Goal: Contribute content: Add original content to the website for others to see

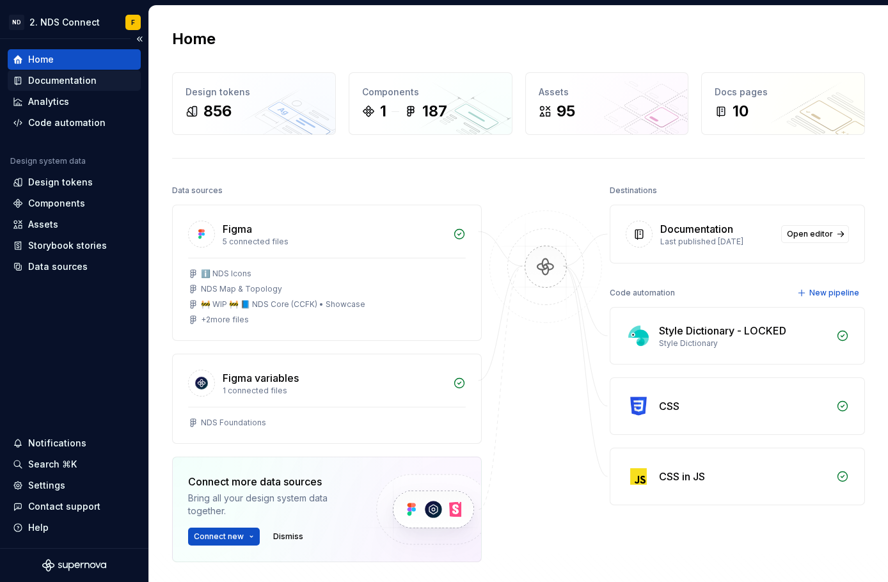
click at [43, 80] on div "Documentation" at bounding box center [62, 80] width 68 height 13
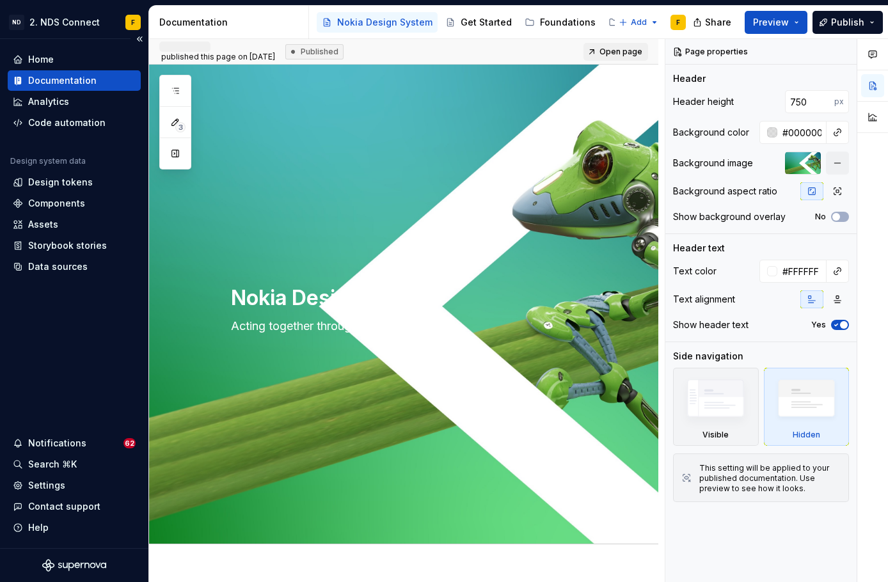
type textarea "*"
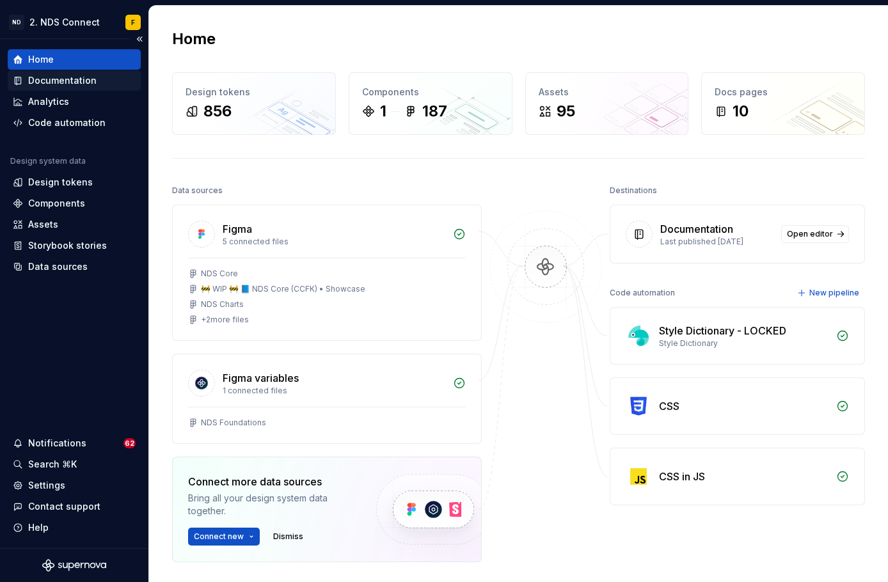
click at [62, 77] on div "Documentation" at bounding box center [62, 80] width 68 height 13
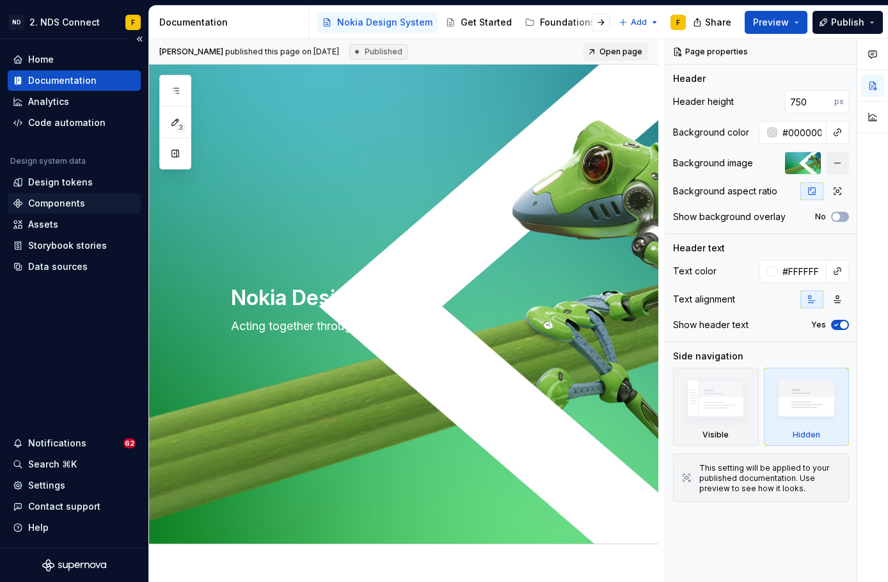
click at [70, 200] on div "Components" at bounding box center [56, 203] width 57 height 13
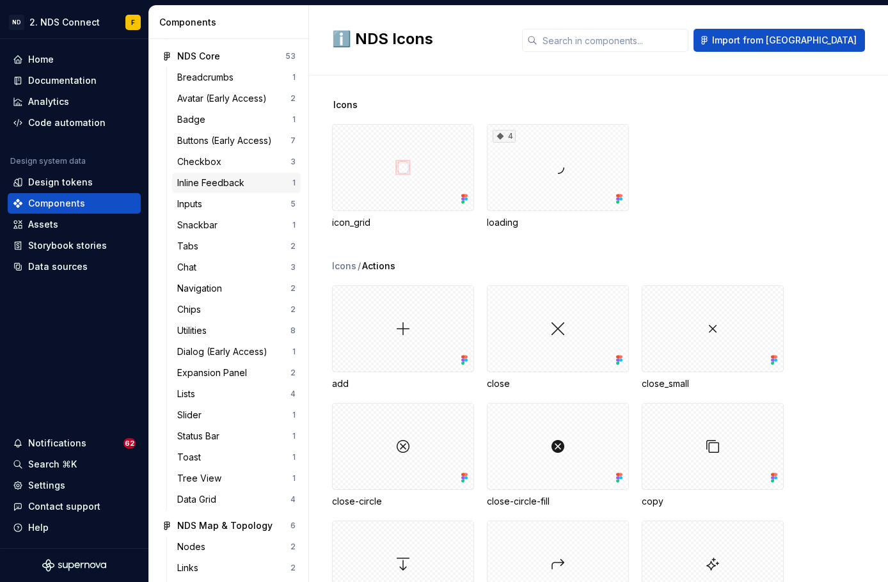
scroll to position [225, 0]
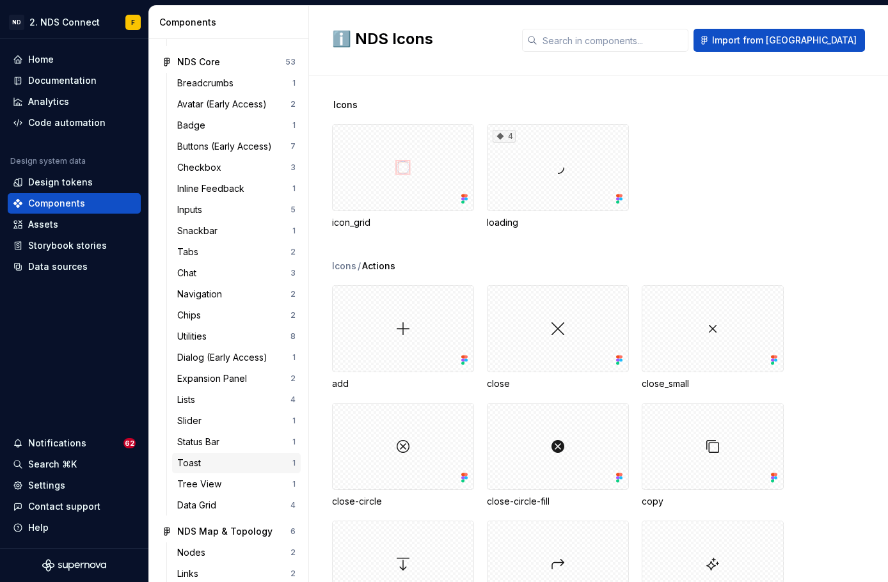
click at [200, 458] on div "Toast" at bounding box center [191, 463] width 29 height 13
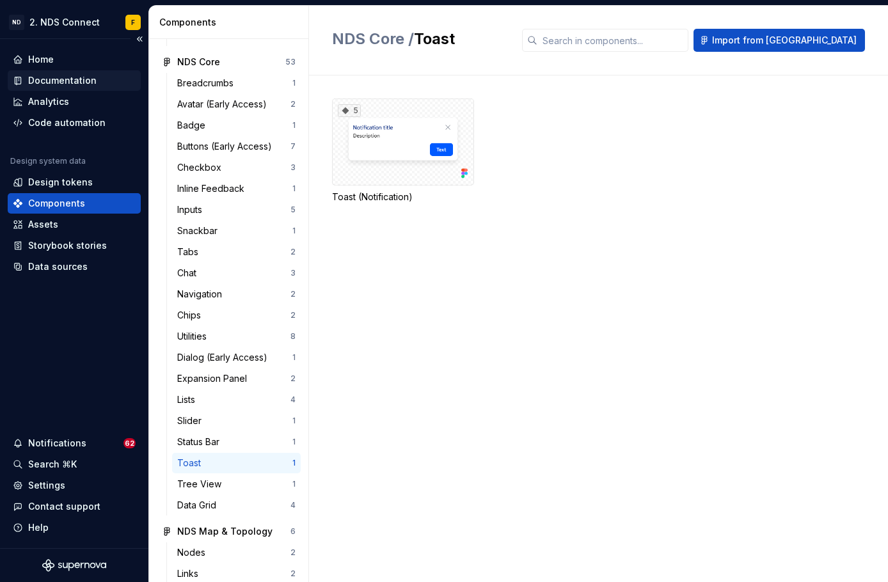
click at [69, 84] on div "Documentation" at bounding box center [62, 80] width 68 height 13
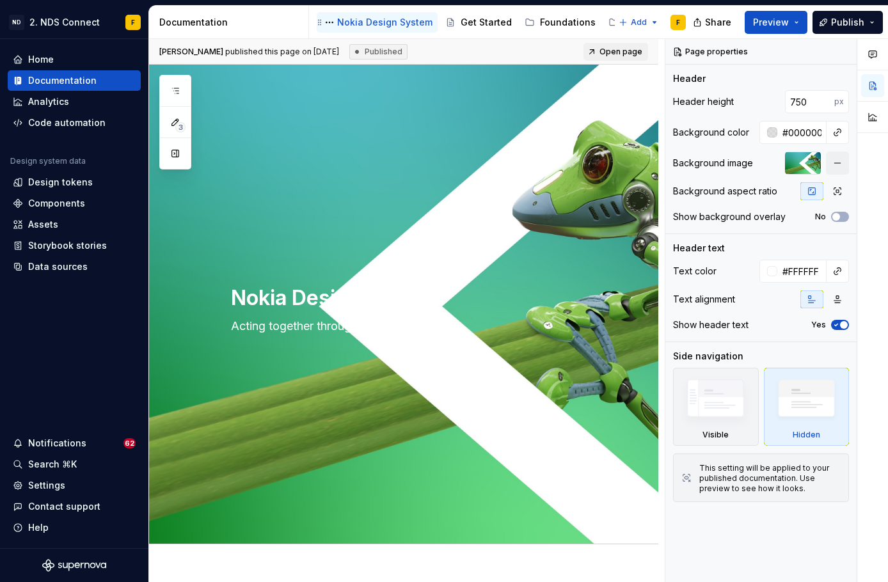
click at [365, 20] on div "Nokia Design System" at bounding box center [384, 22] width 95 height 13
click at [383, 19] on div "Nokia Design System" at bounding box center [384, 22] width 95 height 13
click at [653, 22] on html "ND 2. NDS Connect F Home Documentation Analytics Code automation Design system …" at bounding box center [444, 291] width 888 height 582
click at [198, 23] on html "ND 2. NDS Connect F Home Documentation Analytics Code automation Design system …" at bounding box center [444, 291] width 888 height 582
click at [207, 20] on div "Documentation" at bounding box center [231, 22] width 144 height 13
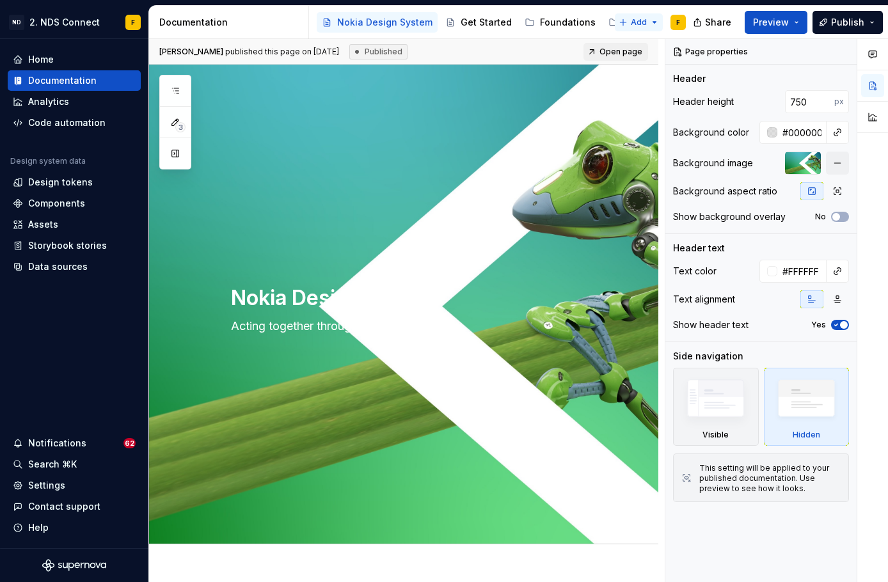
click at [648, 19] on html "ND 2. NDS Connect F Home Documentation Analytics Code automation Design system …" at bounding box center [444, 291] width 888 height 582
click at [612, 18] on html "ND 2. NDS Connect F Home Documentation Analytics Code automation Design system …" at bounding box center [444, 291] width 888 height 582
click at [609, 20] on div "Components" at bounding box center [645, 22] width 72 height 15
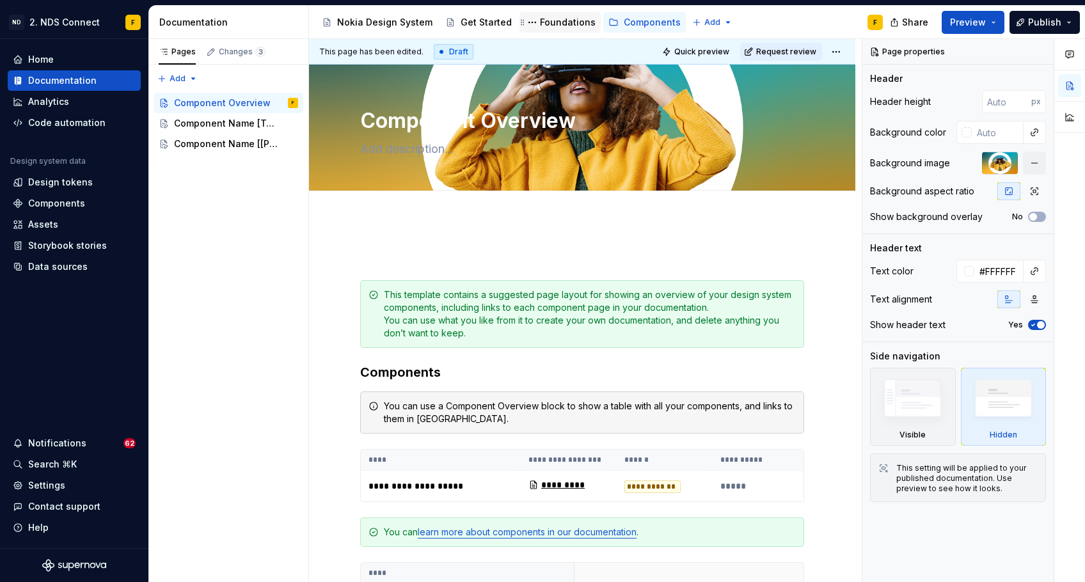
click at [557, 12] on div "Nokia Design System Get Started Foundations Components" at bounding box center [501, 23] width 369 height 26
click at [557, 19] on div "Foundations" at bounding box center [568, 22] width 56 height 13
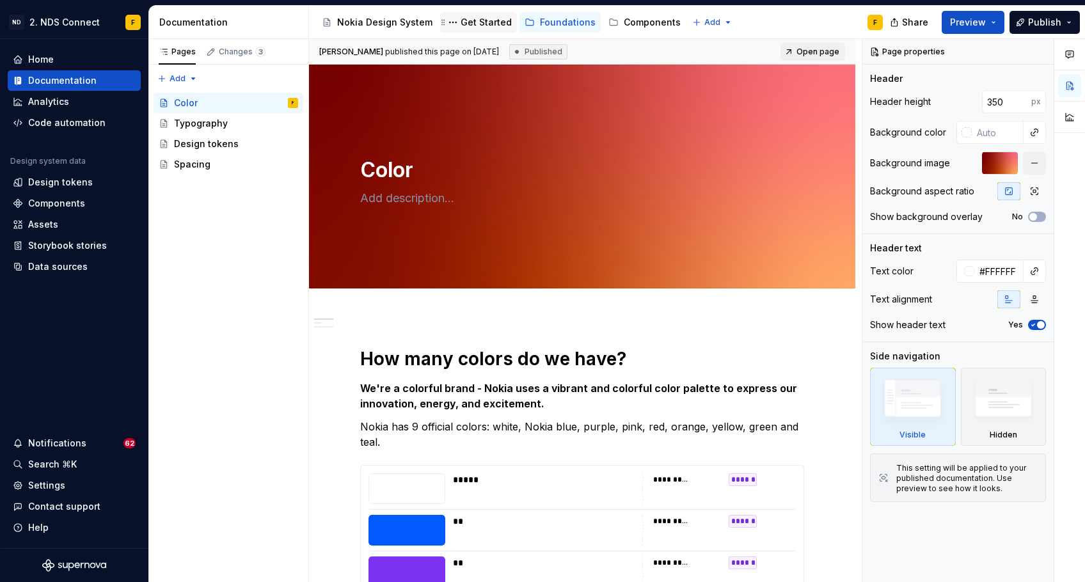
click at [483, 17] on div "Get Started" at bounding box center [486, 22] width 51 height 13
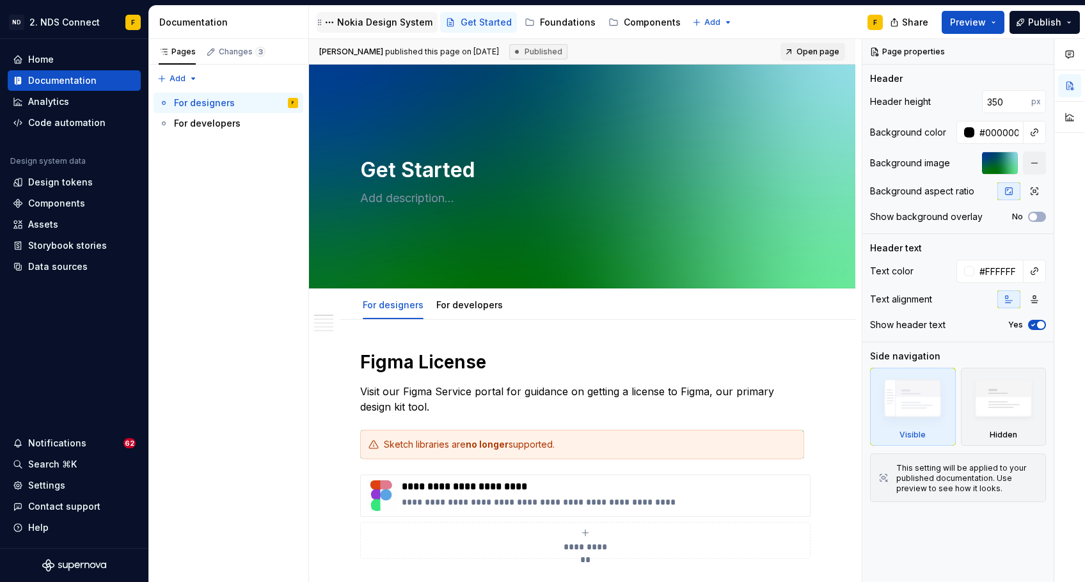
click at [381, 22] on div "Nokia Design System" at bounding box center [384, 22] width 95 height 13
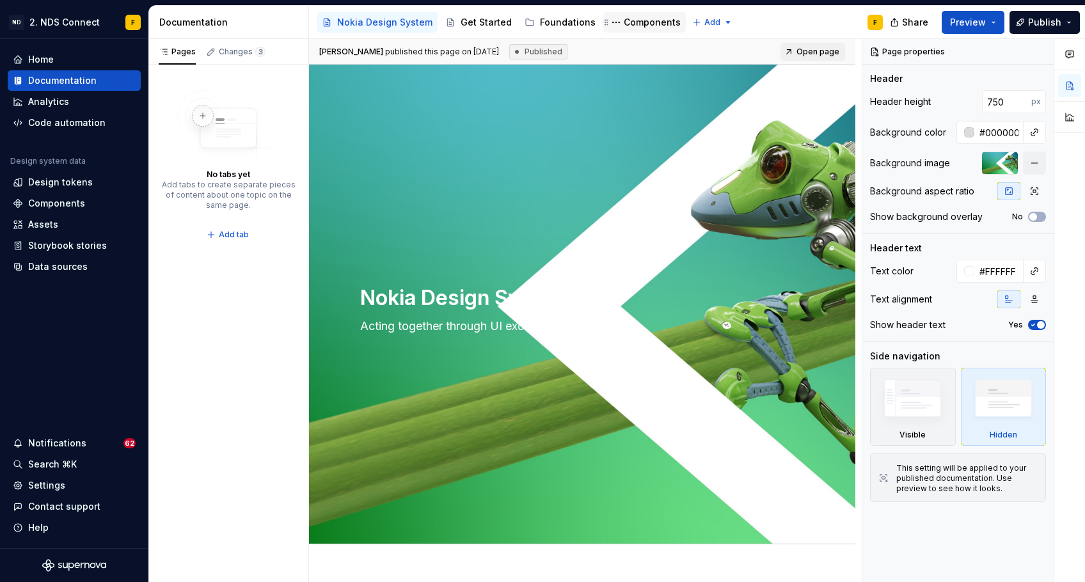
click at [648, 23] on div "Components" at bounding box center [652, 22] width 57 height 13
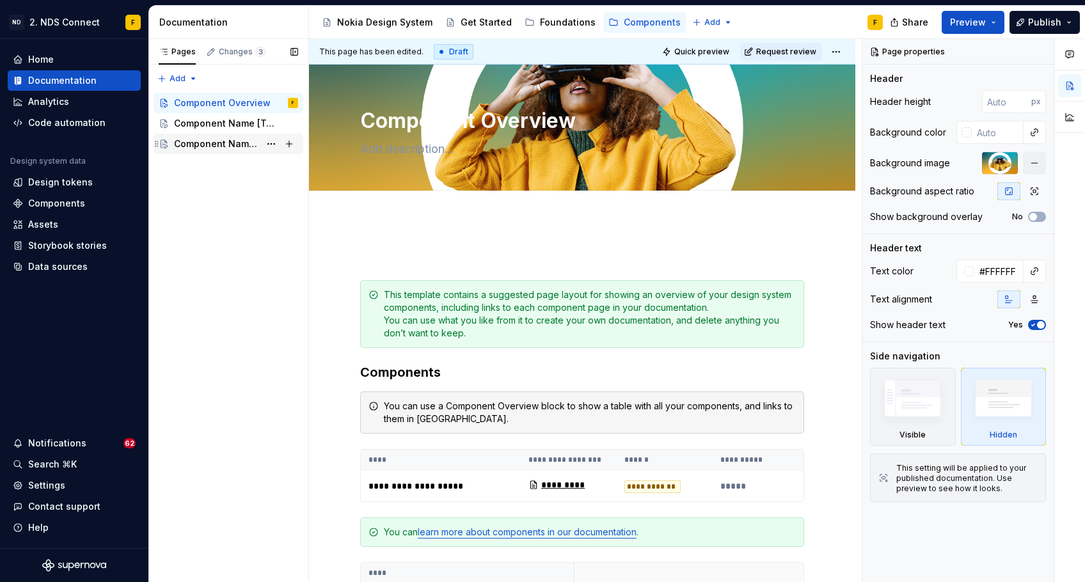
click at [238, 142] on div "Component Name [[PERSON_NAME] - duplicate me!]" at bounding box center [217, 144] width 86 height 13
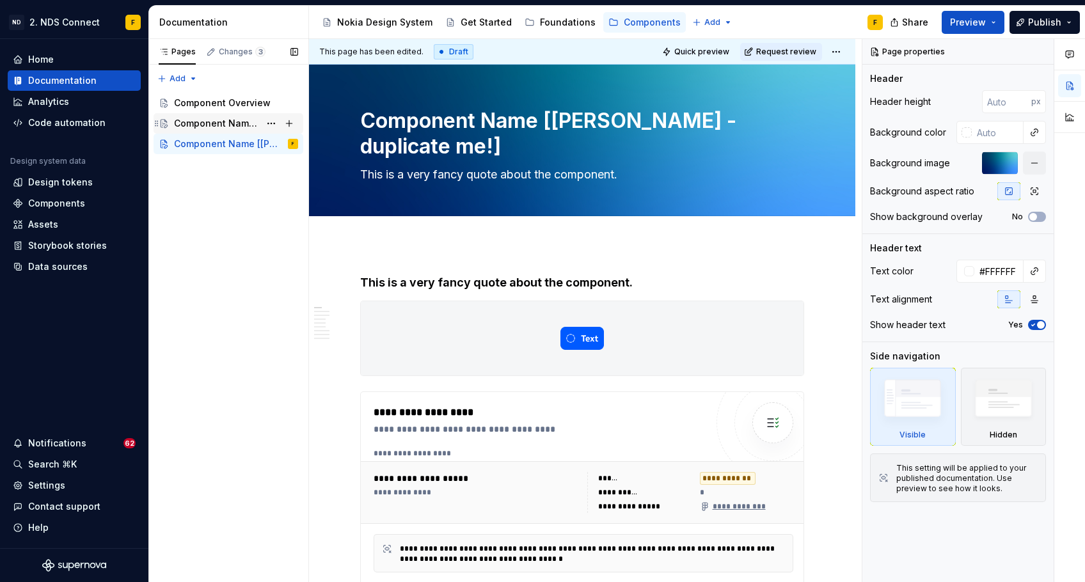
click at [230, 123] on div "Component Name [Template]" at bounding box center [217, 123] width 86 height 13
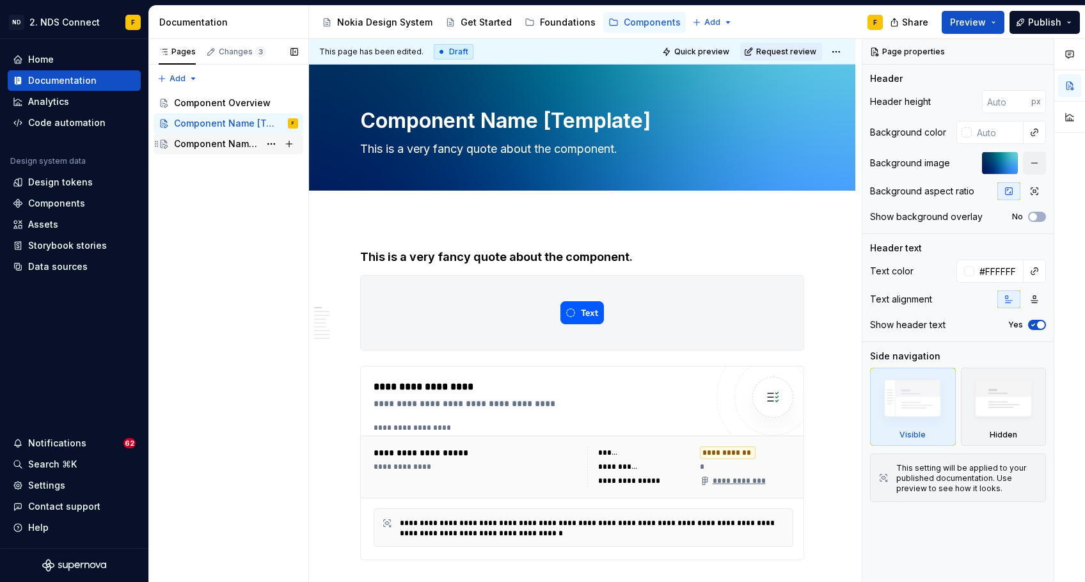
click at [235, 148] on div "Component Name [[PERSON_NAME] - duplicate me!]" at bounding box center [217, 144] width 86 height 13
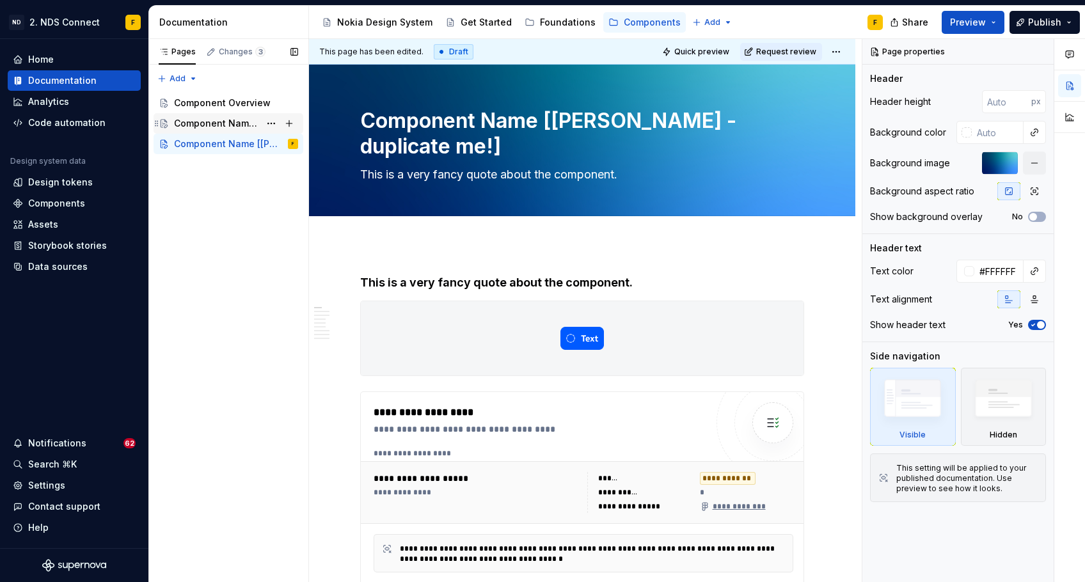
click at [224, 127] on div "Component Name [Template]" at bounding box center [217, 123] width 86 height 13
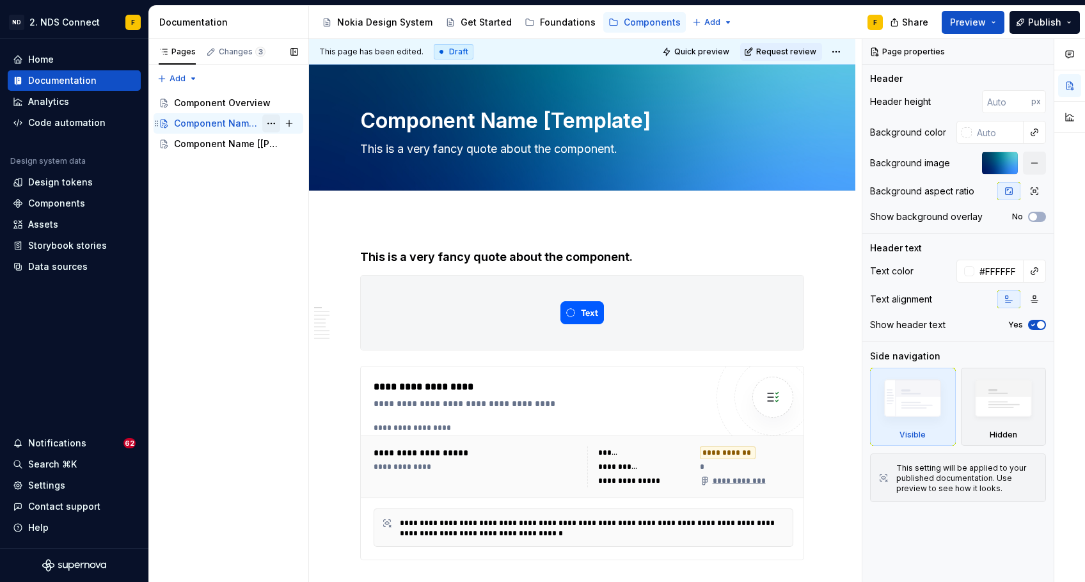
click at [273, 123] on button "Page tree" at bounding box center [271, 124] width 18 height 18
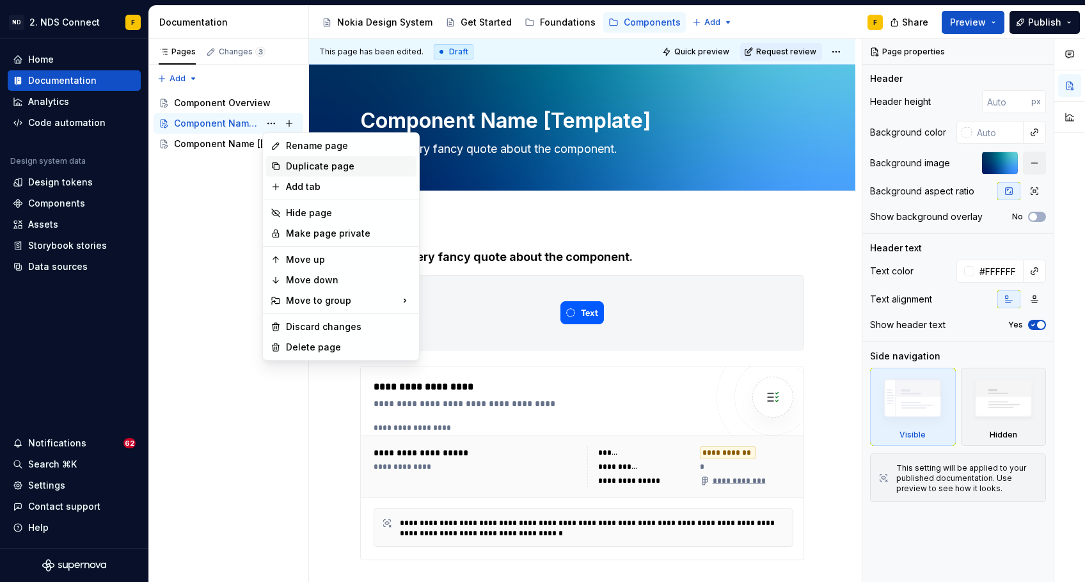
click at [290, 164] on div "Duplicate page" at bounding box center [348, 166] width 125 height 13
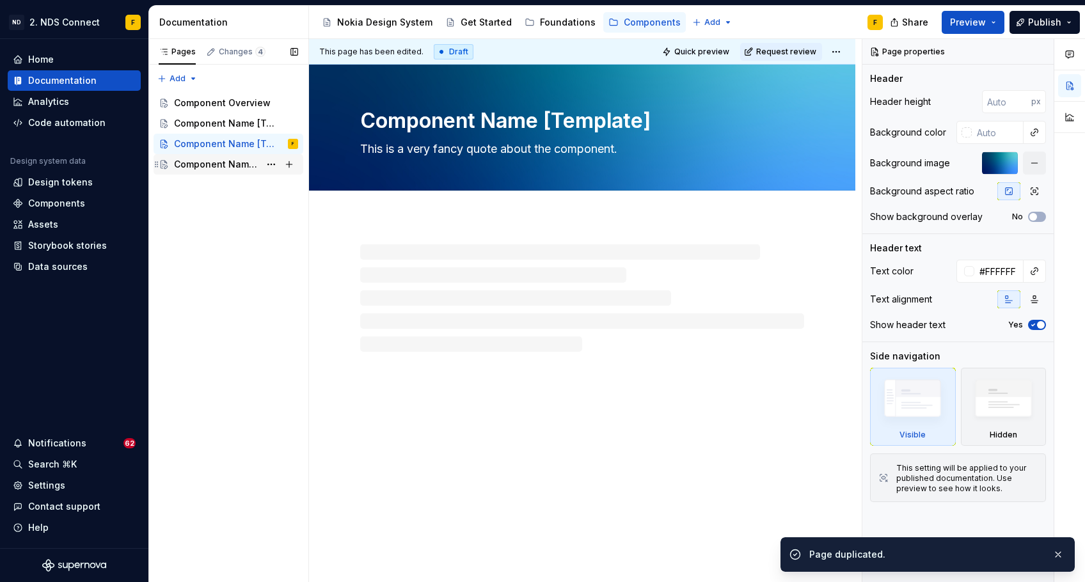
click at [219, 165] on div "Component Name [[PERSON_NAME] - duplicate me!]" at bounding box center [217, 164] width 86 height 13
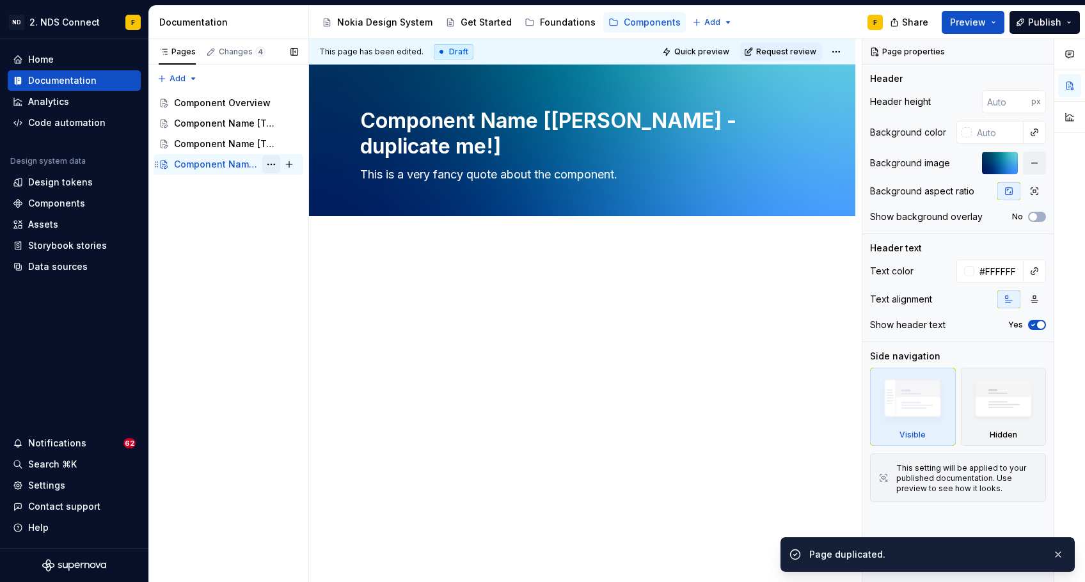
click at [275, 163] on button "Page tree" at bounding box center [271, 164] width 18 height 18
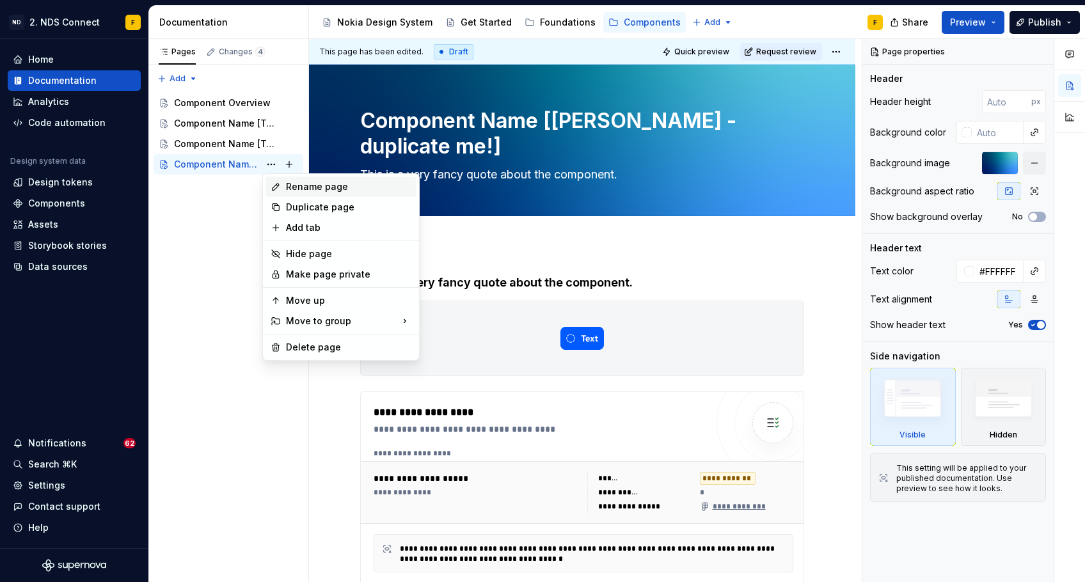
click at [293, 191] on div "Rename page" at bounding box center [348, 186] width 125 height 13
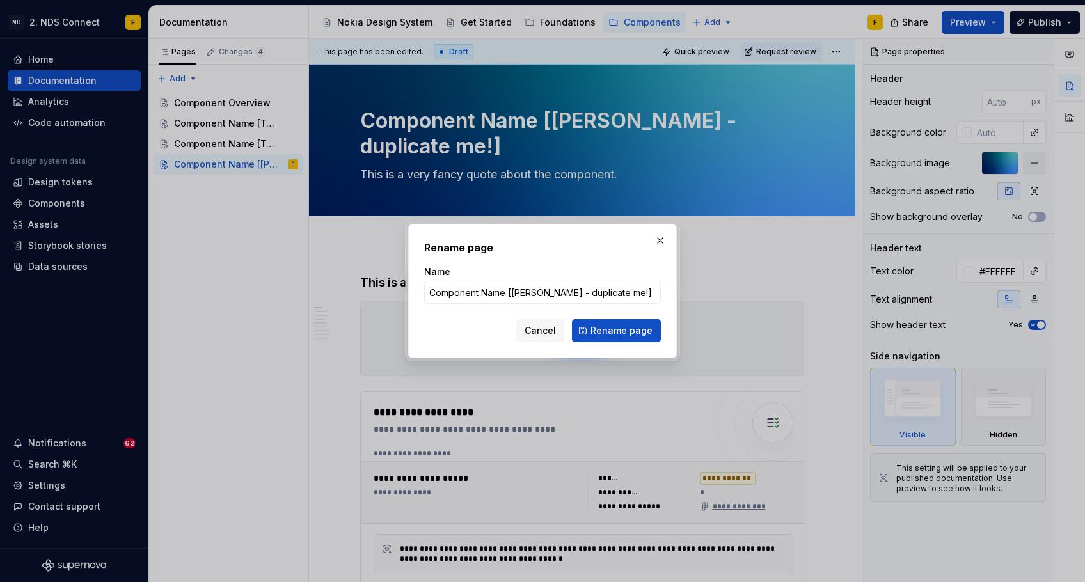
type textarea "*"
type input "Toast"
click at [618, 331] on button "Rename page" at bounding box center [616, 330] width 89 height 23
type textarea "*"
type textarea "Toast"
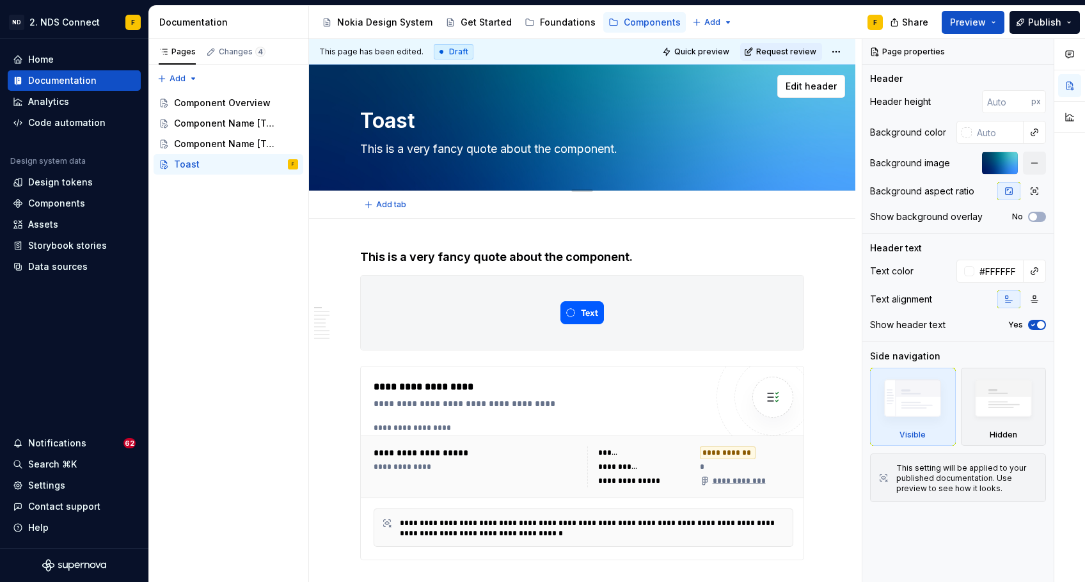
click at [418, 147] on textarea "This is a very fancy quote about the component." at bounding box center [580, 149] width 444 height 20
click at [445, 148] on textarea "This is a very fancy quote about the component." at bounding box center [580, 149] width 444 height 20
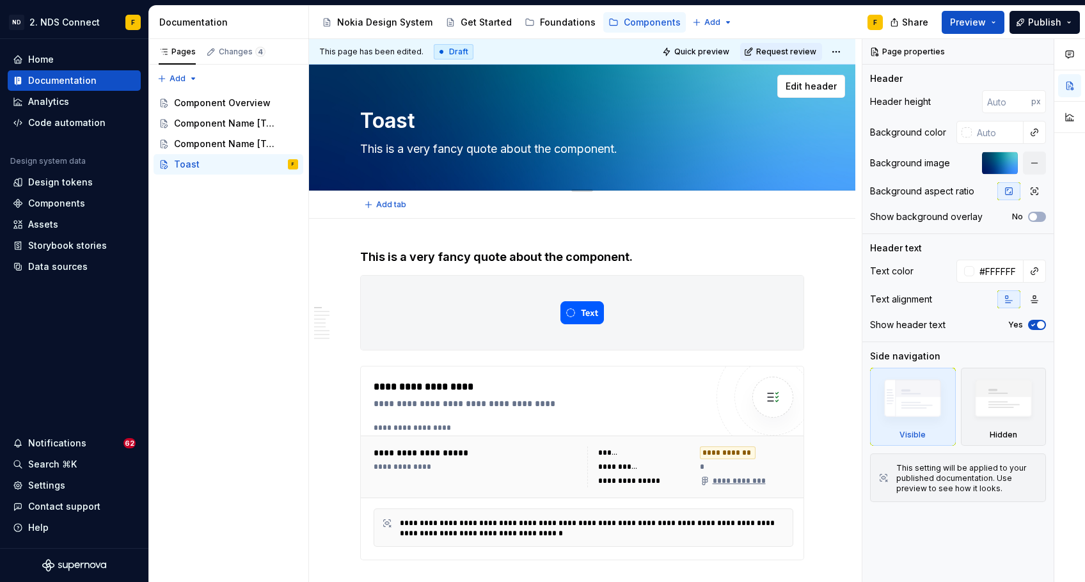
click at [445, 148] on textarea "This is a very fancy quote about the component." at bounding box center [580, 149] width 444 height 20
paste textarea "ransient UI Messaging for System Feedback: Optimized for Interruptive Clarity a…"
type textarea "*"
type textarea "Transient UI Messaging for System Feedback: Optimized for Interruptive Clarity …"
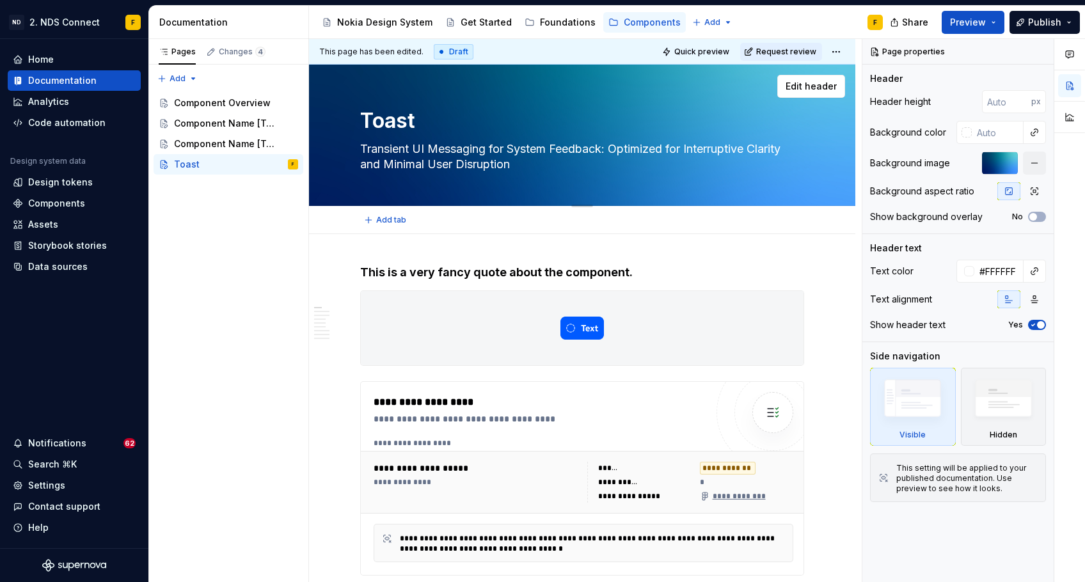
click at [437, 147] on textarea "Transient UI Messaging for System Feedback: Optimized for Interruptive Clarity …" at bounding box center [580, 157] width 444 height 36
type textarea "*"
type textarea "Transient UI essaging for System Feedback: Optimized for Interruptive Clarity a…"
type textarea "*"
type textarea "Transient UI messaging for System Feedback: Optimized for Interruptive Clarity …"
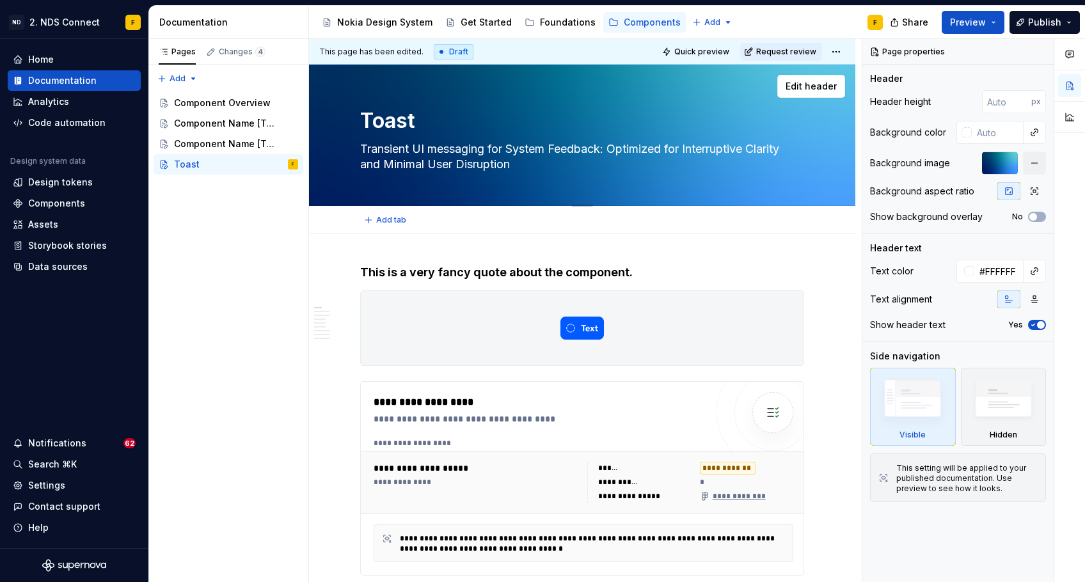
click at [516, 149] on textarea "Transient UI messaging for System Feedback: Optimized for Interruptive Clarity …" at bounding box center [580, 157] width 444 height 36
type textarea "*"
type textarea "Transient UI messaging for ystem Feedback: Optimized for Interruptive Clarity a…"
type textarea "*"
type textarea "Transient UI messaging for dystem Feedback: Optimized for Interruptive Clarity …"
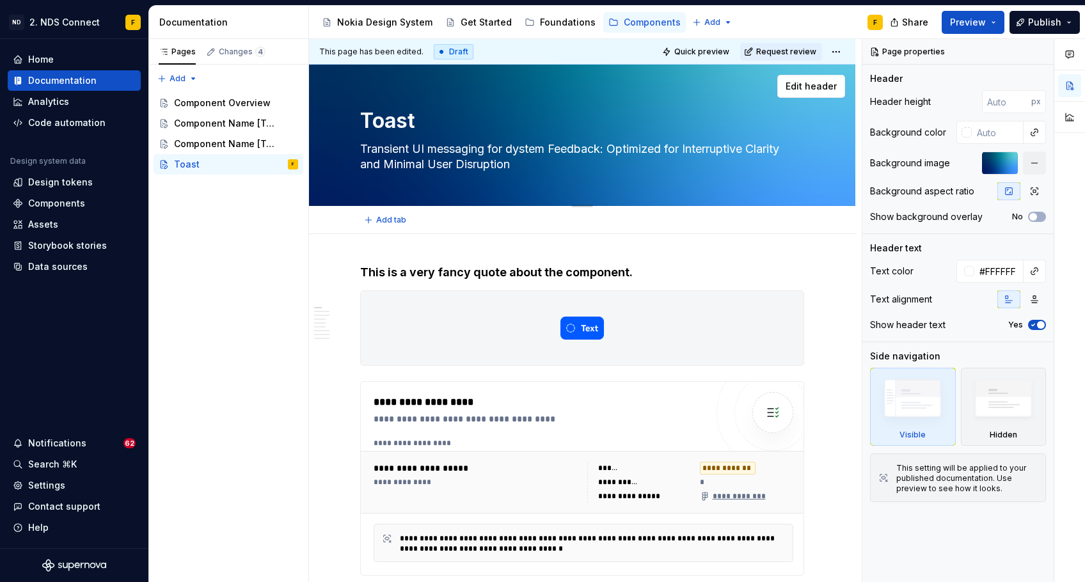
type textarea "*"
type textarea "Transient UI messaging for ystem Feedback: Optimized for Interruptive Clarity a…"
type textarea "*"
type textarea "Transient UI messaging for system Feedback: Optimized for Interruptive Clarity …"
type textarea "*"
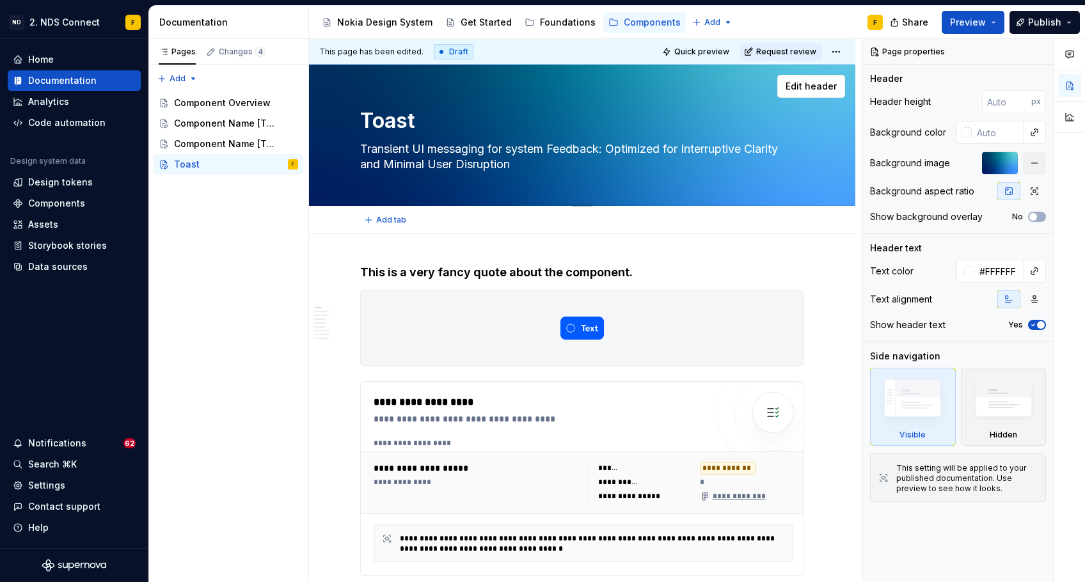
type textarea "Transient UI messaging for saystem Feedback: Optimized for Interruptive Clarity…"
type textarea "*"
type textarea "Transient UI messaging for system Feedback: Optimized for Interruptive Clarity …"
click at [614, 147] on textarea "Transient UI messaging for system Feedback: Optimized for Interruptive Clarity …" at bounding box center [580, 157] width 444 height 36
type textarea "*"
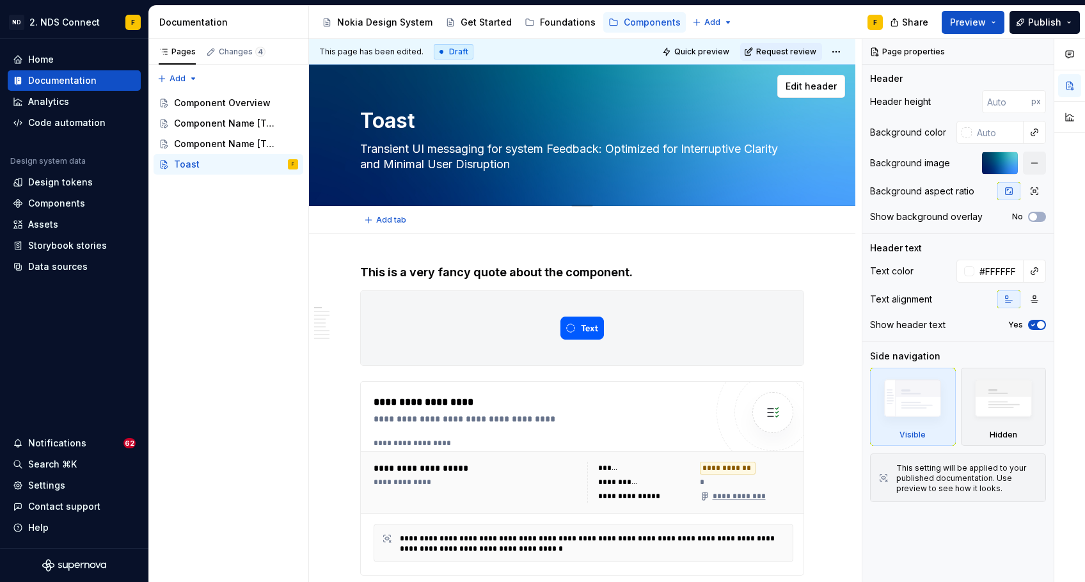
type textarea "Transient UI messaging for system Feedback:Optimized for Interruptive Clarity a…"
type textarea "*"
type textarea "Transient UI messaging for system FeedbackOptimized for Interruptive Clarity an…"
type textarea "*"
type textarea "Transient UI messaging for system Feedback Optimized for Interruptive Clarity a…"
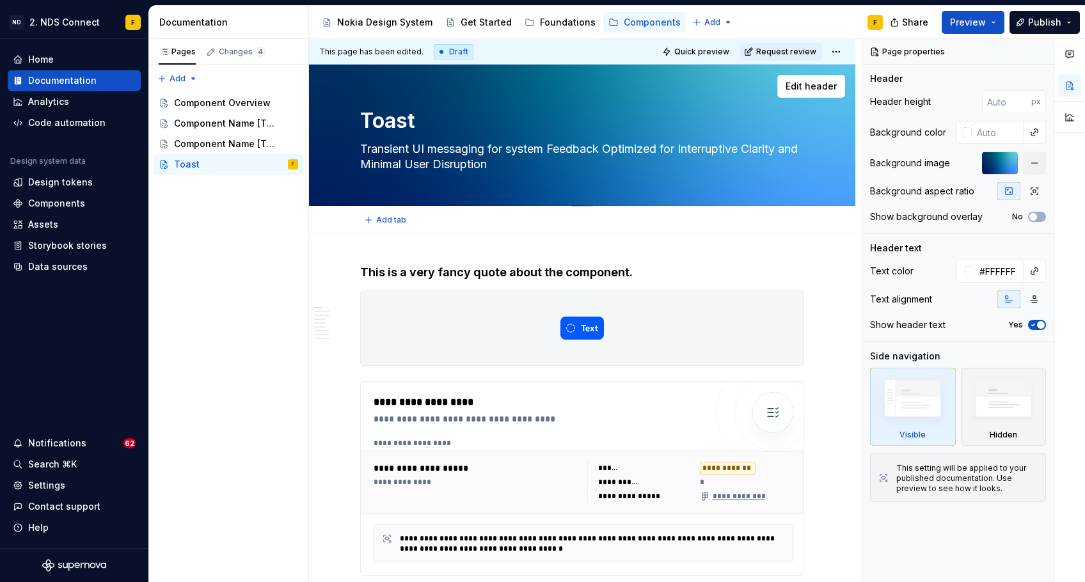
type textarea "*"
type textarea "Transient UI messaging for system Feedback ptimized for Interruptive Clarity an…"
type textarea "*"
type textarea "Transient UI messaging for system Feedback optimized for Interruptive Clarity a…"
click at [686, 147] on textarea "Transient UI messaging for system Feedback optimized for Interruptive Clarity a…" at bounding box center [580, 157] width 444 height 36
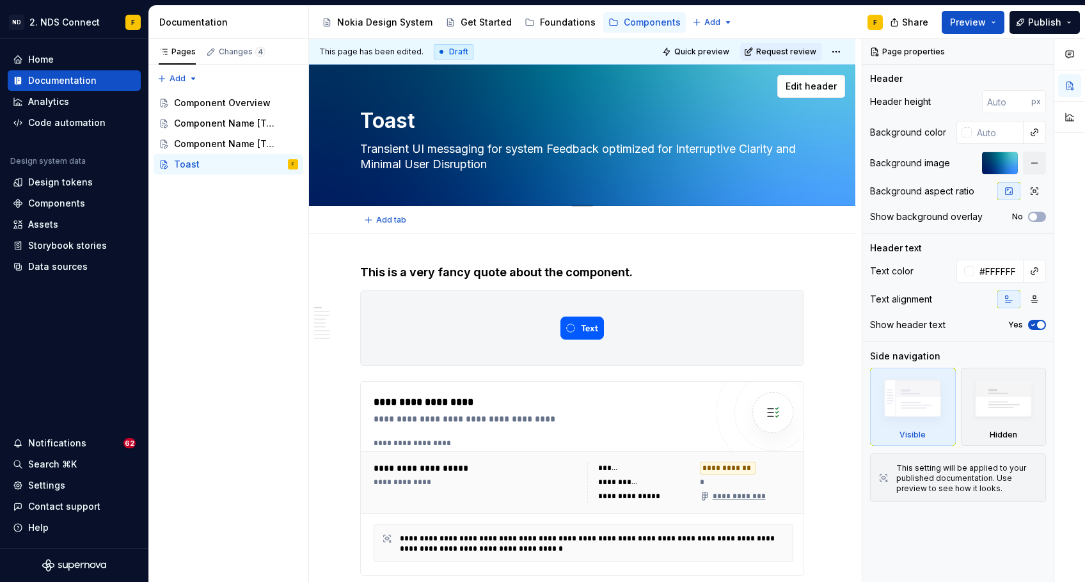
type textarea "*"
type textarea "Transient UI messaging for system Feedback optimized for nterruptive Clarity an…"
type textarea "*"
type textarea "Transient UI messaging for system Feedback optimized for interruptive Clarity a…"
click at [756, 146] on textarea "Transient UI messaging for system Feedback optimized for interruptive Clarity a…" at bounding box center [580, 157] width 444 height 36
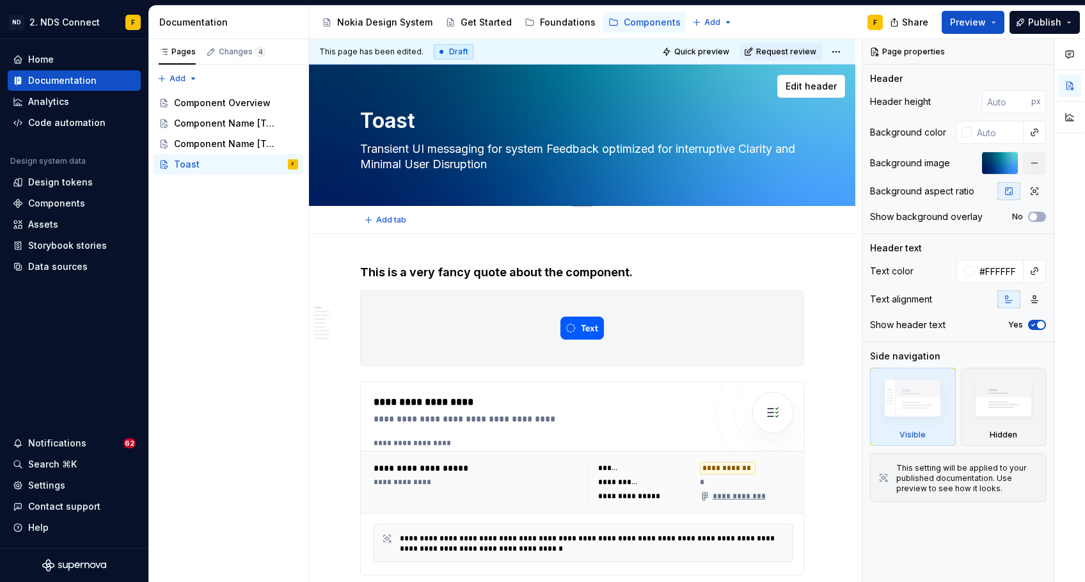
type textarea "*"
type textarea "Transient UI messaging for system Feedback optimized for interruptive larity an…"
type textarea "*"
type textarea "Transient UI messaging for system Feedback optimized for interruptive clarity a…"
click at [389, 166] on textarea "Transient UI messaging for system Feedback optimized for interruptive clarity a…" at bounding box center [580, 157] width 444 height 36
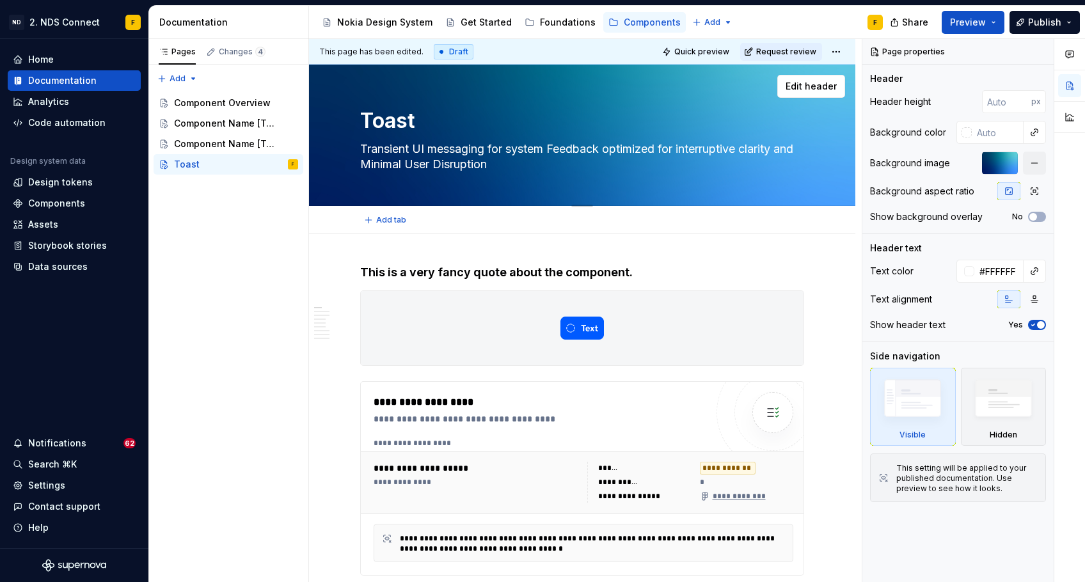
type textarea "*"
type textarea "Transient UI messaging for system Feedback optimized for interruptive clarity a…"
type textarea "*"
type textarea "Transient UI messaging for system Feedback optimized for interruptive clarity a…"
click at [434, 164] on textarea "Transient UI messaging for system Feedback optimized for interruptive clarity a…" at bounding box center [580, 157] width 444 height 36
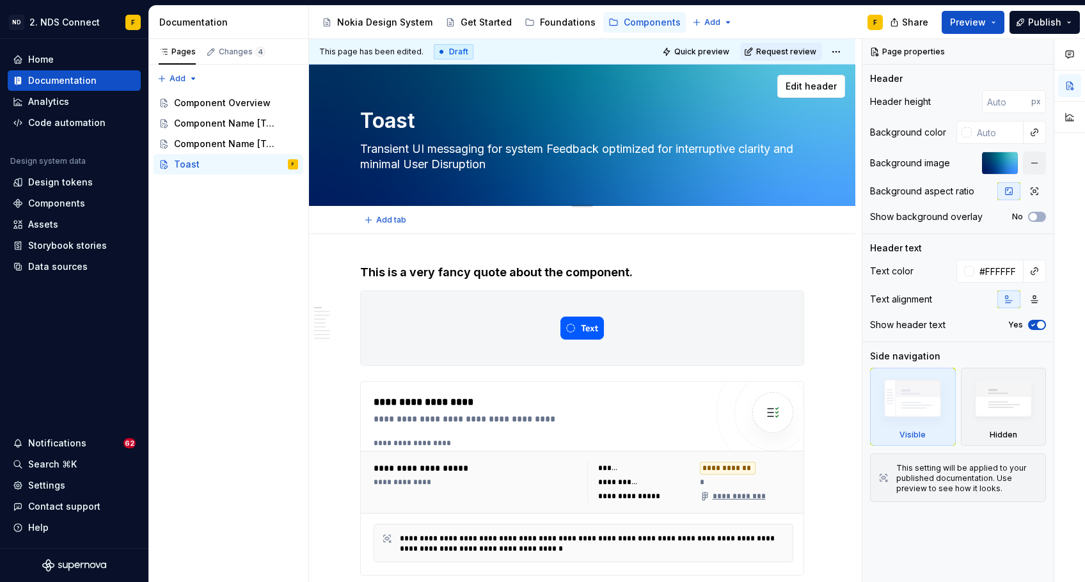
type textarea "*"
type textarea "Transient UI messaging for system Feedback optimized for interruptive clarity a…"
type textarea "*"
type textarea "Transient UI messaging for system Feedback optimized for interruptive clarity a…"
click at [462, 163] on textarea "Transient UI messaging for system Feedback optimized for interruptive clarity a…" at bounding box center [580, 157] width 444 height 36
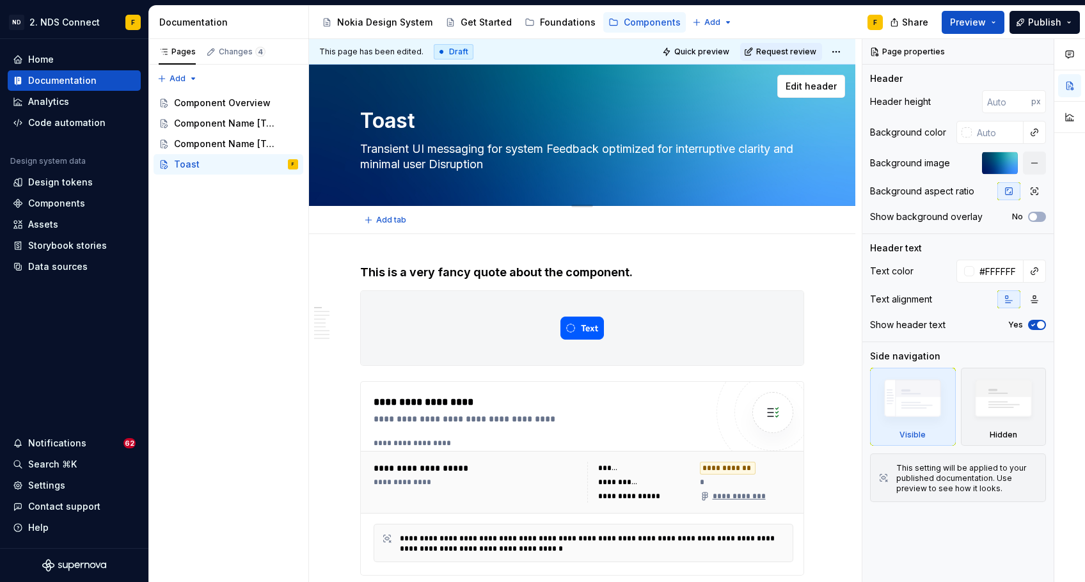
type textarea "*"
type textarea "Transient UI messaging for system Feedback optimized for interruptive clarity a…"
type textarea "*"
type textarea "Transient UI messaging for system Feedback optimized for interruptive clarity a…"
type textarea "*"
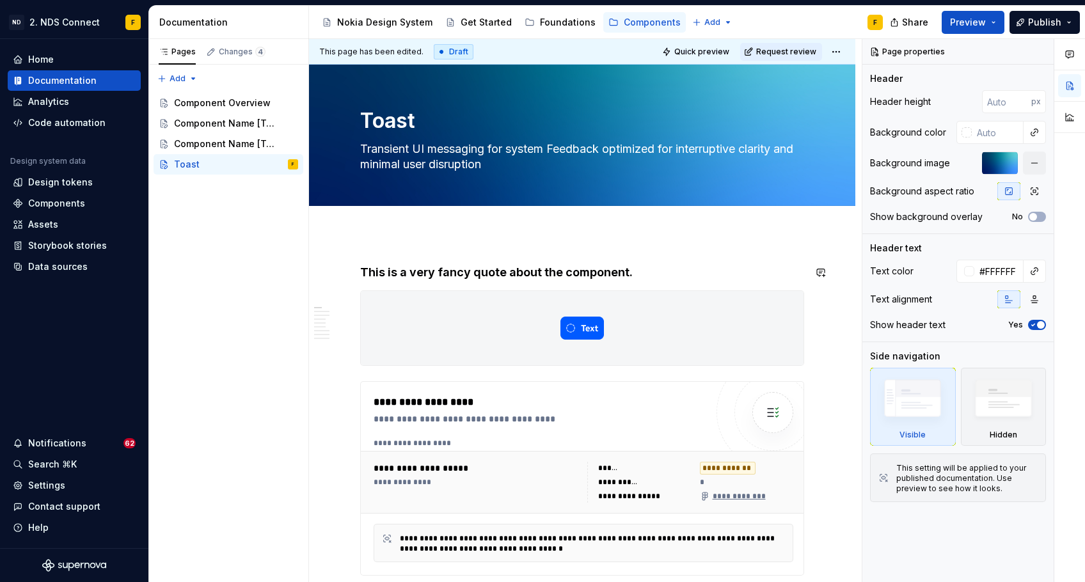
type textarea "Transient UI messaging for system Feedback optimized for interruptive clarity a…"
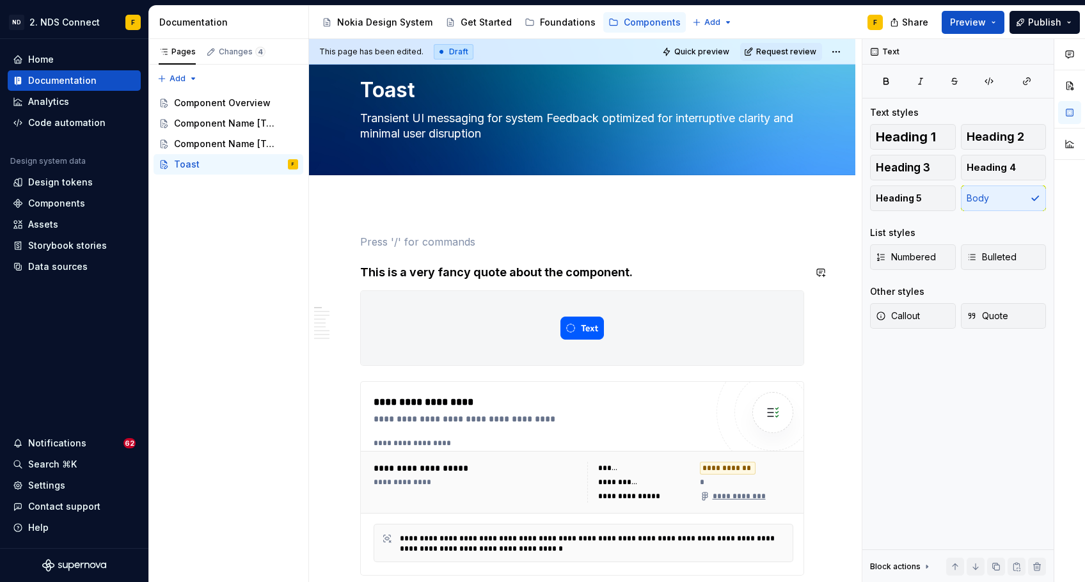
scroll to position [1, 0]
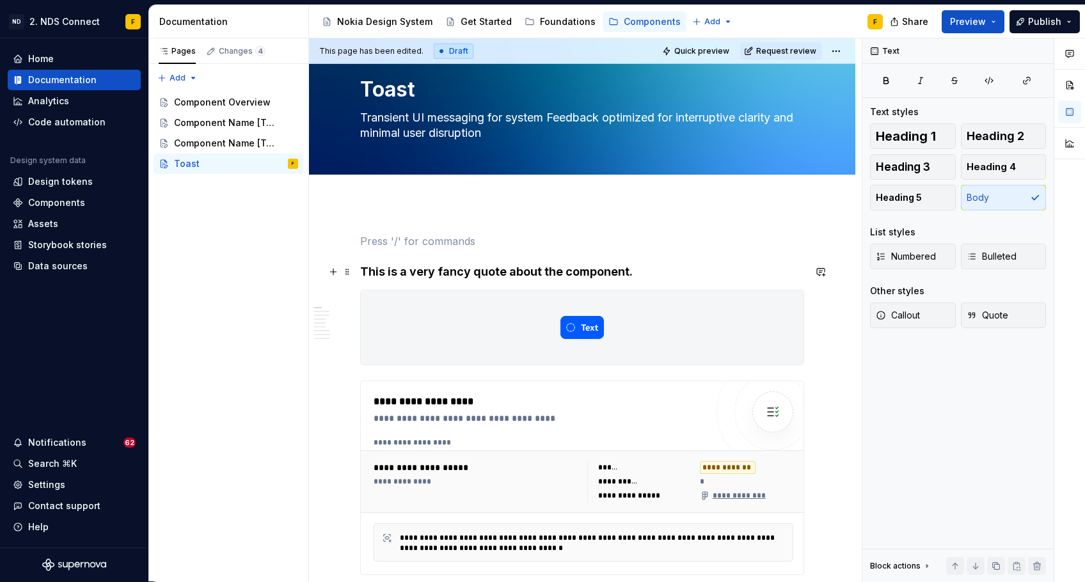
click at [630, 272] on h4 "This is a very fancy quote about the component." at bounding box center [582, 271] width 444 height 15
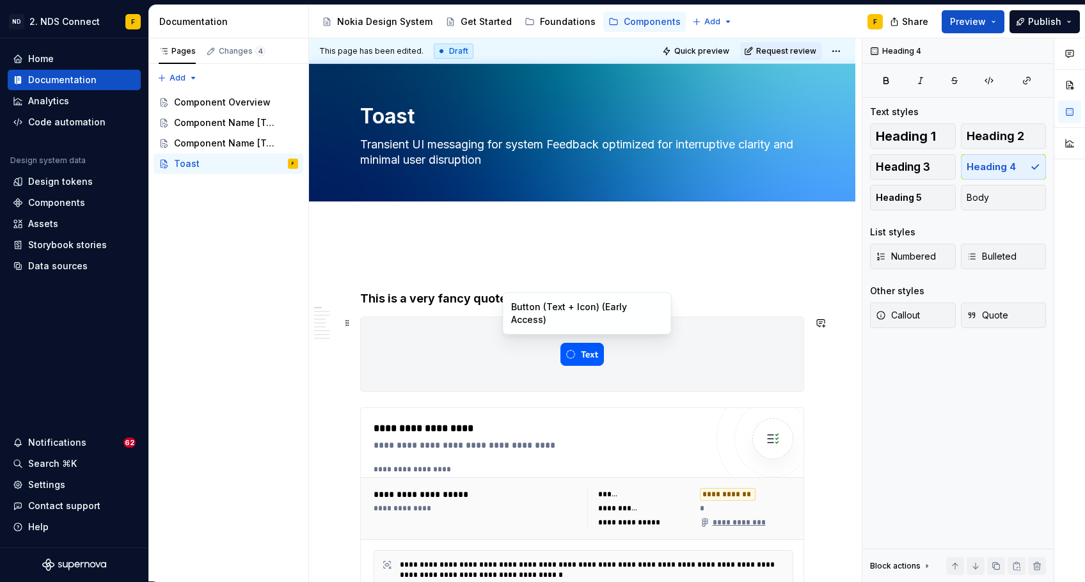
scroll to position [0, 0]
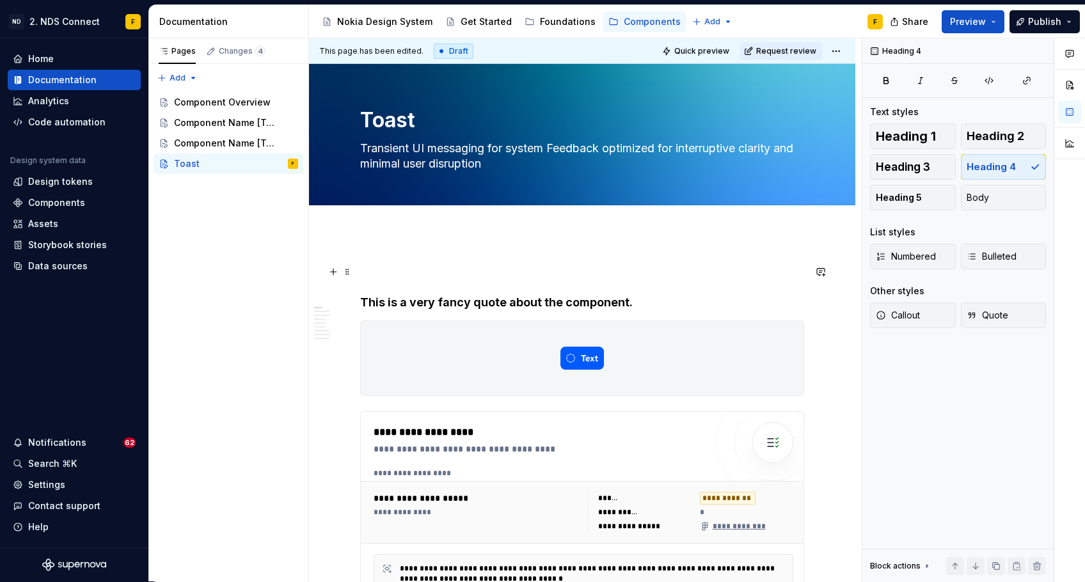
click at [487, 267] on p at bounding box center [582, 271] width 444 height 15
click at [556, 148] on textarea "Transient UI messaging for system Feedback optimized for interruptive clarity a…" at bounding box center [580, 156] width 444 height 36
type textarea "*"
type textarea "Transient UI messaging for system eedback optimized for interruptive clarity an…"
type textarea "*"
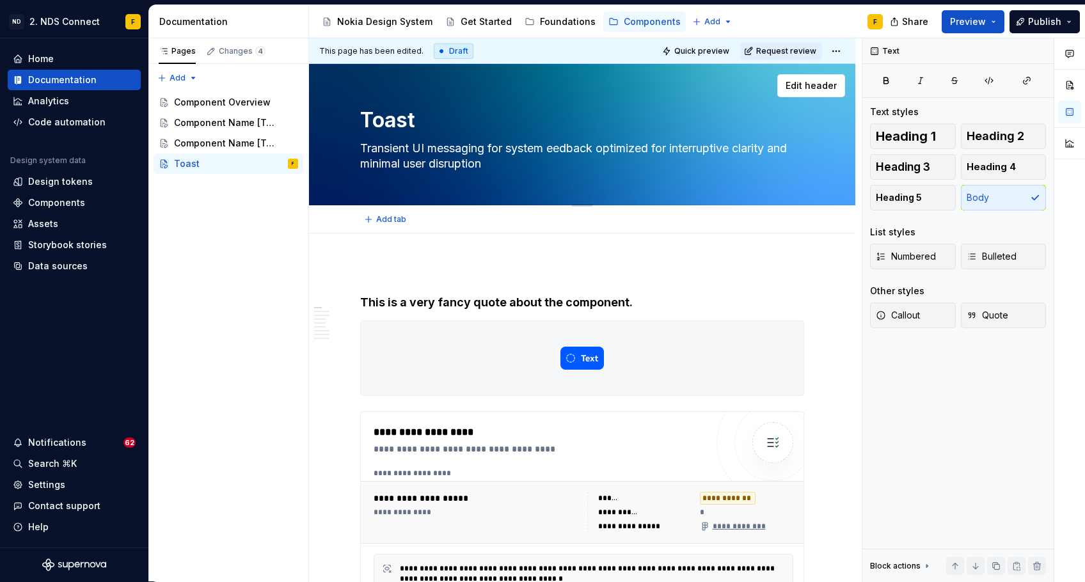
type textarea "Transient UI messaging for system feedback optimized for interruptive clarity a…"
click at [644, 150] on textarea "Transient UI messaging for system feedback optimized for interruptive clarity a…" at bounding box center [580, 156] width 444 height 36
click at [605, 146] on textarea "Transient UI messaging for system feedback optimized for interruptive clarity a…" at bounding box center [580, 156] width 444 height 36
drag, startPoint x: 606, startPoint y: 146, endPoint x: 662, endPoint y: 177, distance: 63.9
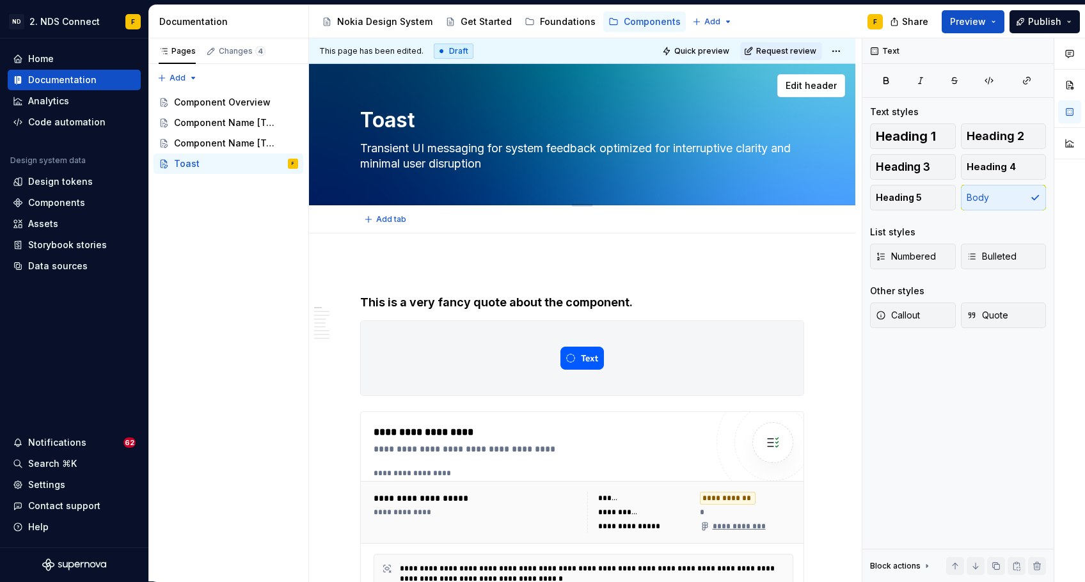
click at [662, 177] on div "Toast Transient UI messaging for system feedback optimized for interruptive cla…" at bounding box center [582, 134] width 444 height 141
type textarea "*"
type textarea "Transient UI messaging for system feedback"
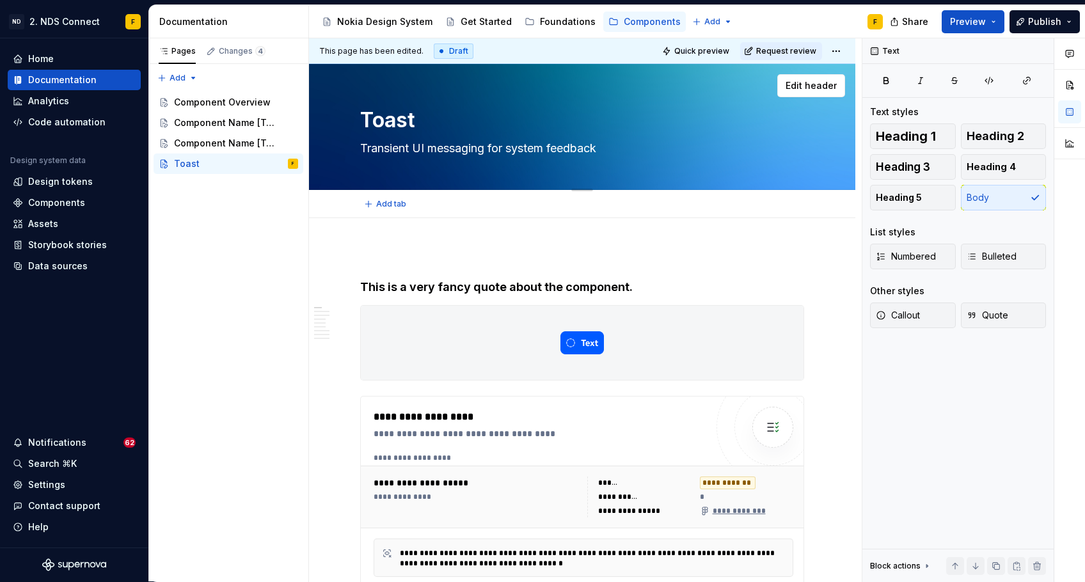
type textarea "*"
type textarea "Transient UI messaging for system feedback"
type textarea "*"
type textarea "Transient UI messaging for system feedback"
click at [491, 289] on h4 "This is a very fancy quote about the component." at bounding box center [582, 287] width 444 height 15
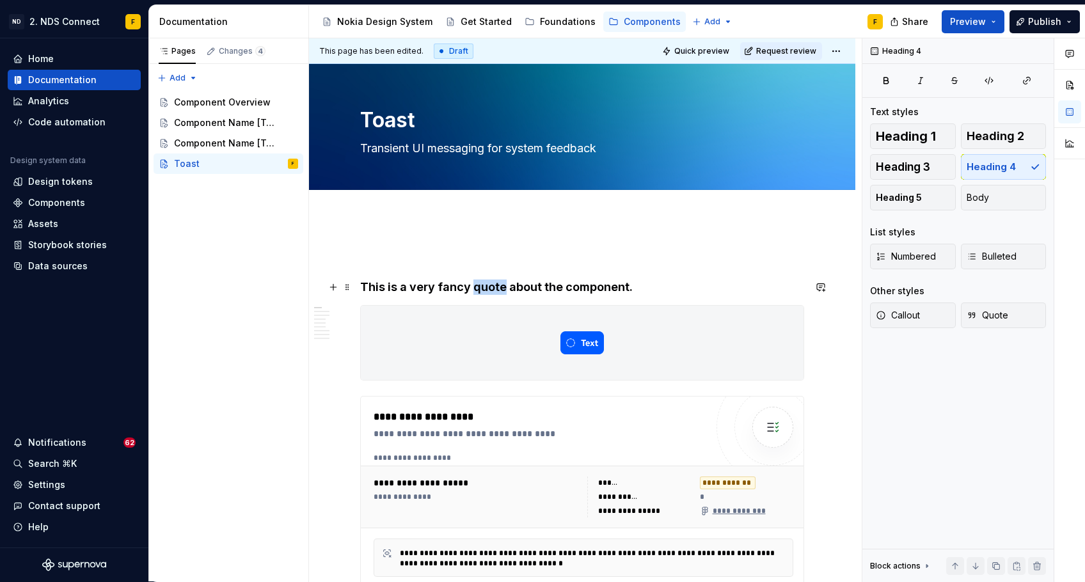
click at [491, 289] on h4 "This is a very fancy quote about the component." at bounding box center [582, 287] width 444 height 15
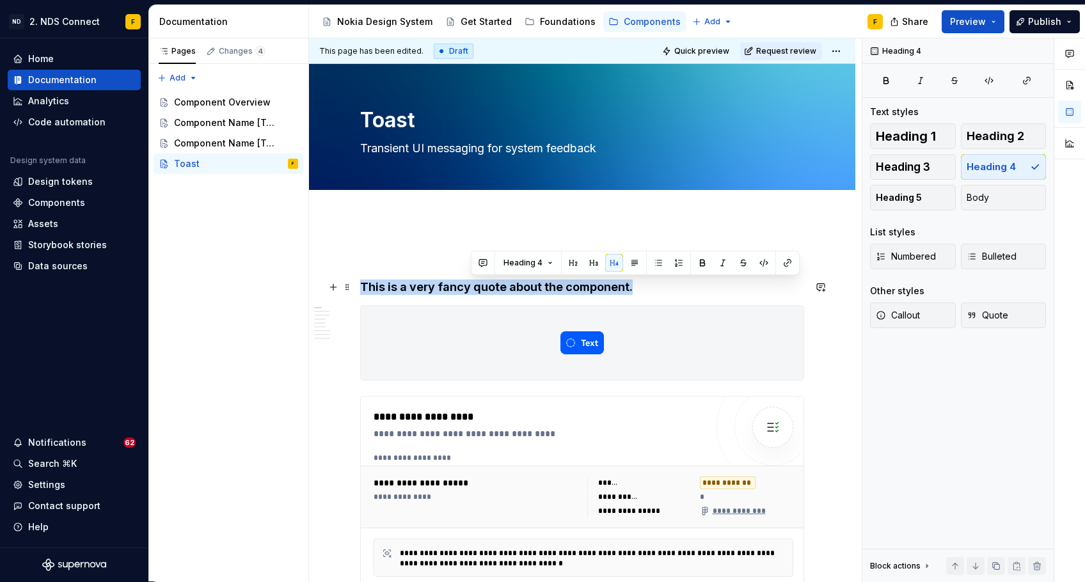
click at [491, 289] on h4 "This is a very fancy quote about the component." at bounding box center [582, 287] width 444 height 15
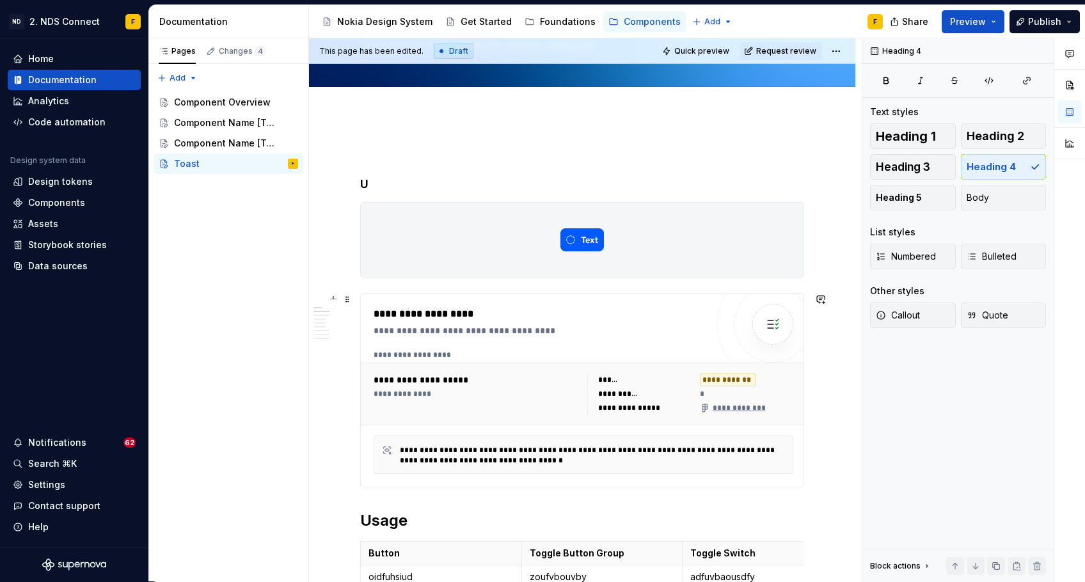
scroll to position [98, 0]
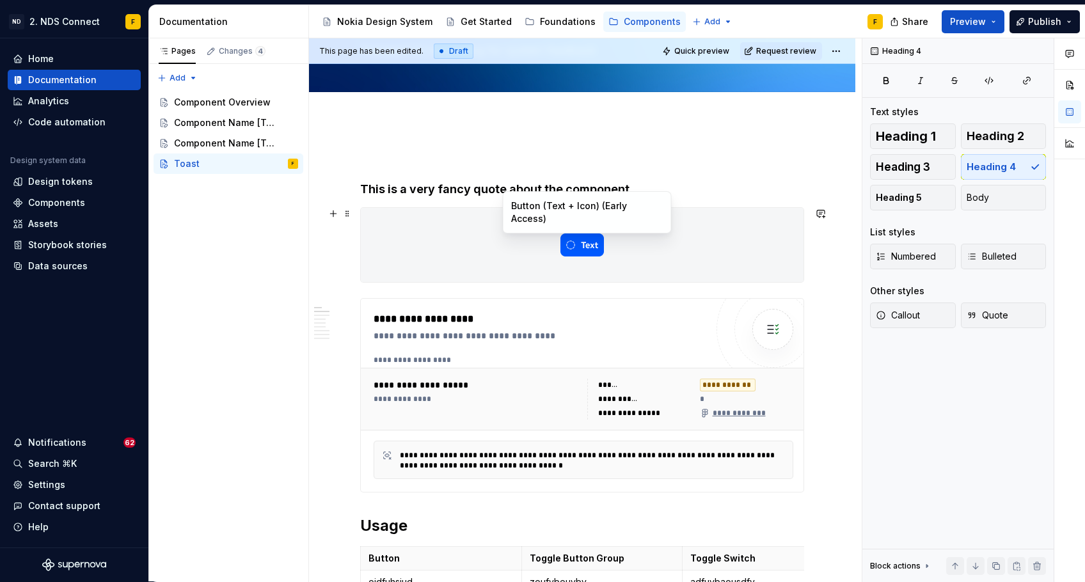
click at [593, 248] on img at bounding box center [583, 245] width 44 height 64
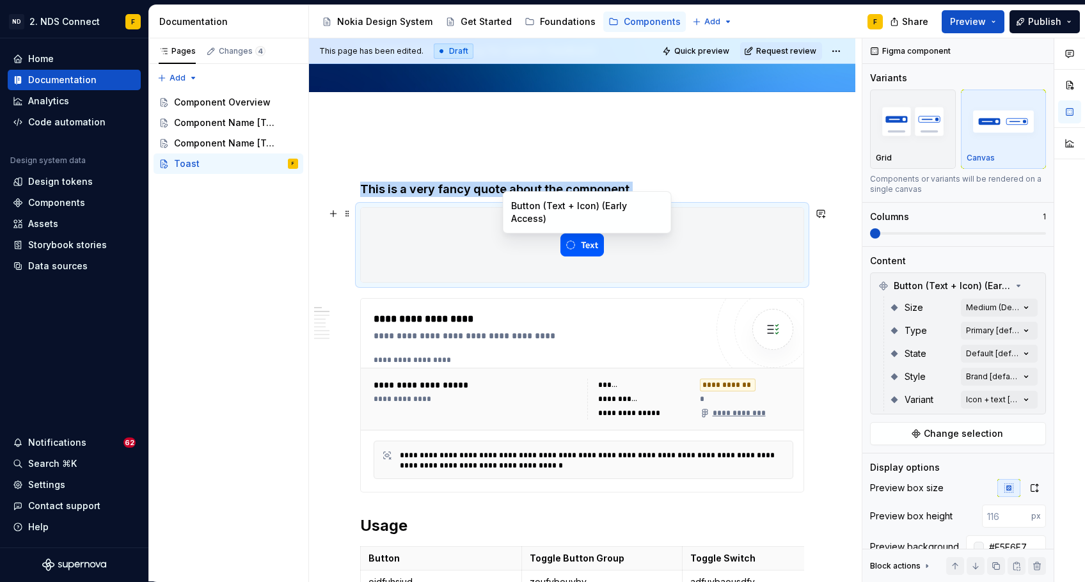
click at [593, 248] on img at bounding box center [583, 245] width 44 height 64
click at [574, 248] on img at bounding box center [583, 245] width 44 height 64
click at [513, 247] on div at bounding box center [582, 245] width 443 height 74
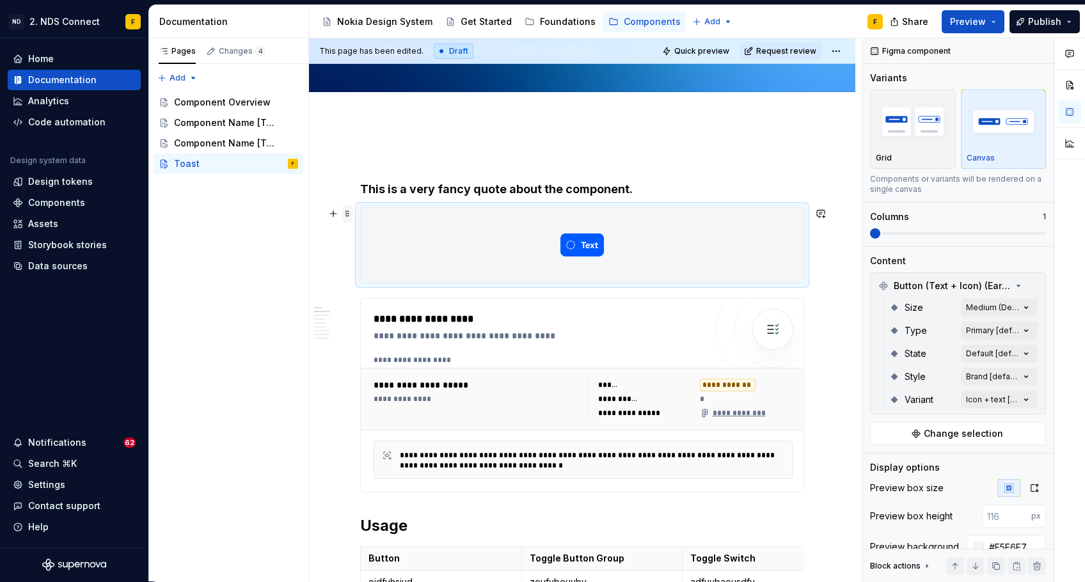
click at [347, 213] on span at bounding box center [347, 214] width 10 height 18
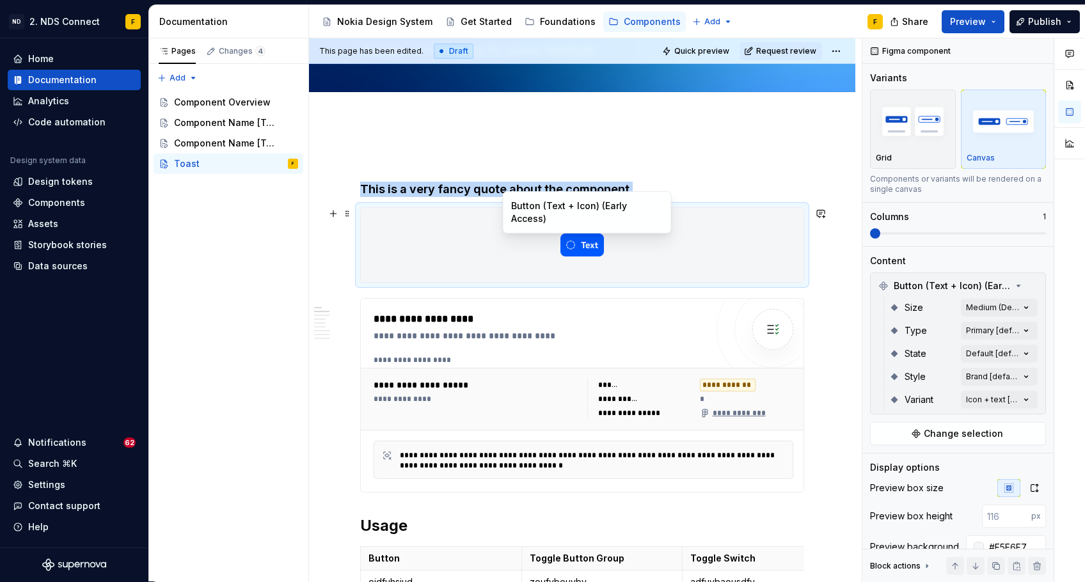
click at [546, 234] on div at bounding box center [582, 245] width 443 height 74
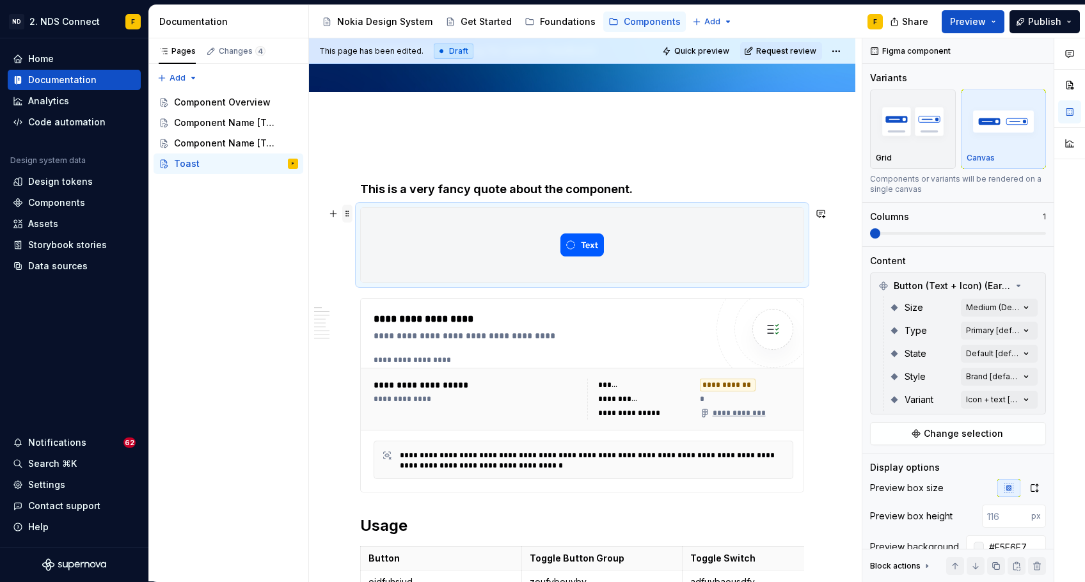
click at [347, 213] on span at bounding box center [347, 214] width 10 height 18
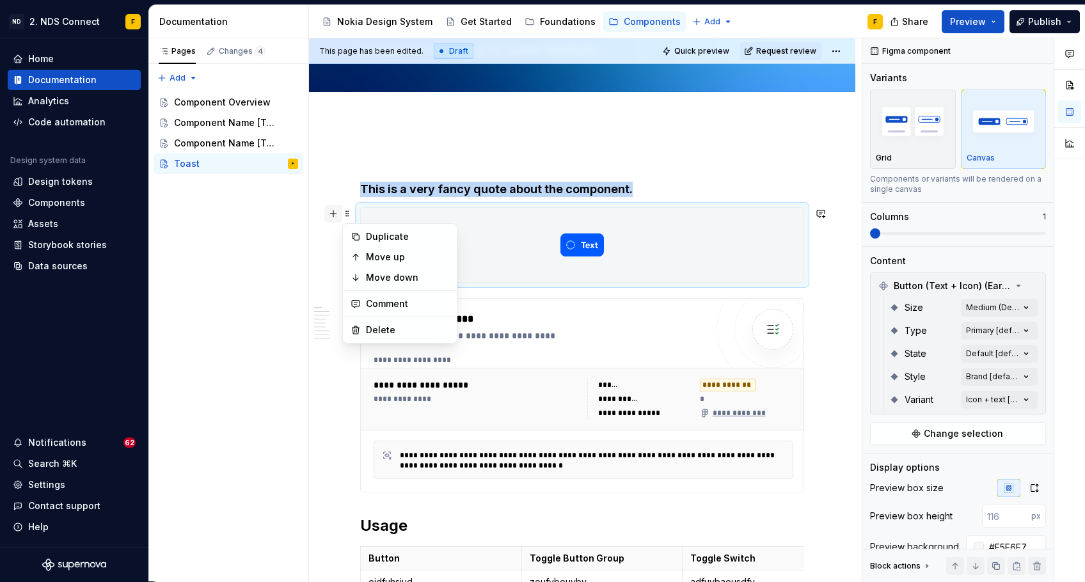
click at [332, 212] on button "button" at bounding box center [333, 214] width 18 height 18
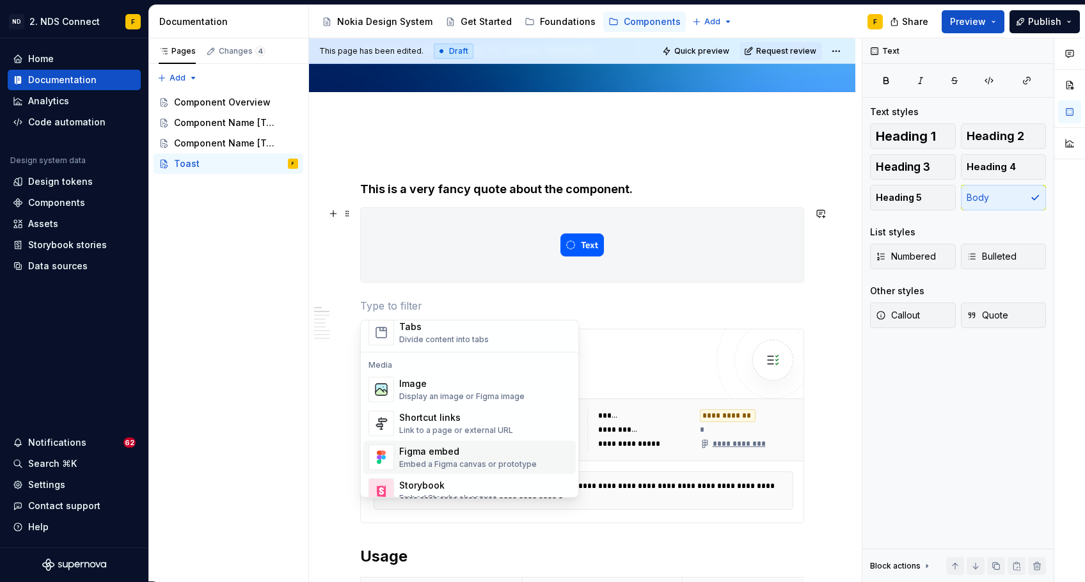
scroll to position [504, 0]
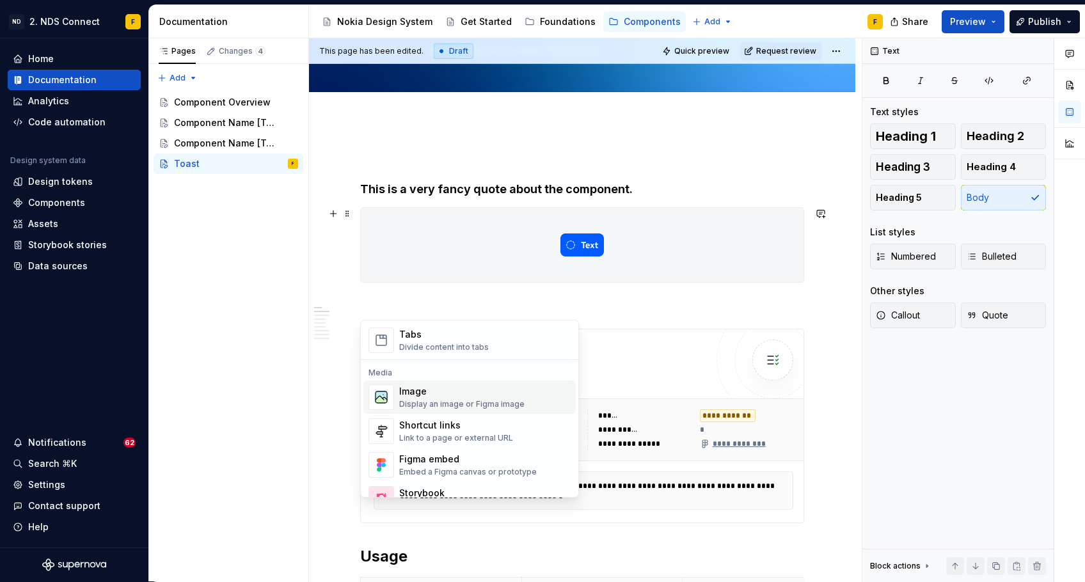
click at [509, 392] on div "Image" at bounding box center [461, 391] width 125 height 13
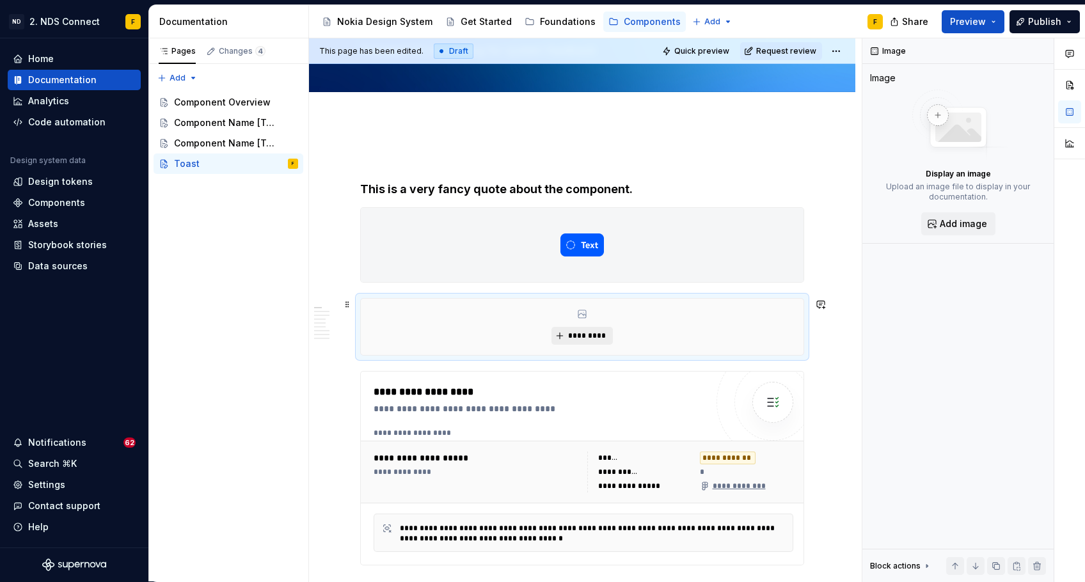
click at [580, 335] on span "*********" at bounding box center [587, 336] width 39 height 10
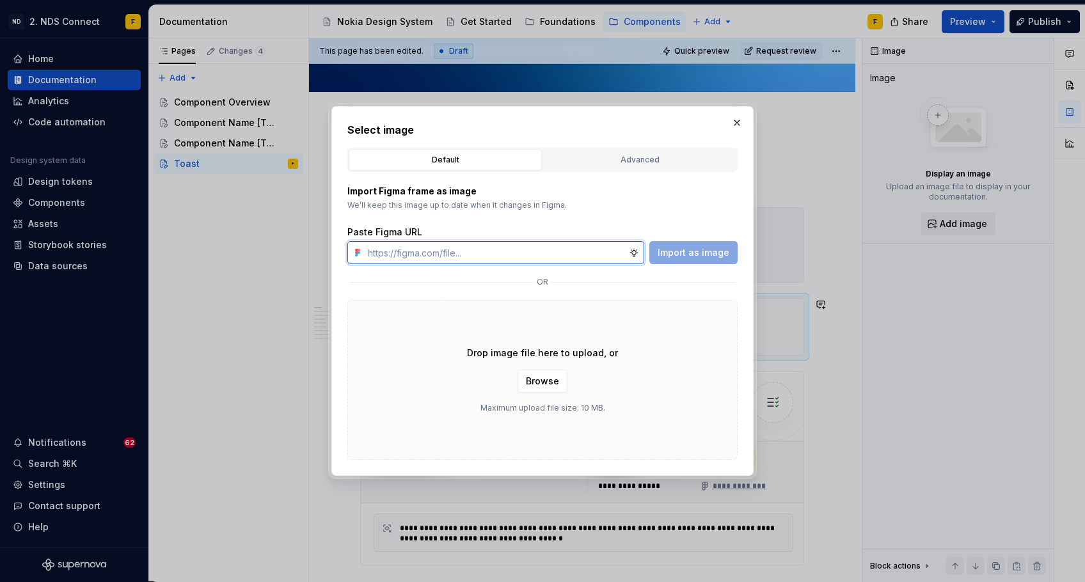
type textarea "*"
click at [477, 261] on input "text" at bounding box center [496, 252] width 266 height 23
paste input "[URL][DOMAIN_NAME]"
type input "[URL][DOMAIN_NAME]"
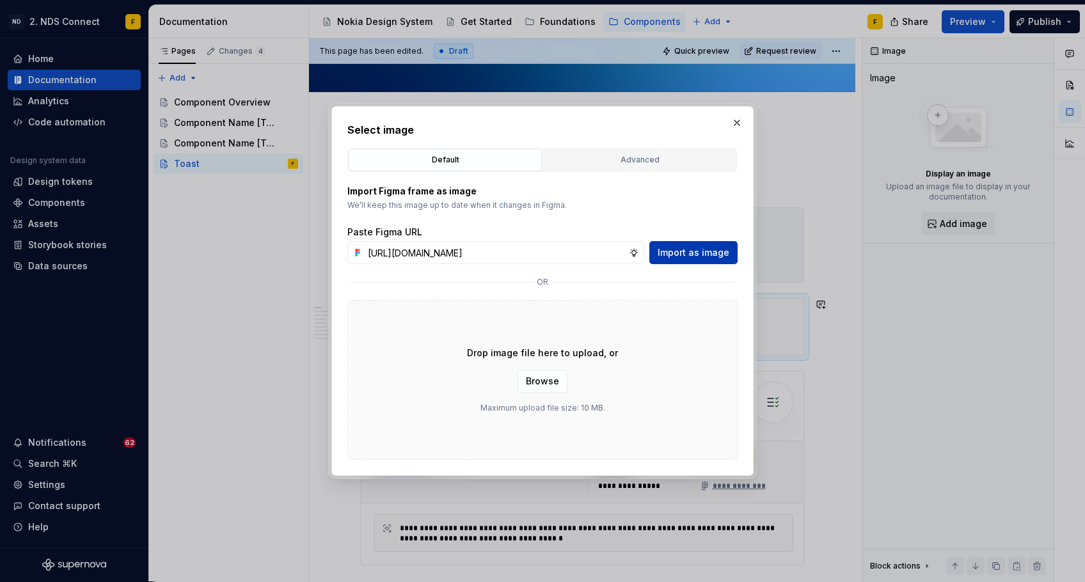
click at [696, 254] on span "Import as image" at bounding box center [694, 252] width 72 height 13
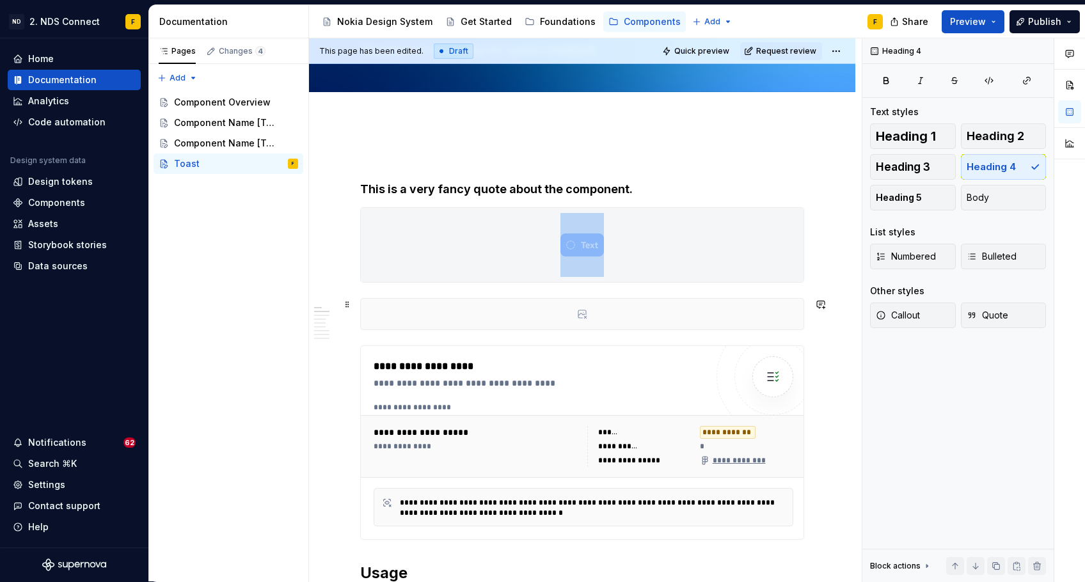
click at [604, 305] on div at bounding box center [582, 314] width 443 height 31
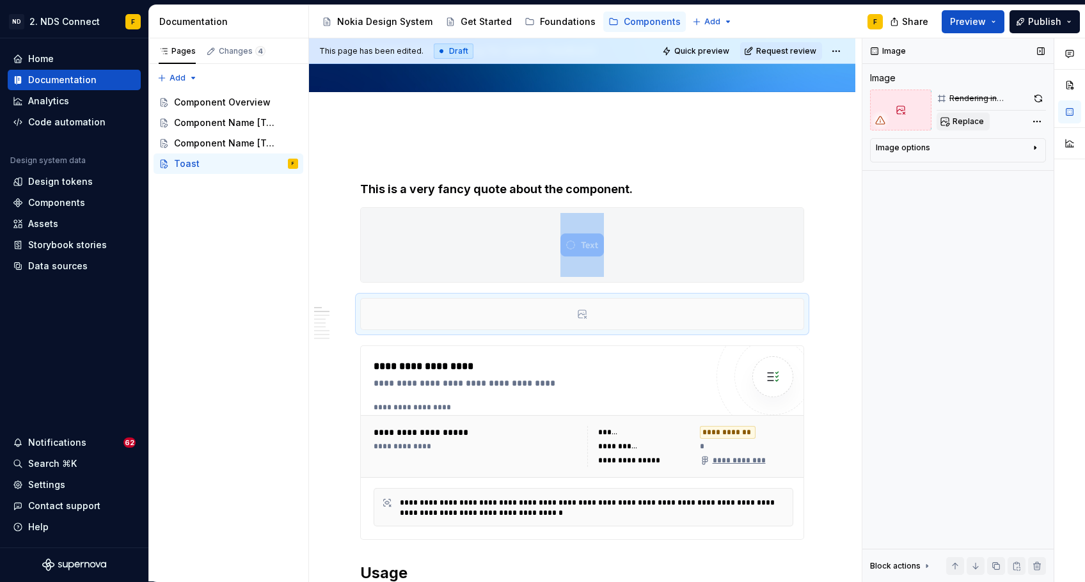
click at [888, 122] on span "Replace" at bounding box center [968, 121] width 31 height 10
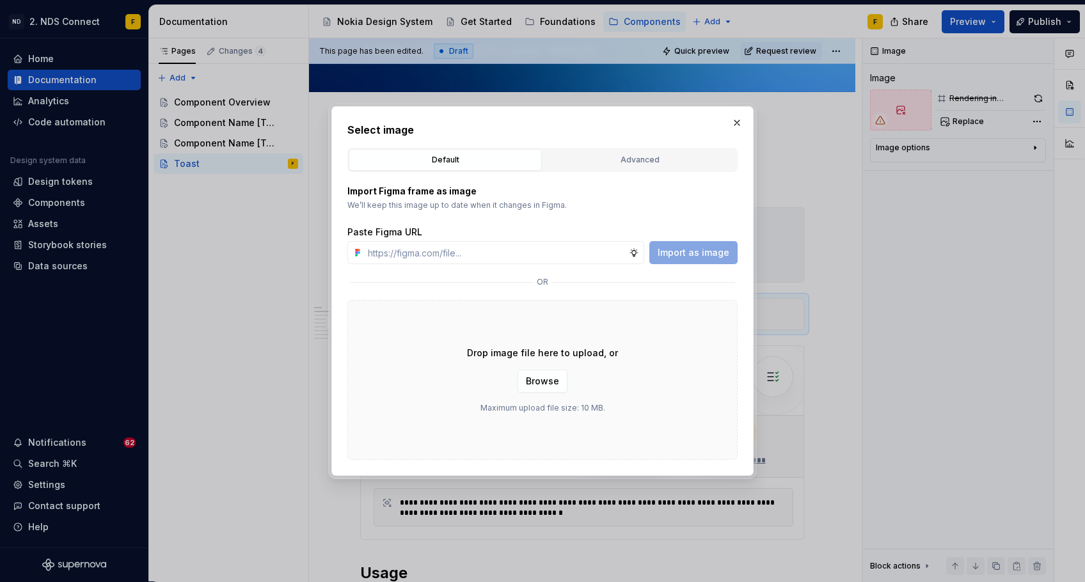
type textarea "*"
paste input "[URL][DOMAIN_NAME]"
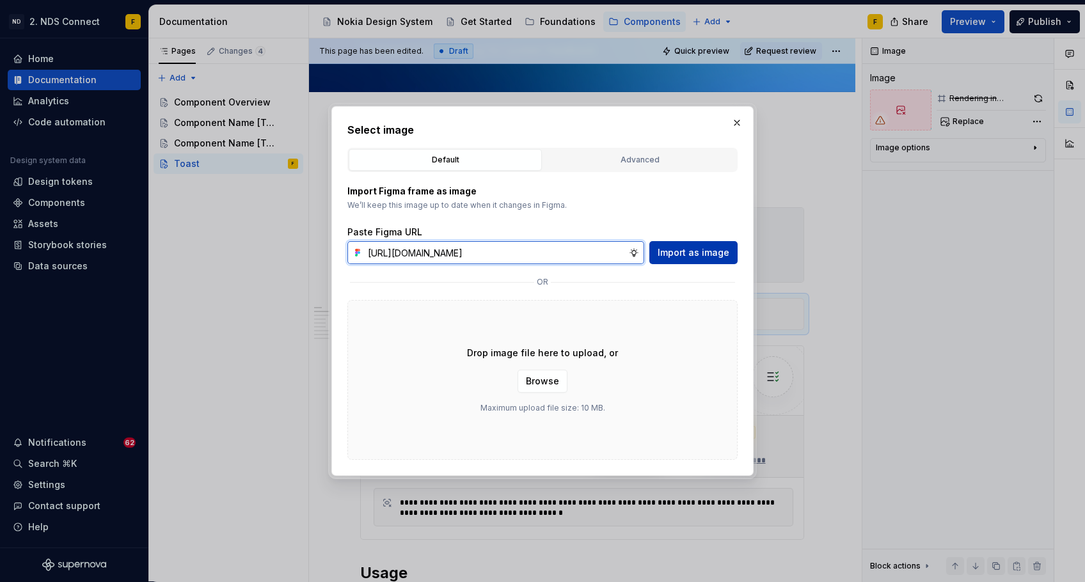
type input "[URL][DOMAIN_NAME]"
click at [700, 258] on span "Import as image" at bounding box center [694, 252] width 72 height 13
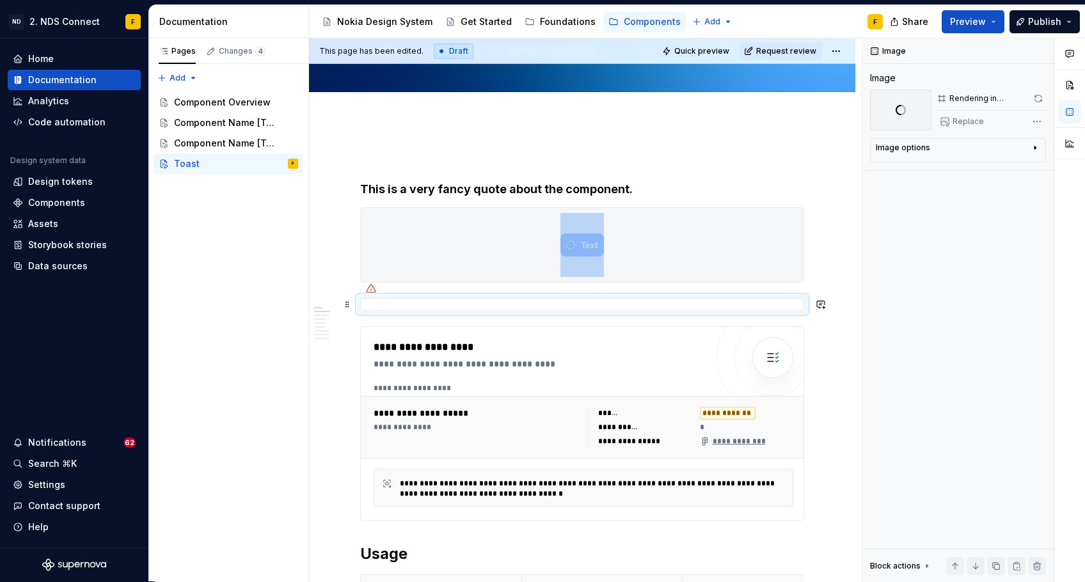
click at [479, 307] on div at bounding box center [582, 304] width 444 height 13
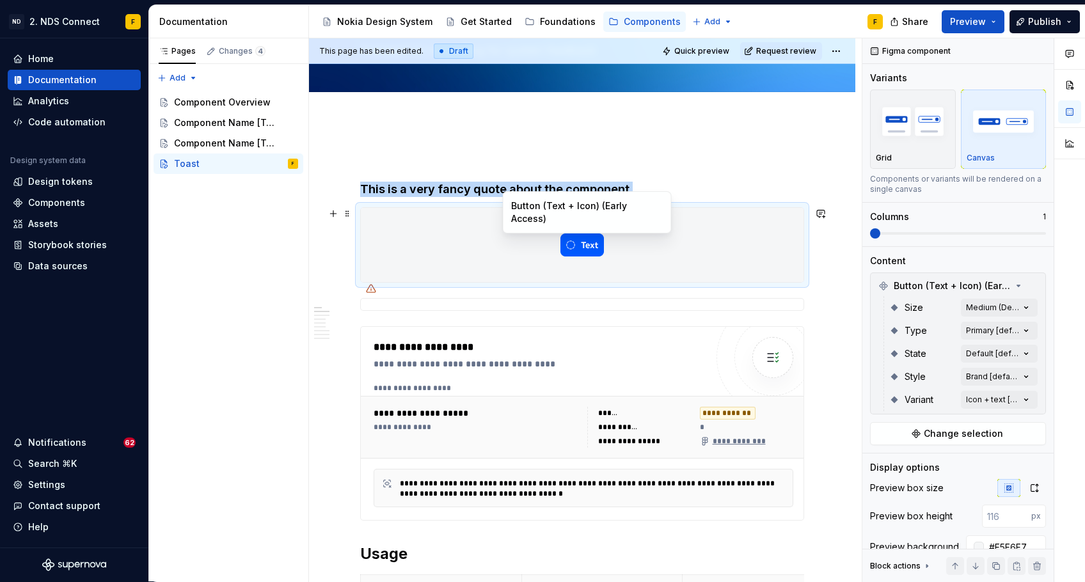
click at [578, 241] on img at bounding box center [583, 245] width 44 height 64
click at [331, 214] on button "button" at bounding box center [333, 214] width 18 height 18
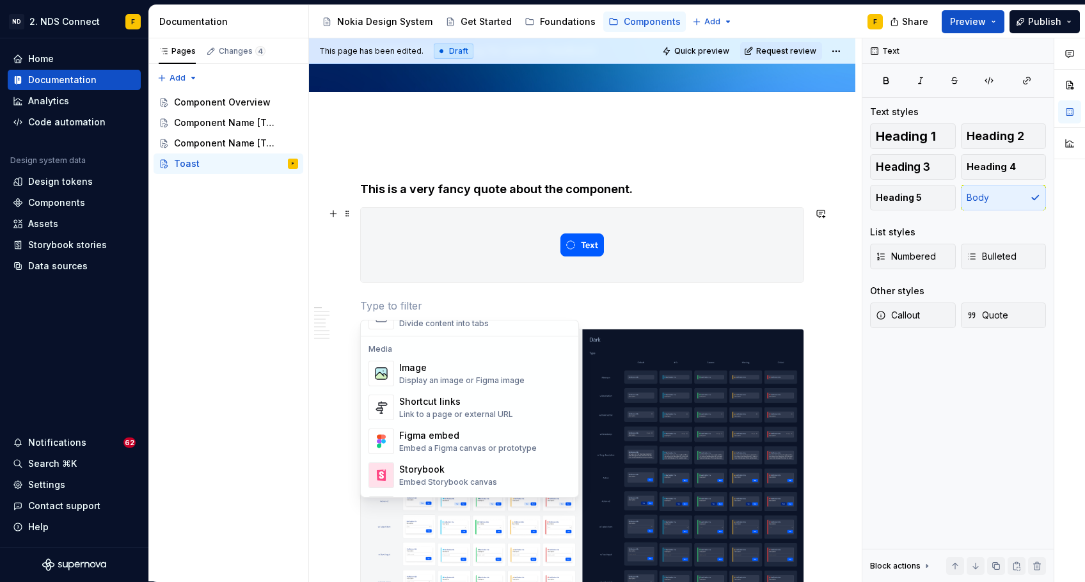
scroll to position [529, 0]
click at [466, 373] on div "Image Display an image or Figma image" at bounding box center [461, 372] width 125 height 24
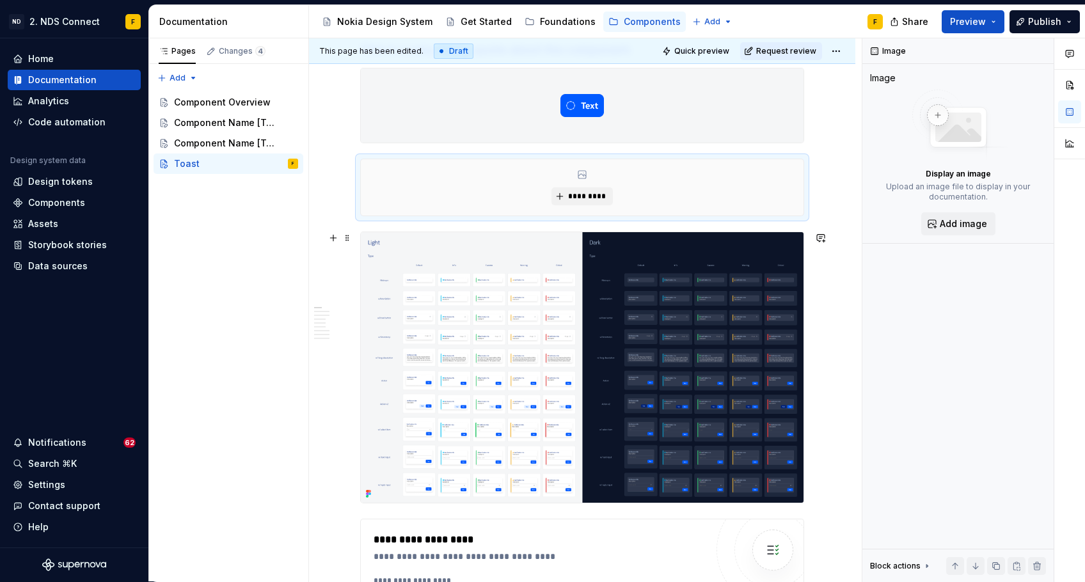
scroll to position [259, 0]
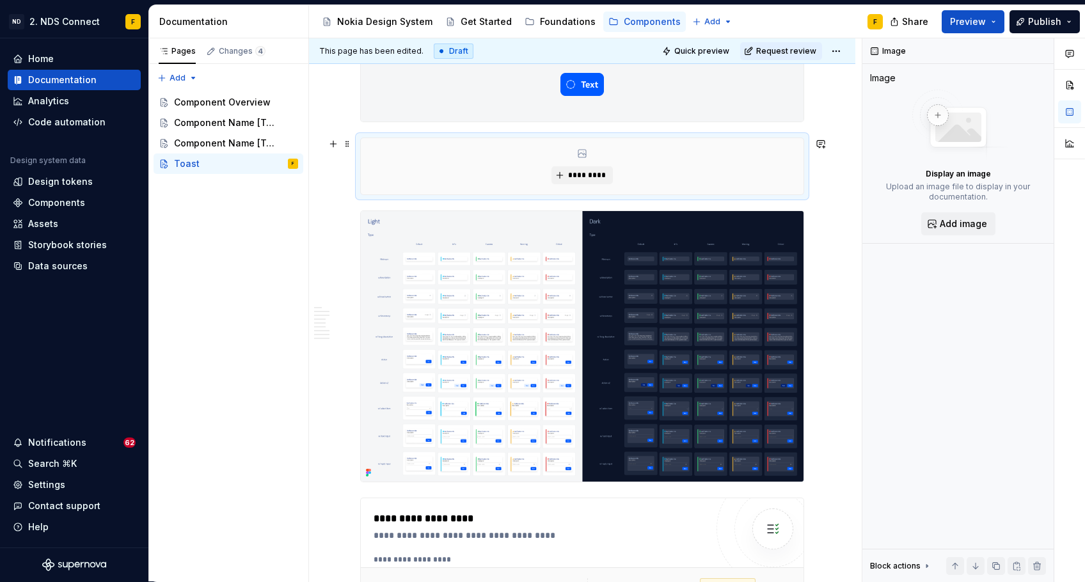
click at [562, 139] on div "*********" at bounding box center [582, 166] width 443 height 56
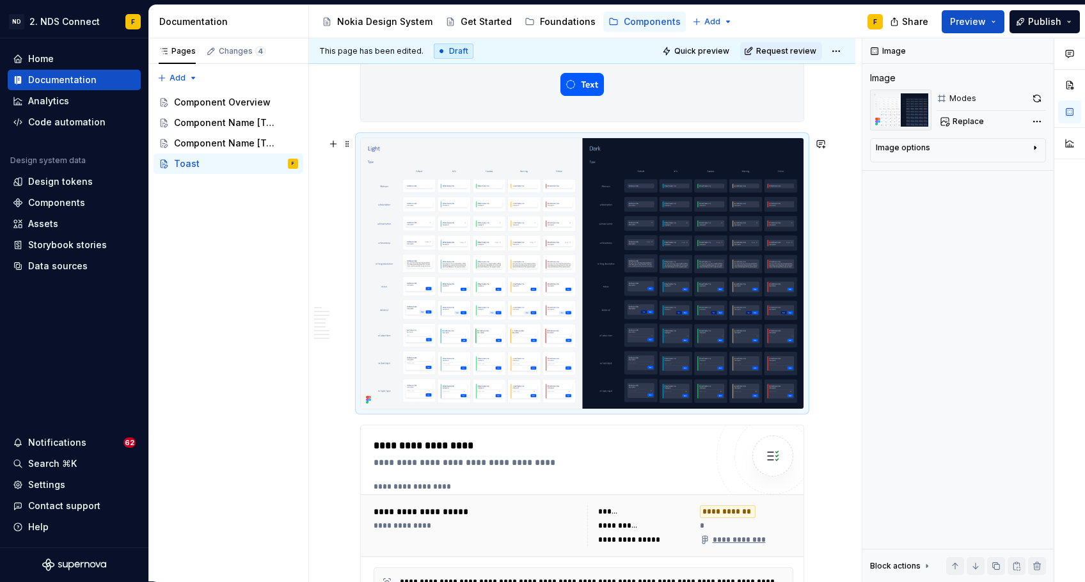
click at [491, 300] on img at bounding box center [582, 273] width 443 height 271
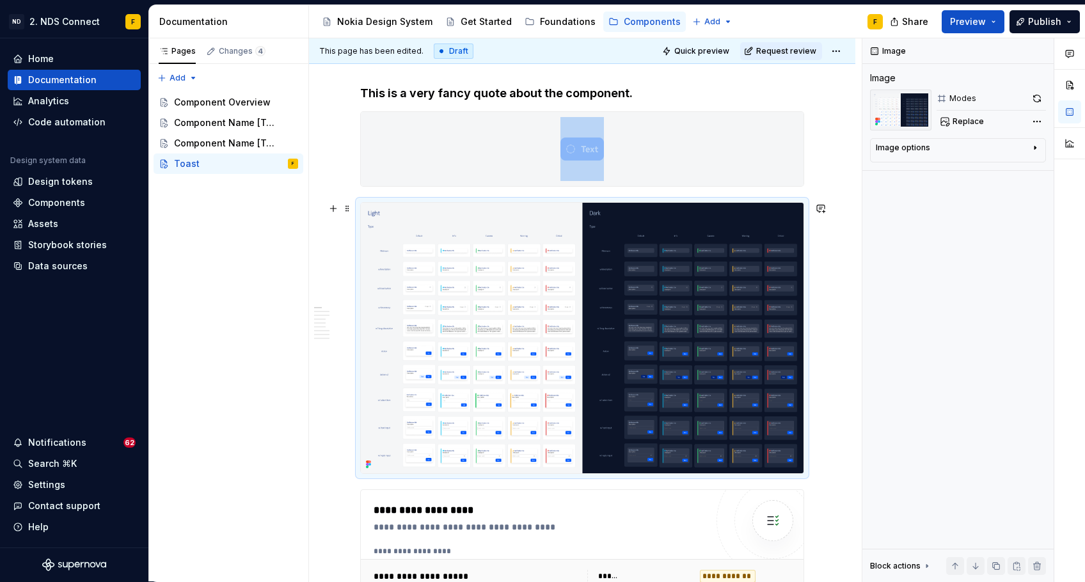
scroll to position [193, 0]
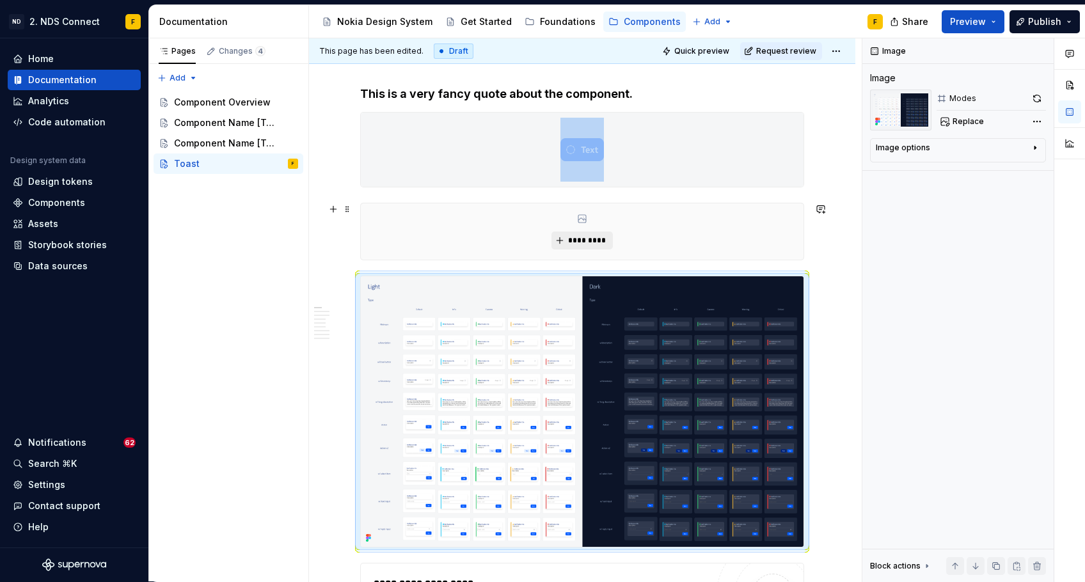
click at [582, 240] on span "*********" at bounding box center [587, 240] width 39 height 10
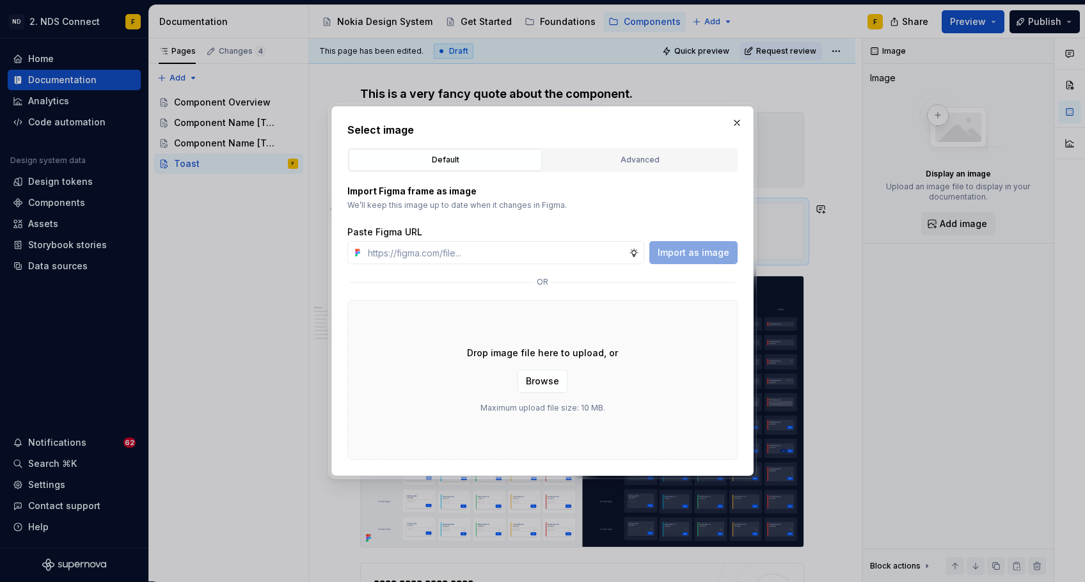
type textarea "*"
paste input "[URL][DOMAIN_NAME][DATE]"
type input "[URL][DOMAIN_NAME][DATE]"
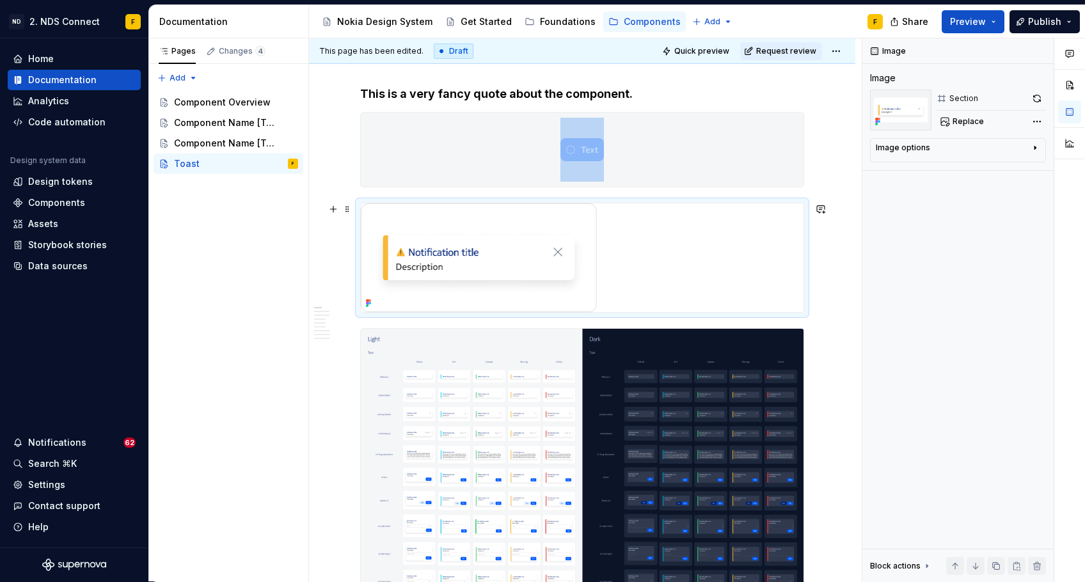
click at [663, 218] on div at bounding box center [582, 257] width 443 height 109
click at [331, 119] on button "button" at bounding box center [333, 118] width 18 height 18
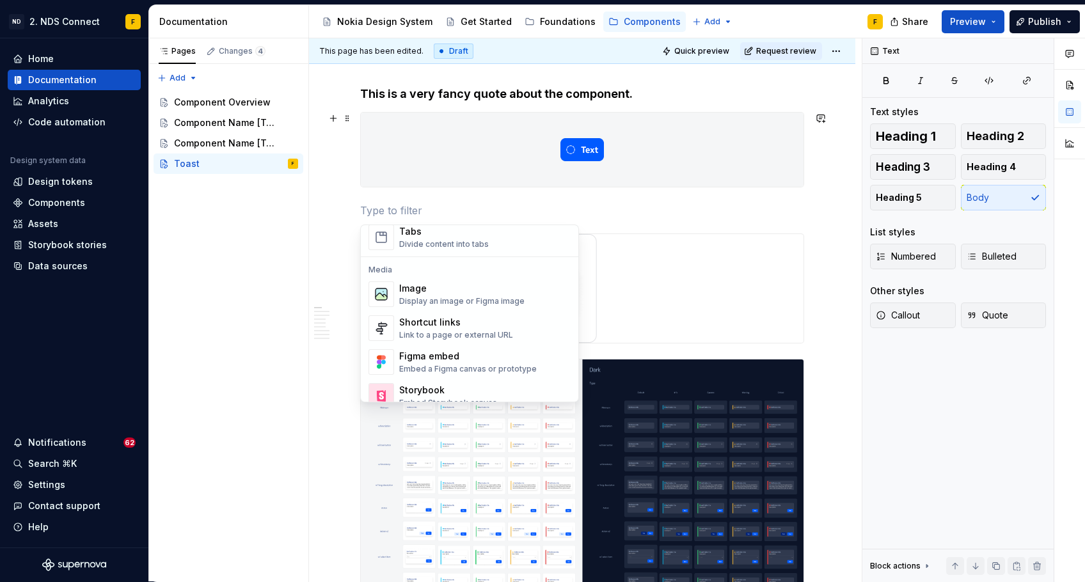
scroll to position [514, 0]
click at [433, 290] on div "Image" at bounding box center [461, 286] width 125 height 13
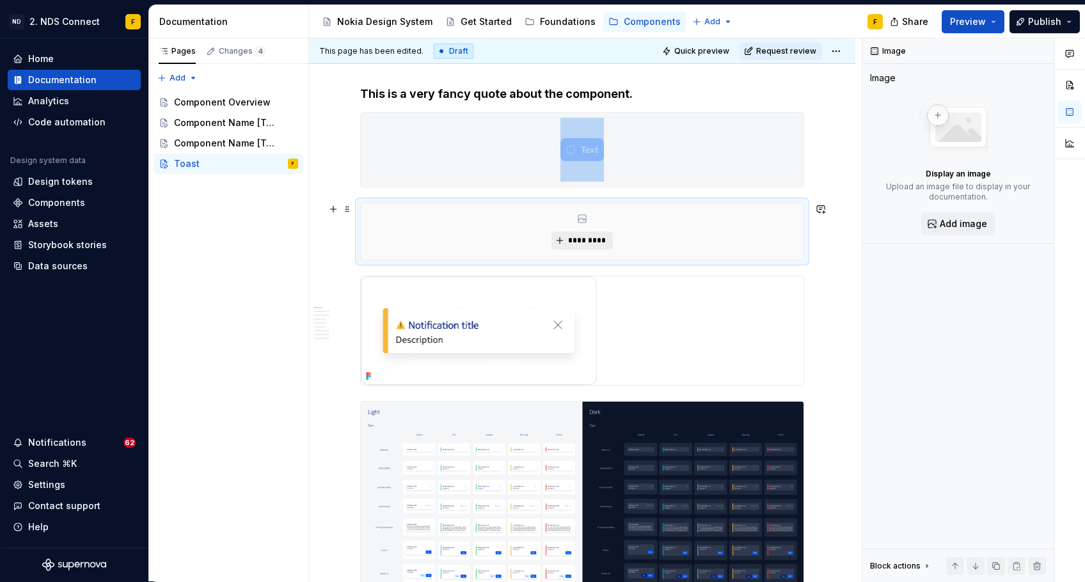
click at [566, 242] on button "*********" at bounding box center [582, 241] width 61 height 18
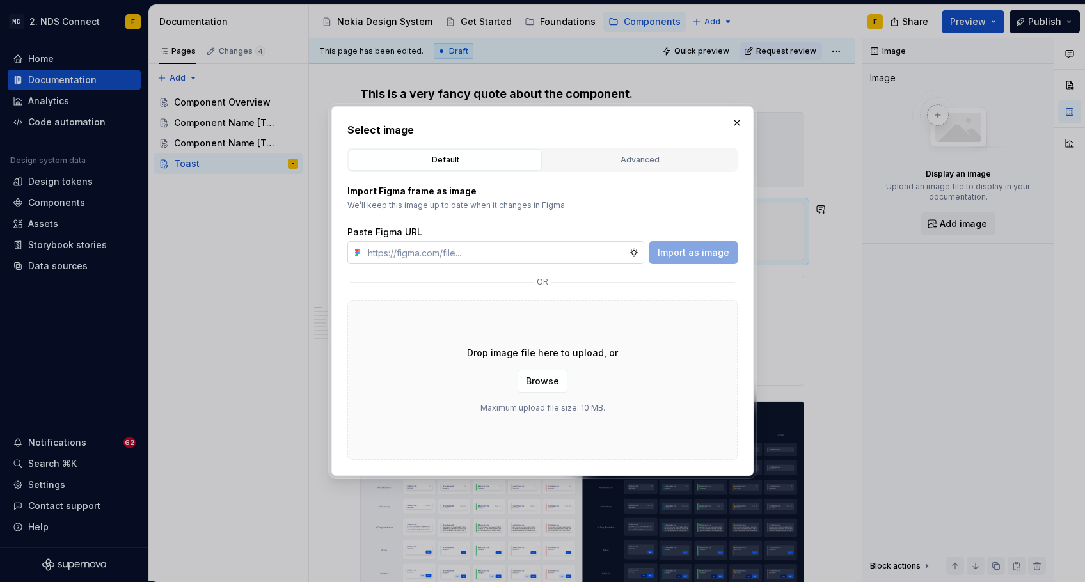
click at [518, 250] on input "text" at bounding box center [496, 252] width 266 height 23
type textarea "*"
type input "[URL][DOMAIN_NAME]"
click at [699, 251] on span "Import as image" at bounding box center [694, 252] width 72 height 13
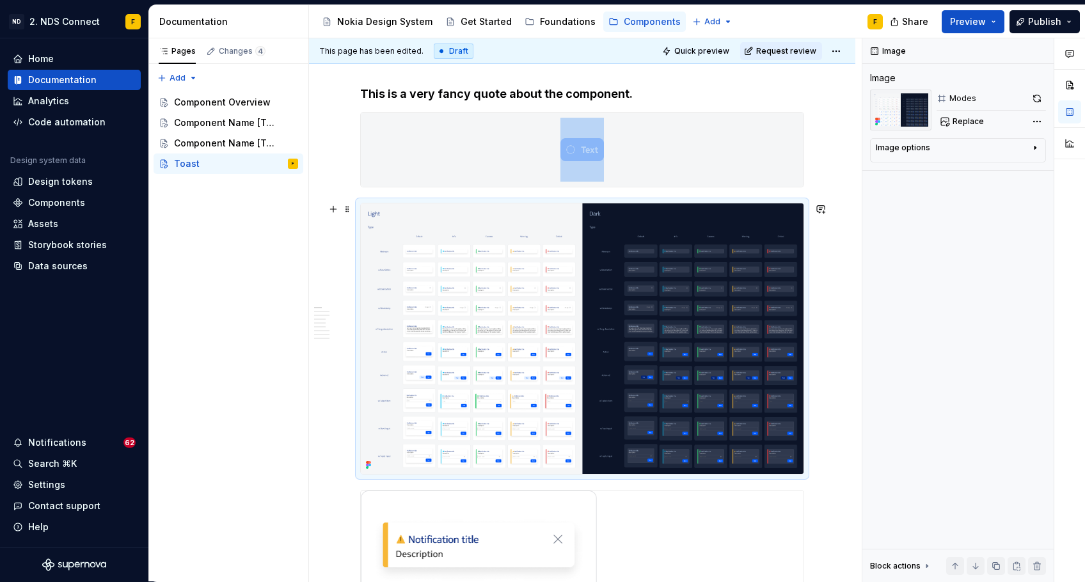
type textarea "*"
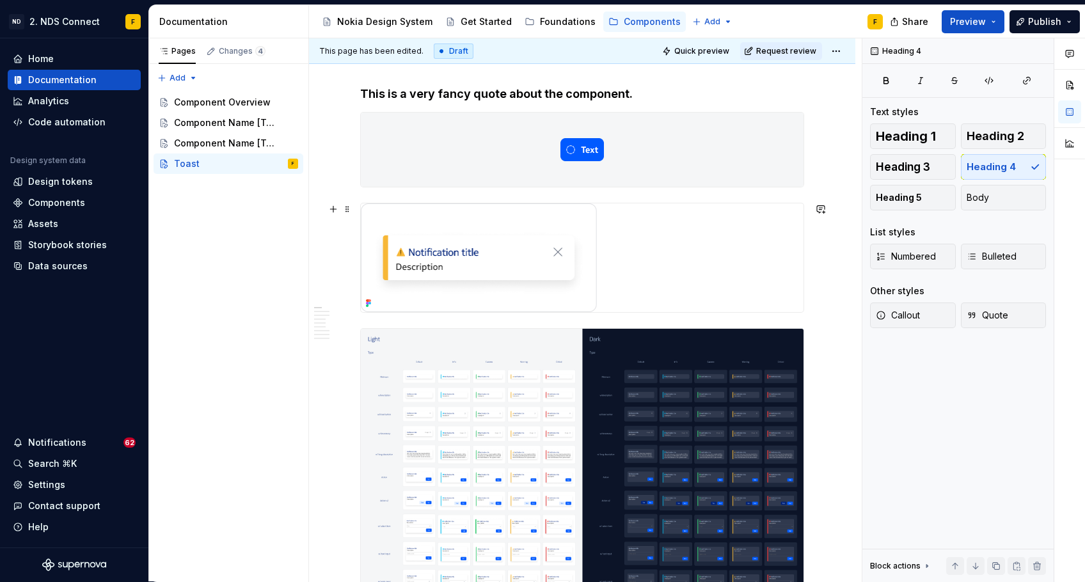
scroll to position [178, 0]
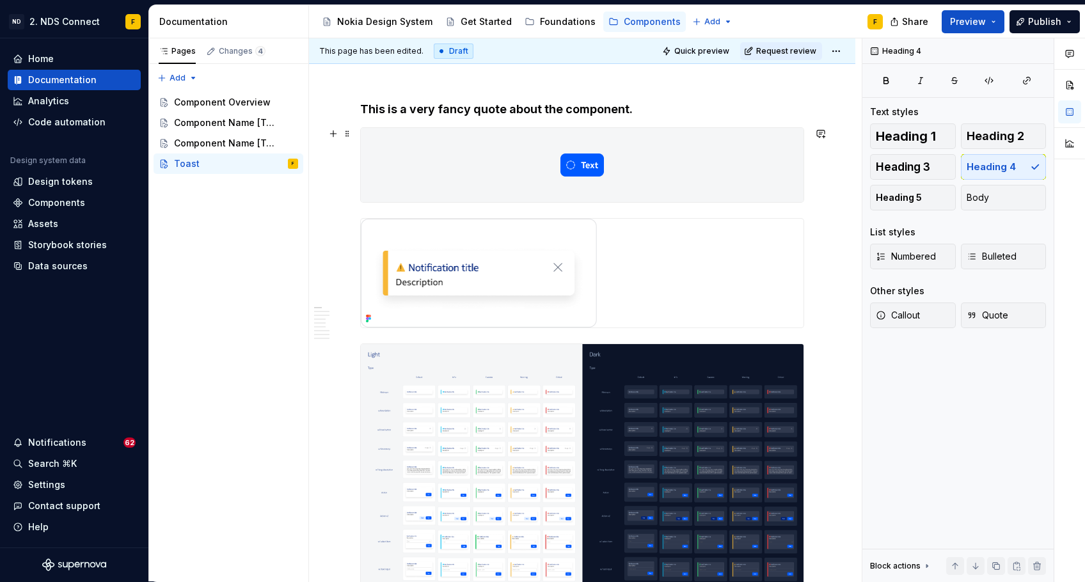
click at [721, 202] on div at bounding box center [582, 165] width 444 height 76
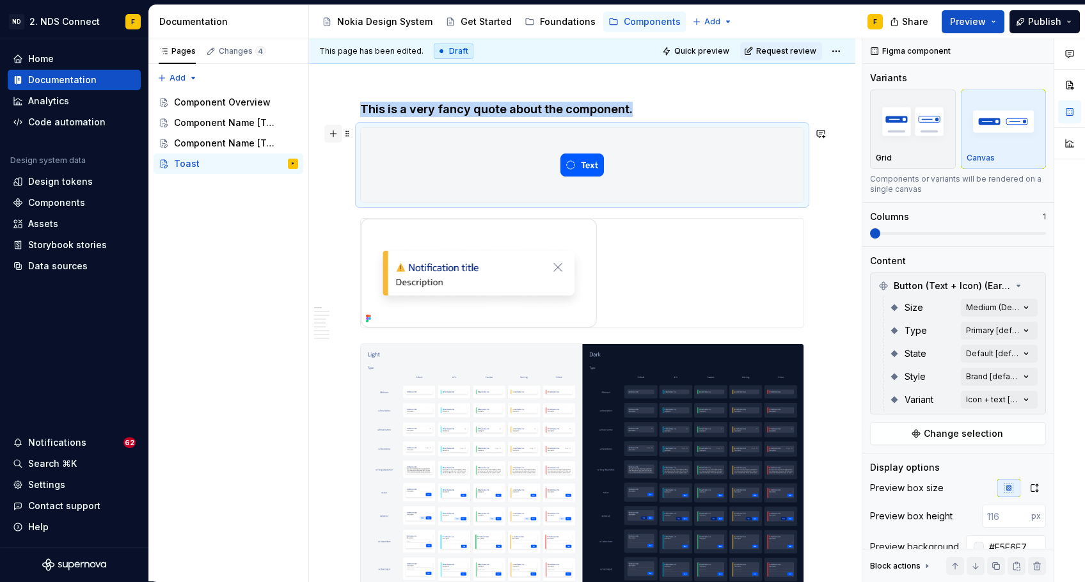
click at [328, 134] on button "button" at bounding box center [333, 134] width 18 height 18
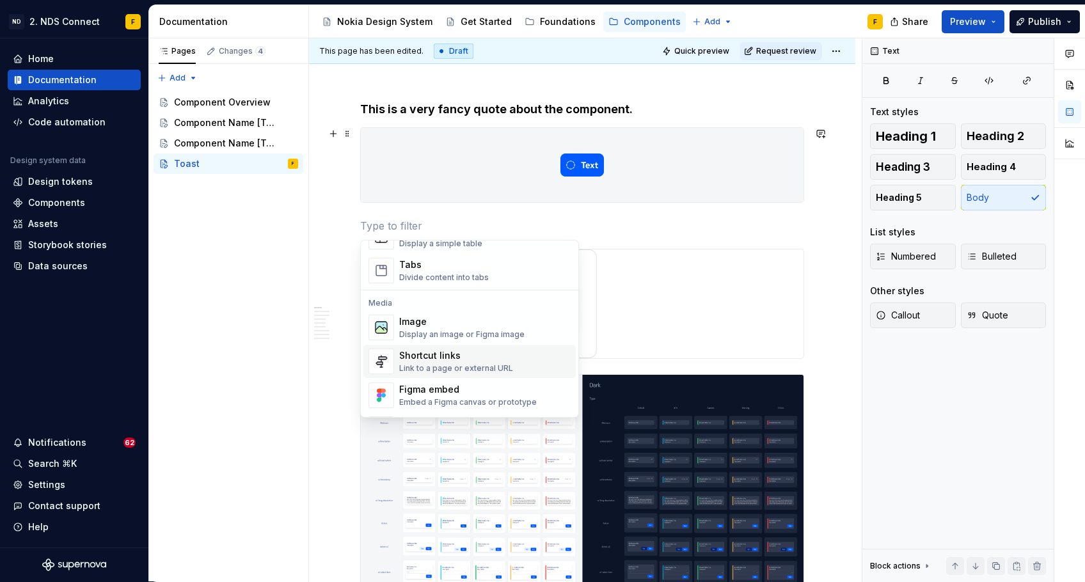
scroll to position [496, 0]
click at [452, 330] on div "Display an image or Figma image" at bounding box center [461, 333] width 125 height 10
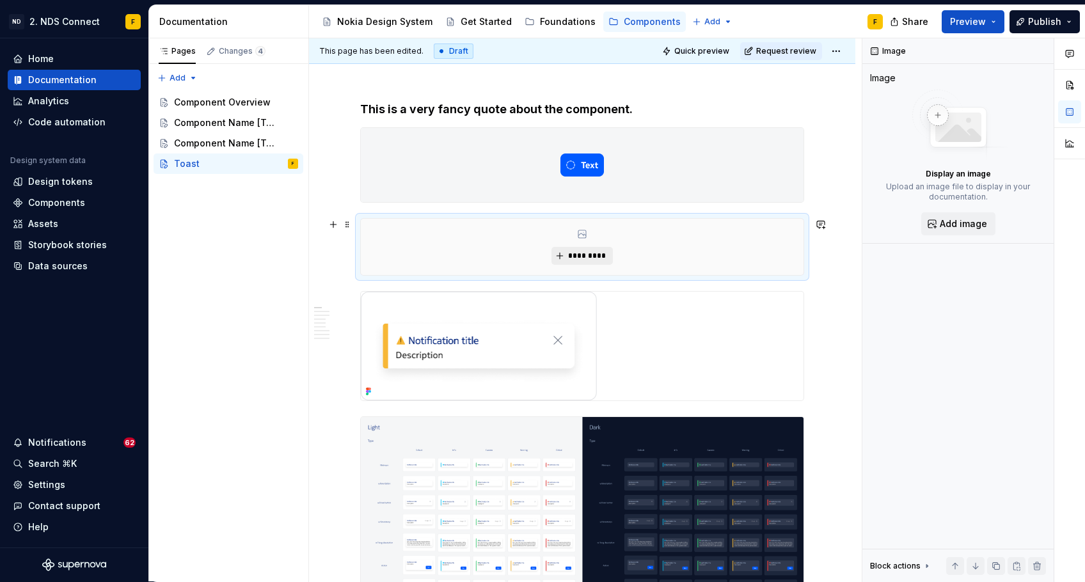
click at [583, 259] on span "*********" at bounding box center [587, 256] width 39 height 10
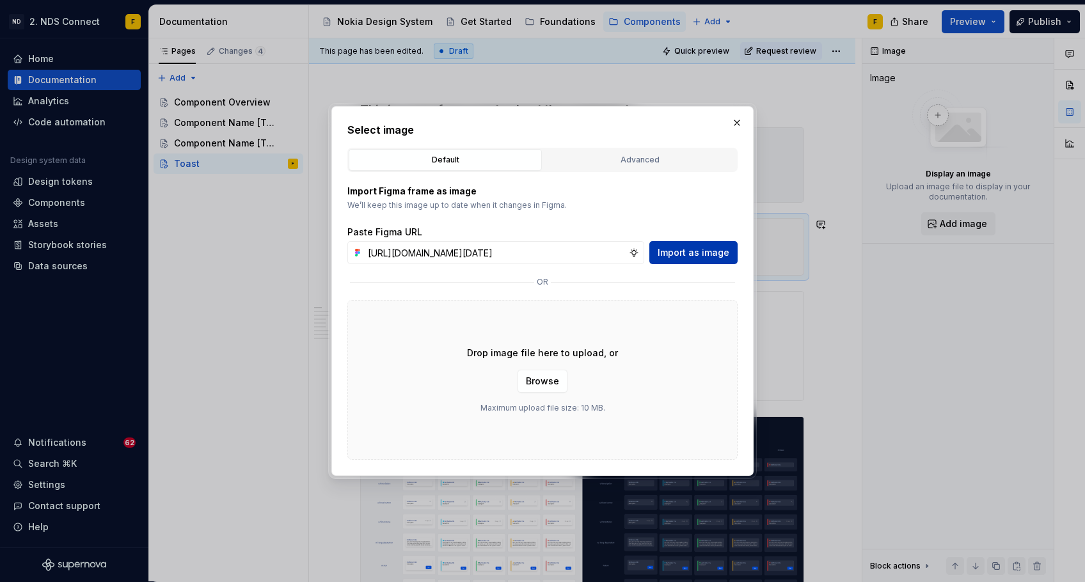
type input "[URL][DOMAIN_NAME][DATE]"
click at [692, 256] on span "Import as image" at bounding box center [694, 252] width 72 height 13
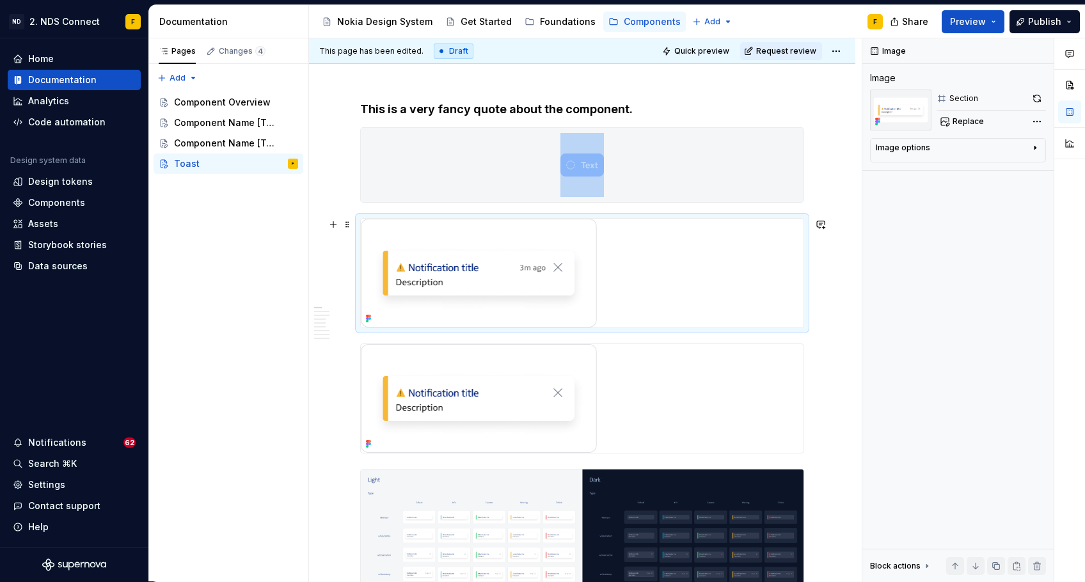
click at [658, 268] on div at bounding box center [582, 273] width 443 height 109
click at [888, 118] on div "Comments Open comments No comments yet Select ‘Comment’ from the block context …" at bounding box center [974, 310] width 223 height 544
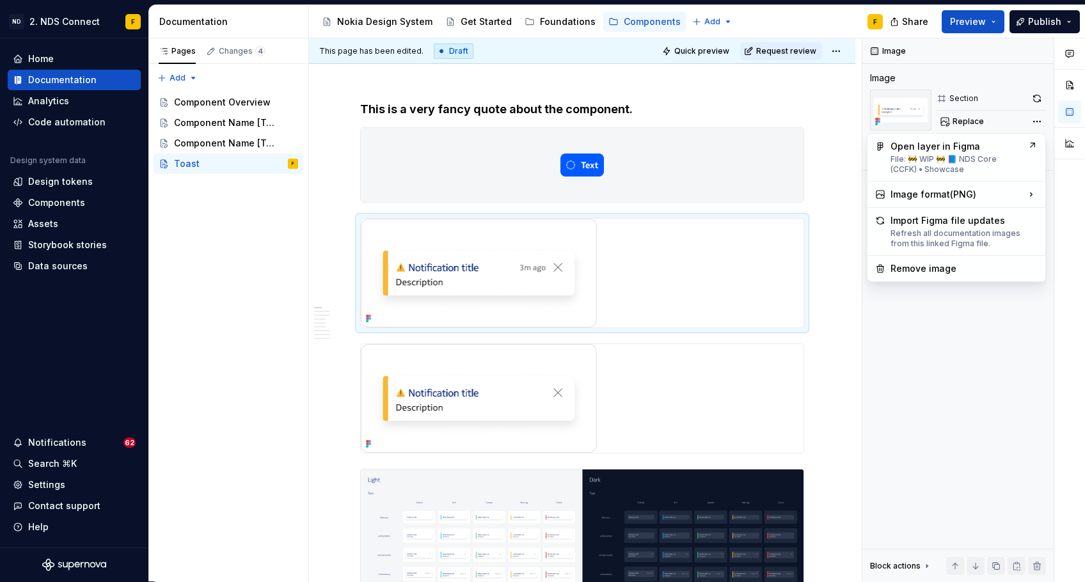
click at [888, 308] on div "Comments Open comments No comments yet Select ‘Comment’ from the block context …" at bounding box center [974, 310] width 223 height 544
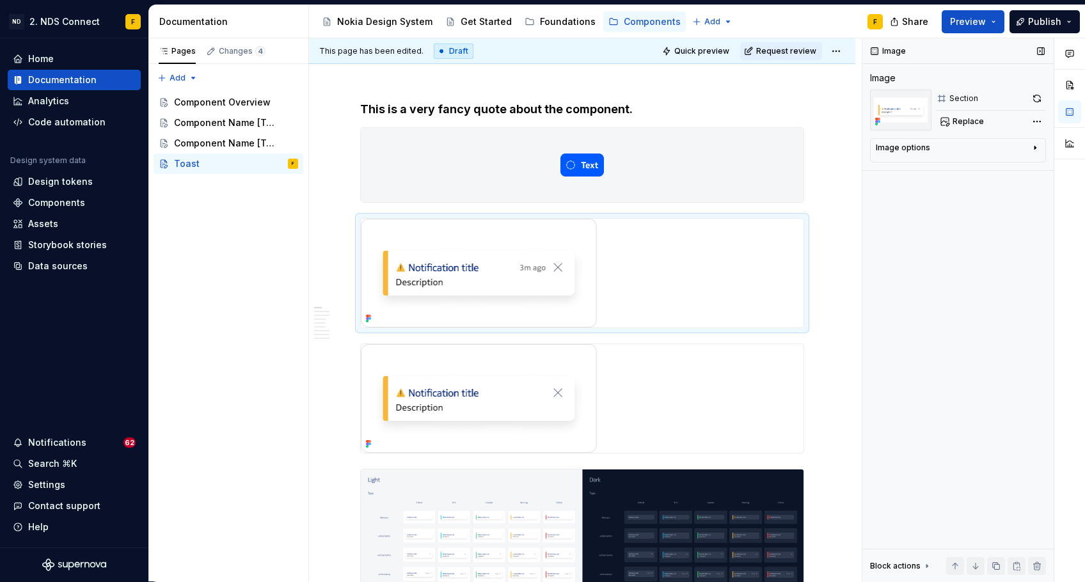
click at [888, 146] on icon "button" at bounding box center [1035, 148] width 10 height 10
click at [888, 167] on icon "button" at bounding box center [1003, 167] width 10 height 10
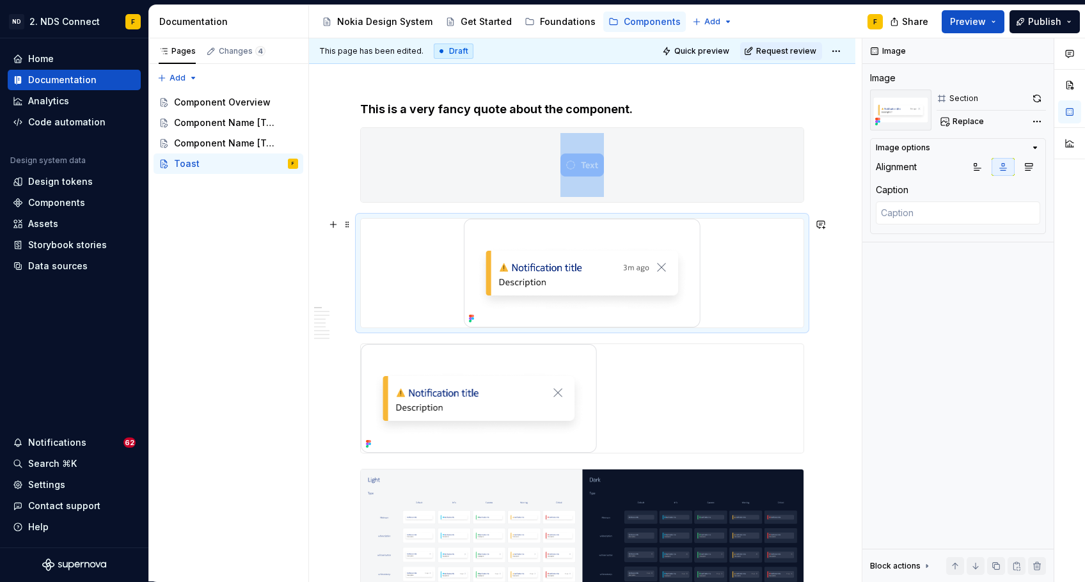
click at [778, 295] on div at bounding box center [582, 273] width 443 height 109
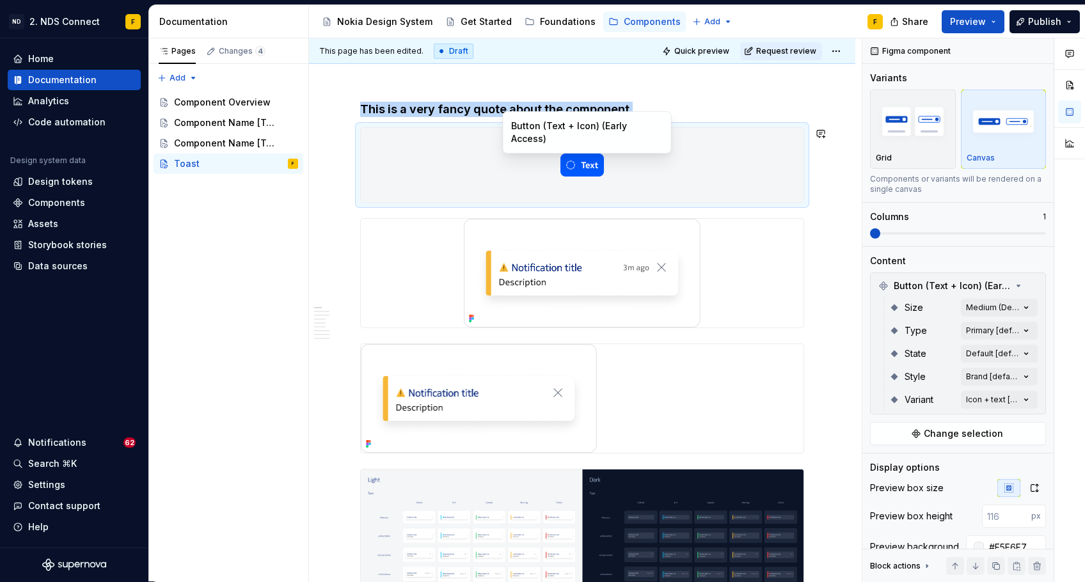
click at [790, 140] on div at bounding box center [582, 165] width 443 height 74
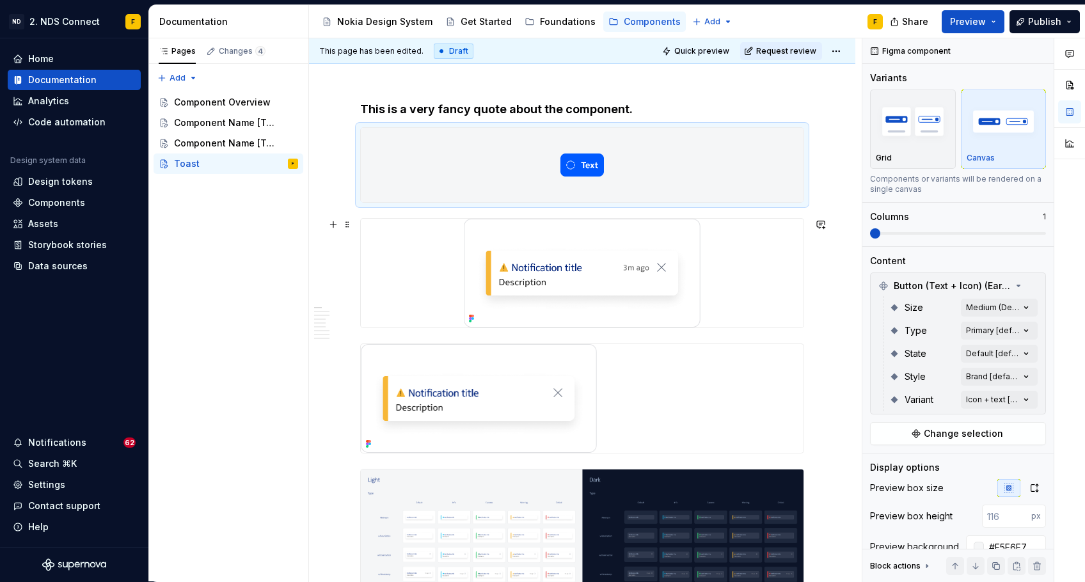
click at [767, 262] on div at bounding box center [582, 273] width 443 height 109
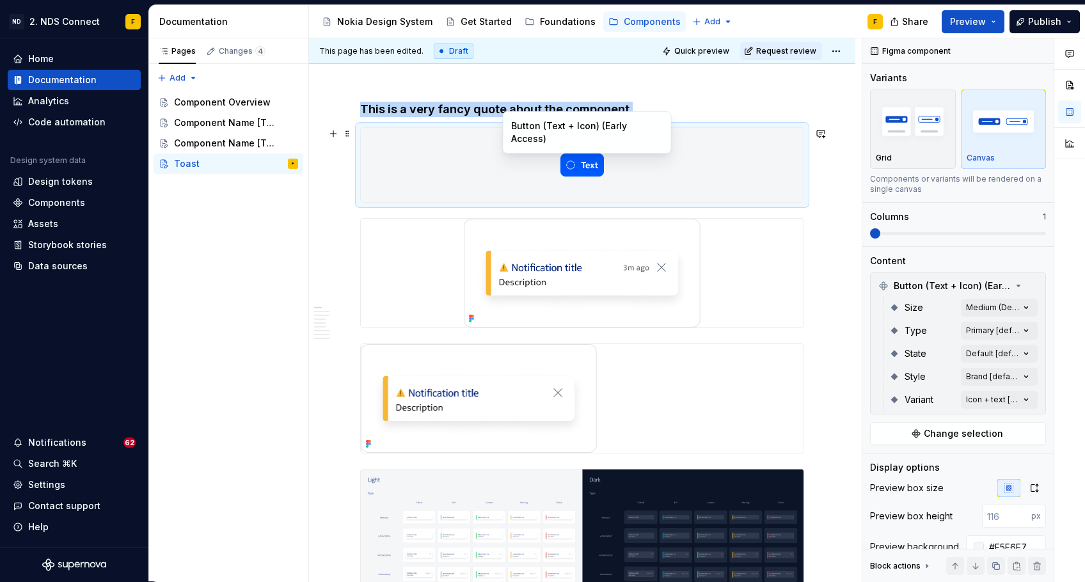
click at [767, 157] on div at bounding box center [582, 165] width 443 height 74
click at [888, 141] on img "button" at bounding box center [913, 121] width 74 height 47
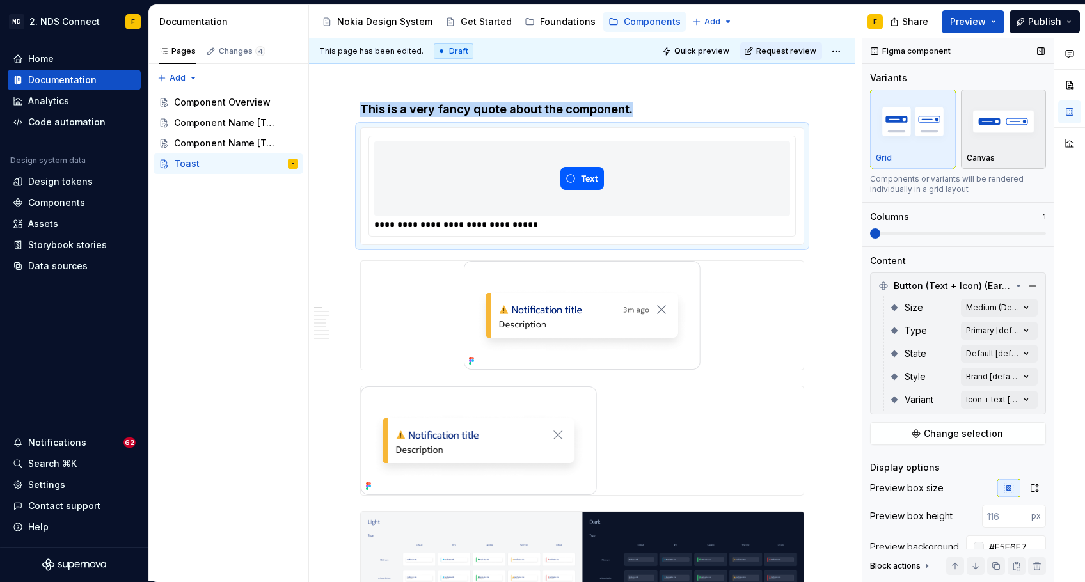
click at [888, 140] on img "button" at bounding box center [1004, 121] width 74 height 47
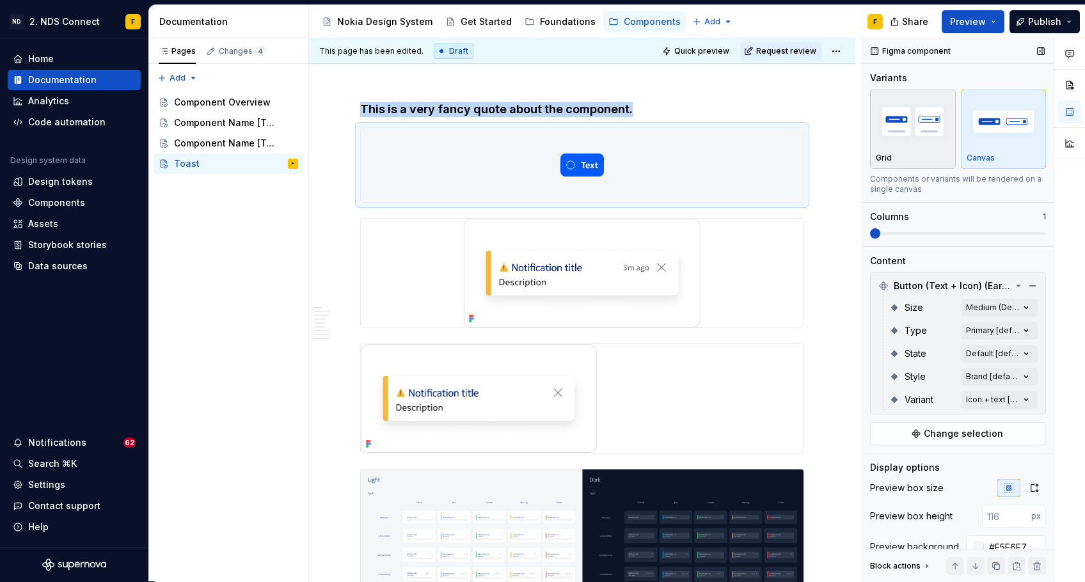
click at [888, 141] on img "button" at bounding box center [913, 121] width 74 height 47
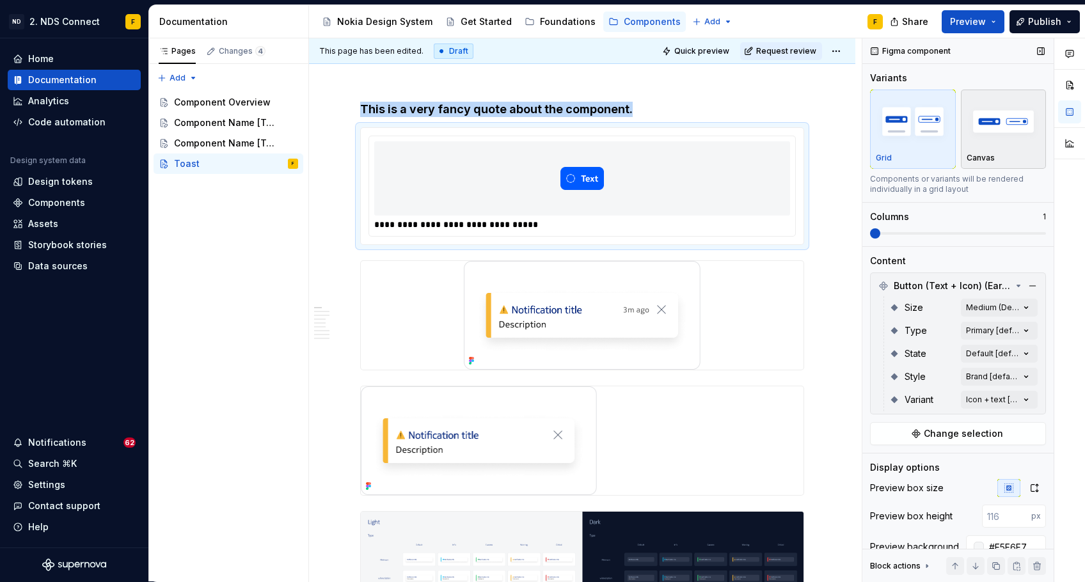
click at [888, 141] on img "button" at bounding box center [1004, 121] width 74 height 47
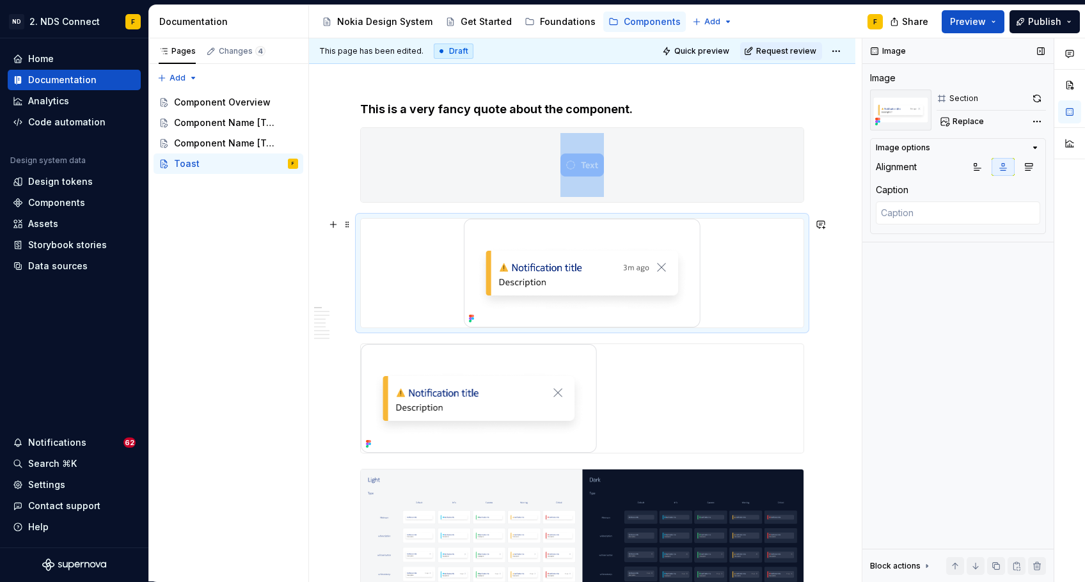
click at [711, 274] on div at bounding box center [582, 273] width 443 height 109
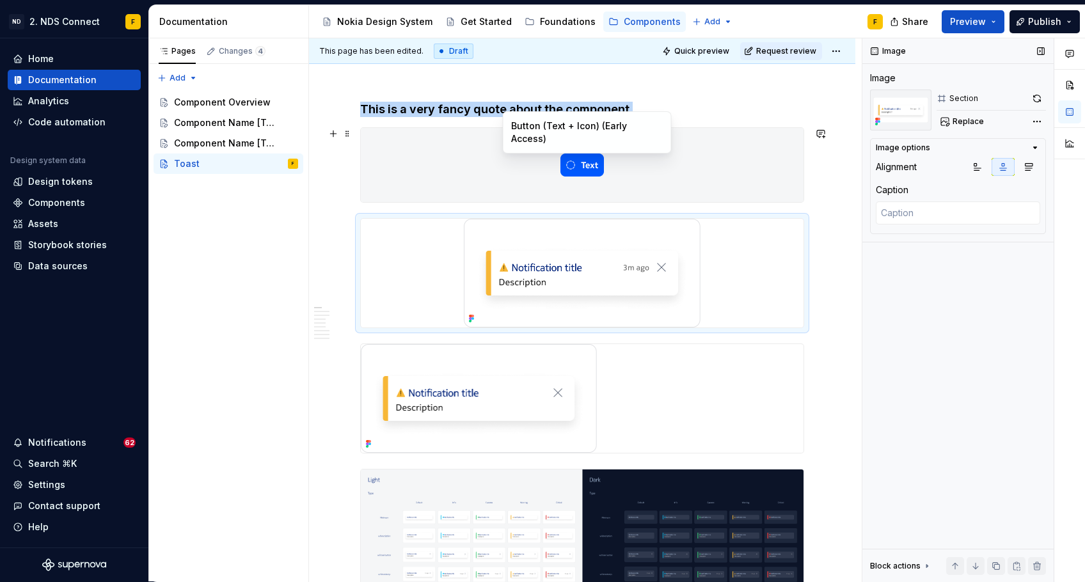
click at [651, 180] on div at bounding box center [582, 165] width 443 height 74
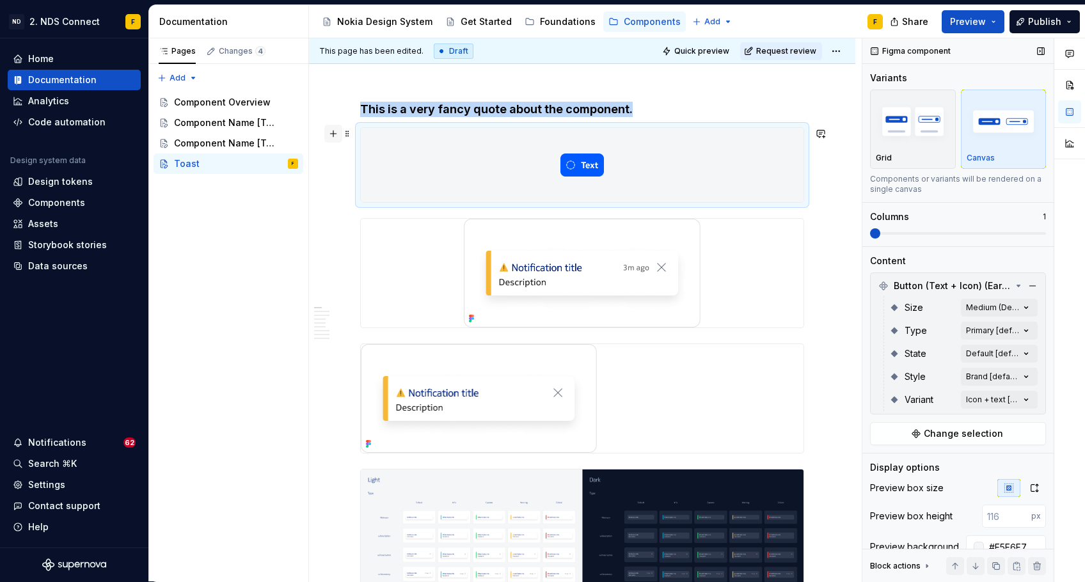
click at [337, 136] on button "button" at bounding box center [333, 134] width 18 height 18
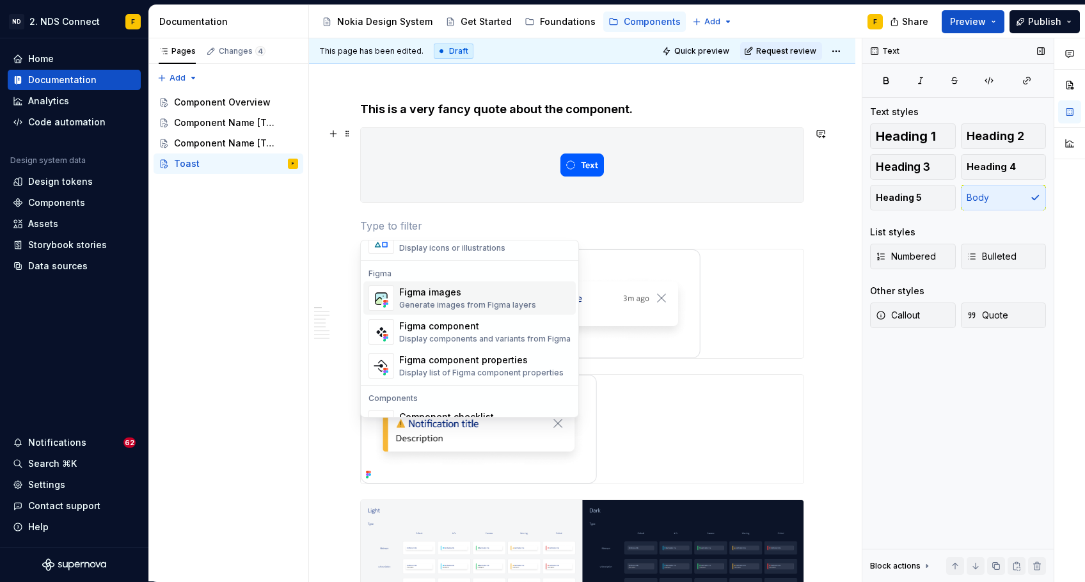
scroll to position [1181, 0]
click at [470, 330] on div "Figma component" at bounding box center [484, 327] width 171 height 13
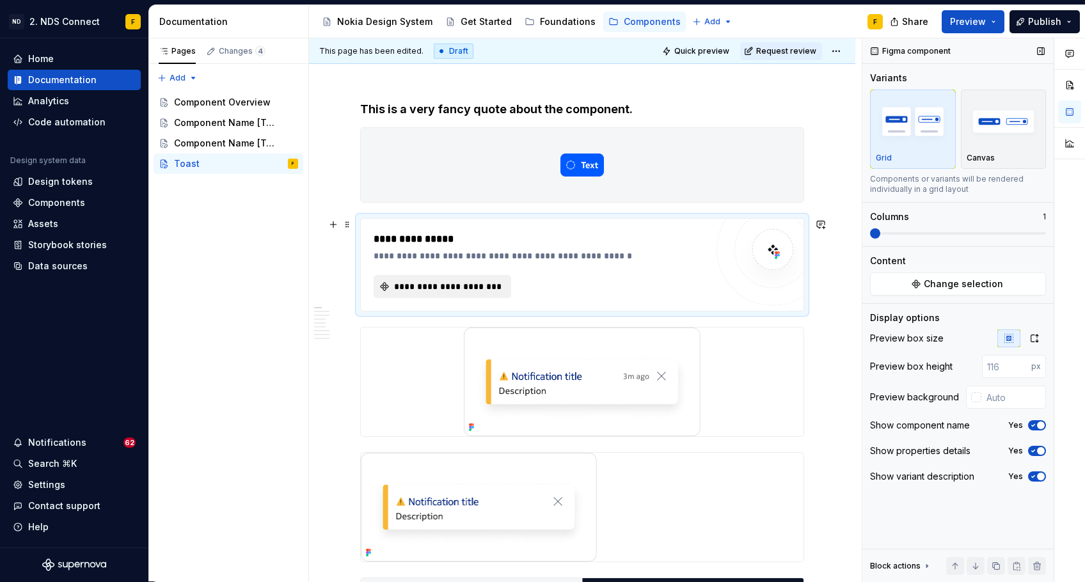
click at [459, 292] on span "**********" at bounding box center [447, 286] width 111 height 13
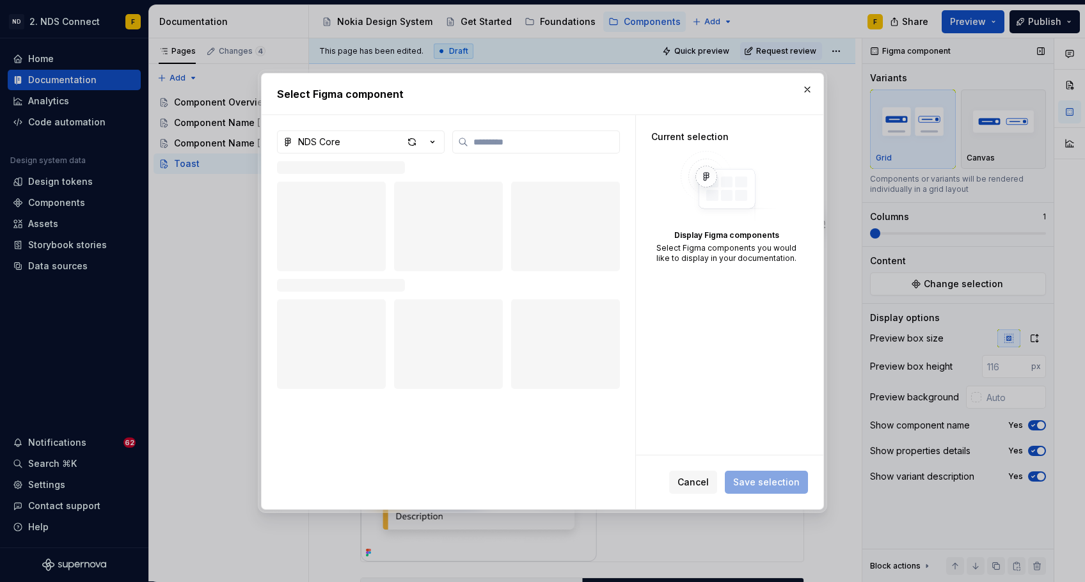
type textarea "*"
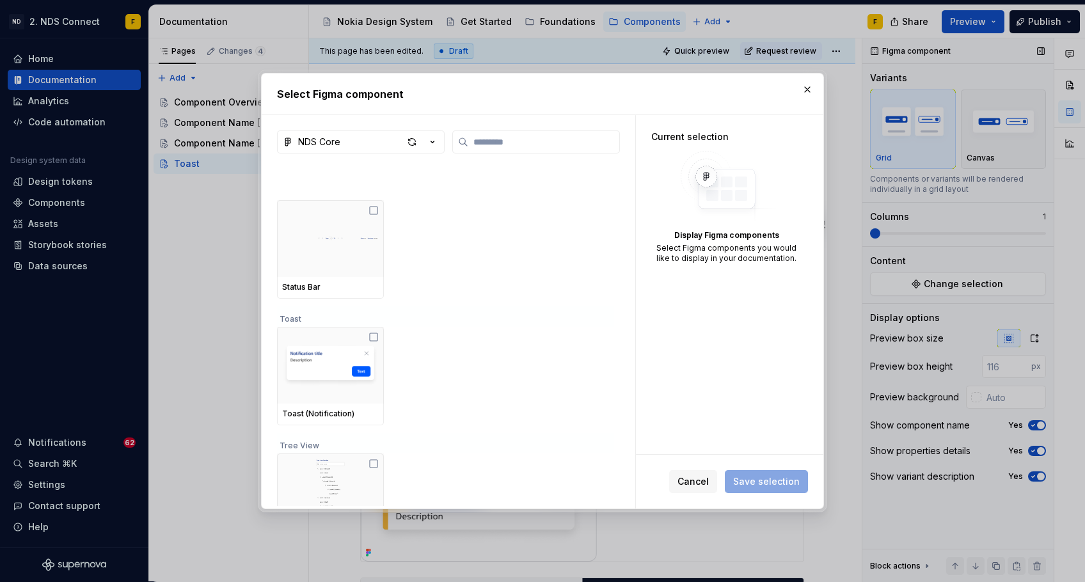
scroll to position [2758, 0]
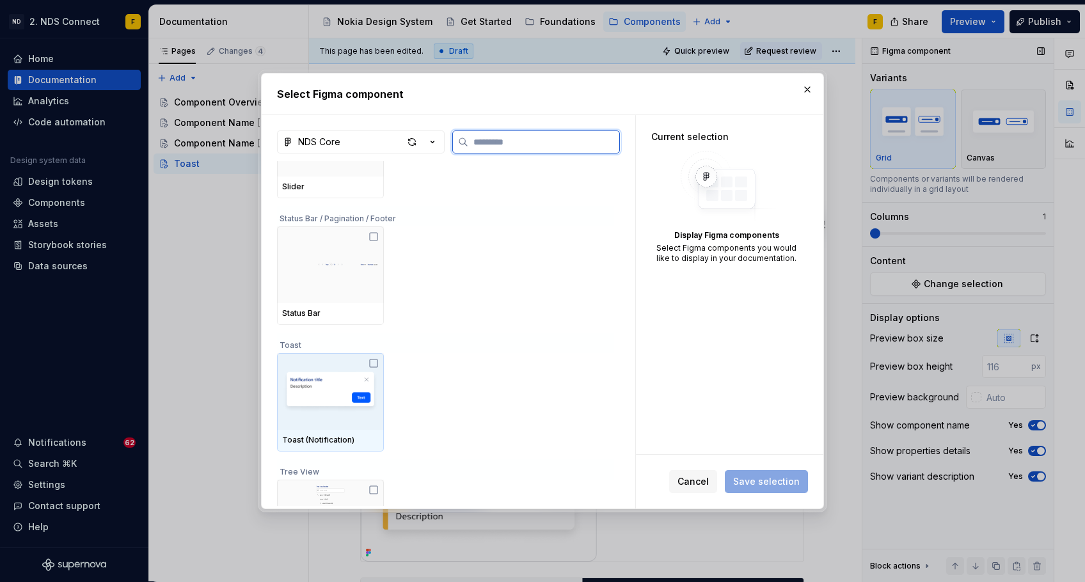
click at [379, 363] on icon at bounding box center [374, 363] width 10 height 10
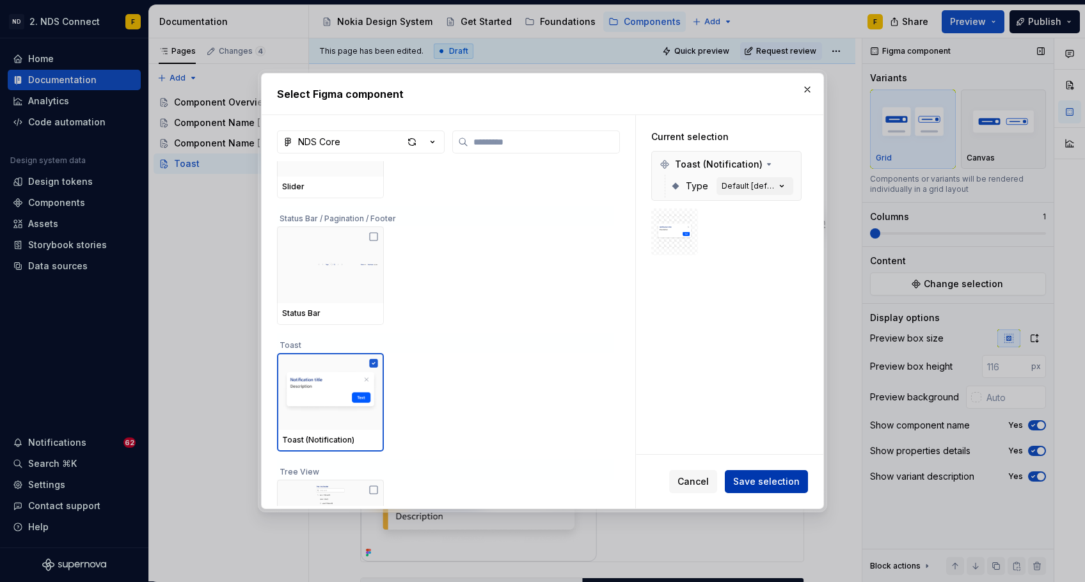
click at [763, 481] on span "Save selection" at bounding box center [766, 481] width 67 height 13
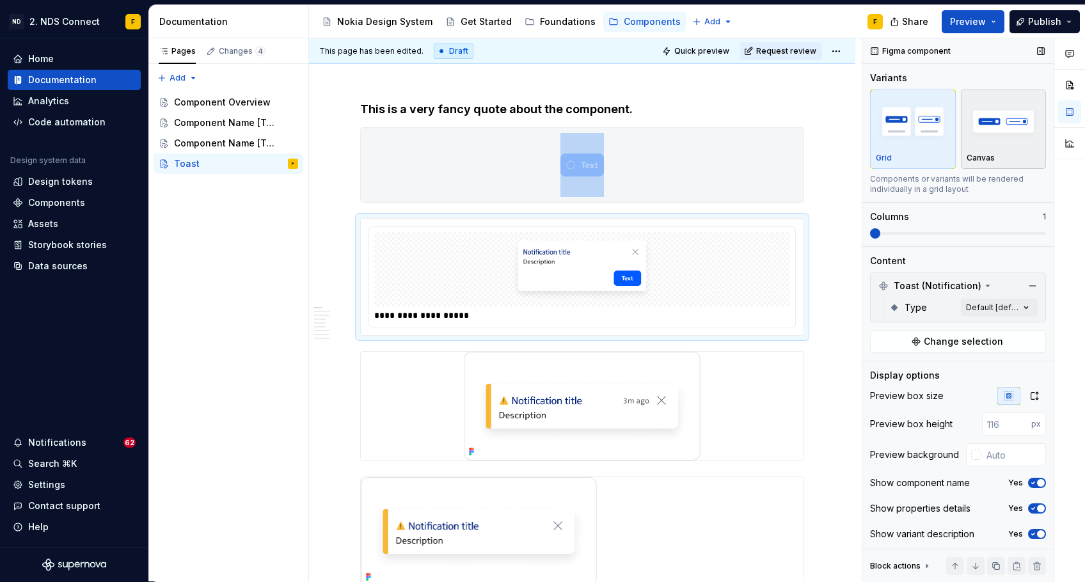
click at [888, 143] on img "button" at bounding box center [1004, 121] width 74 height 47
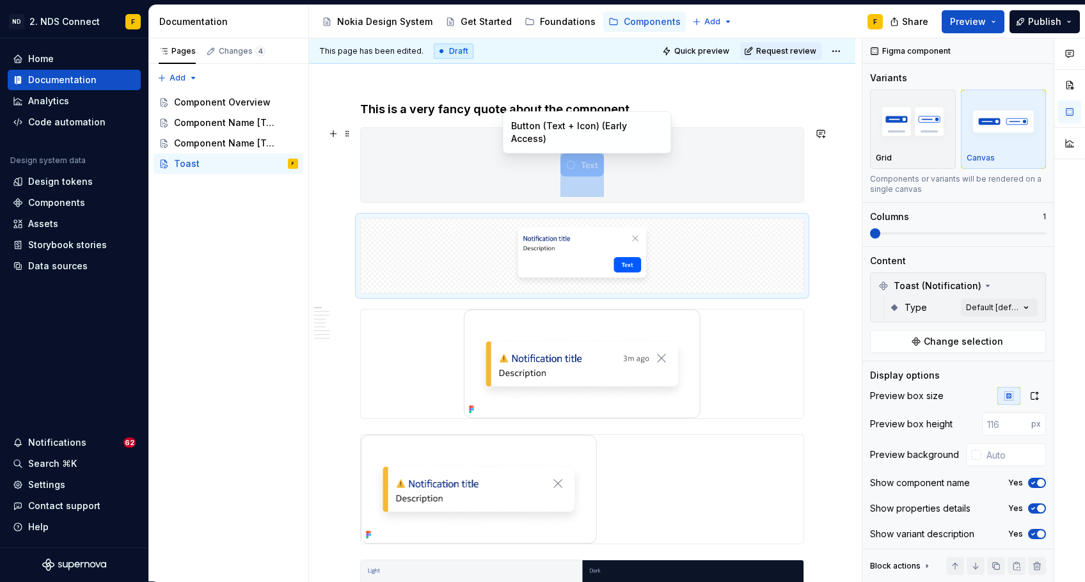
type input "#F5F6F7"
click at [678, 160] on div at bounding box center [582, 165] width 443 height 74
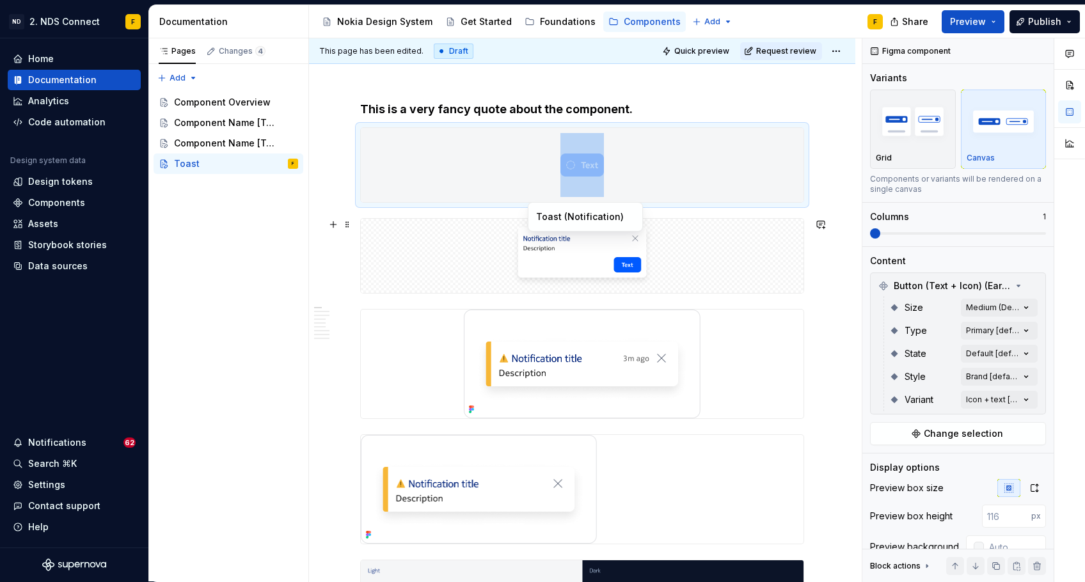
click at [704, 255] on div at bounding box center [582, 256] width 443 height 74
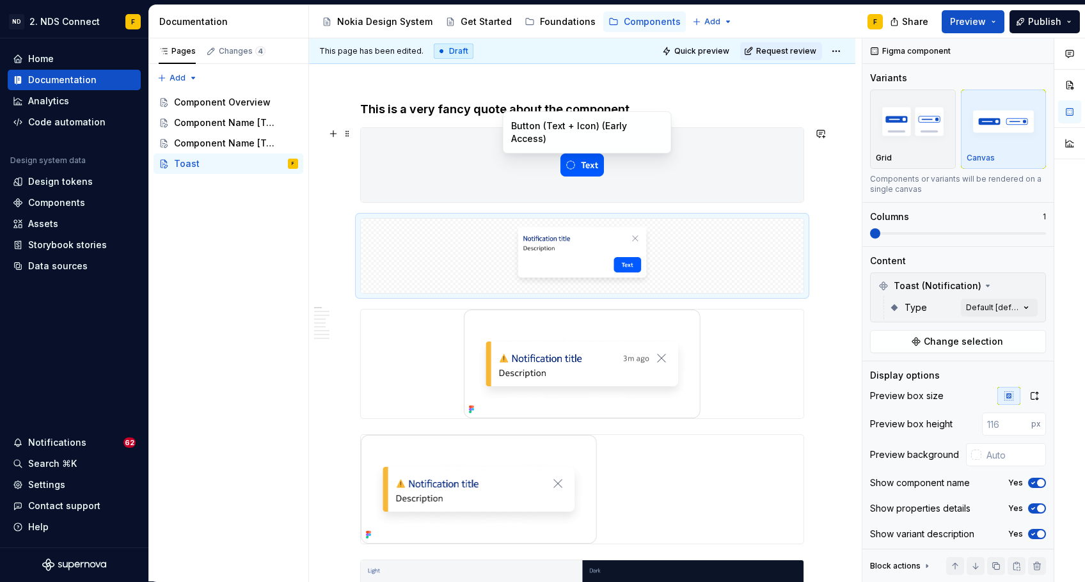
type input "#F5F6F7"
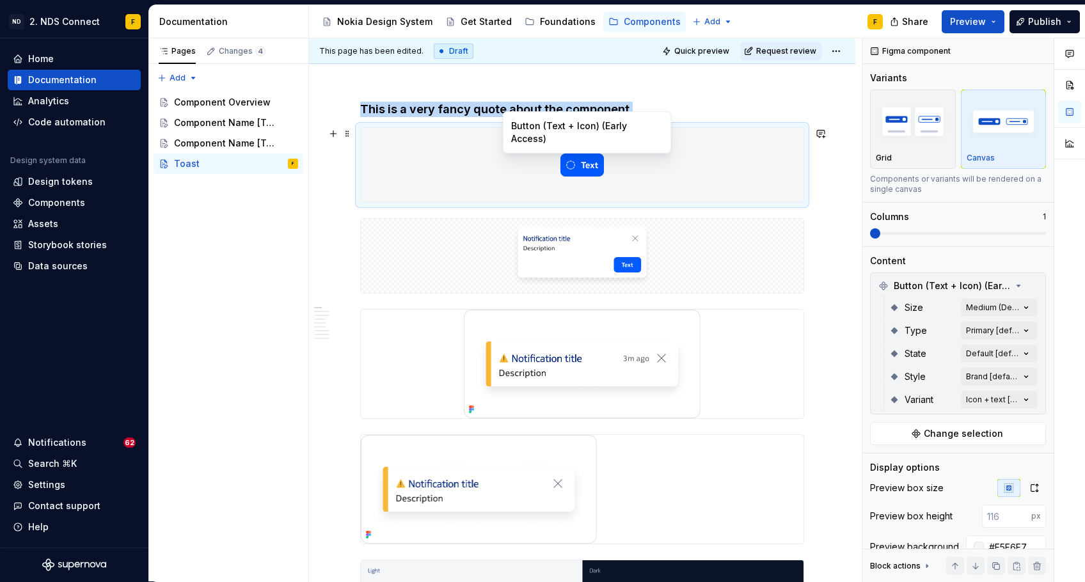
click at [728, 168] on div at bounding box center [582, 165] width 443 height 74
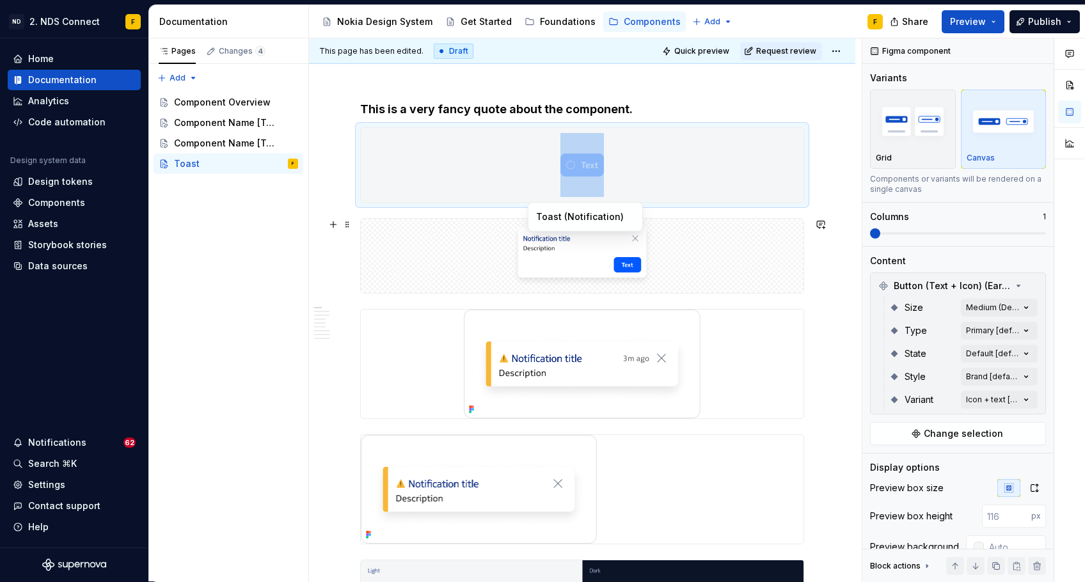
click at [733, 262] on div at bounding box center [582, 256] width 443 height 74
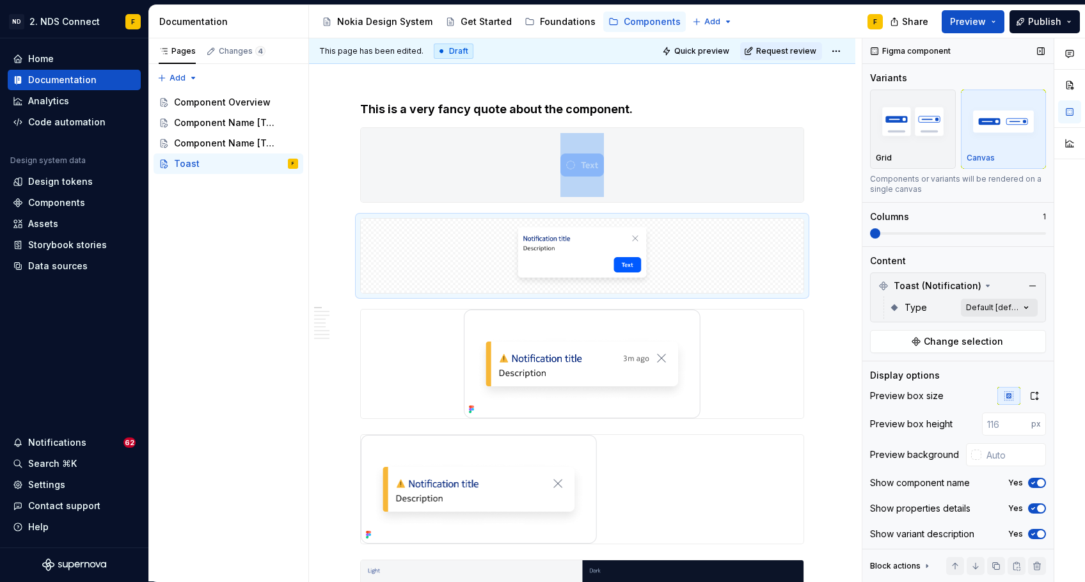
click at [888, 306] on div "Comments Open comments No comments yet Select ‘Comment’ from the block context …" at bounding box center [974, 310] width 223 height 544
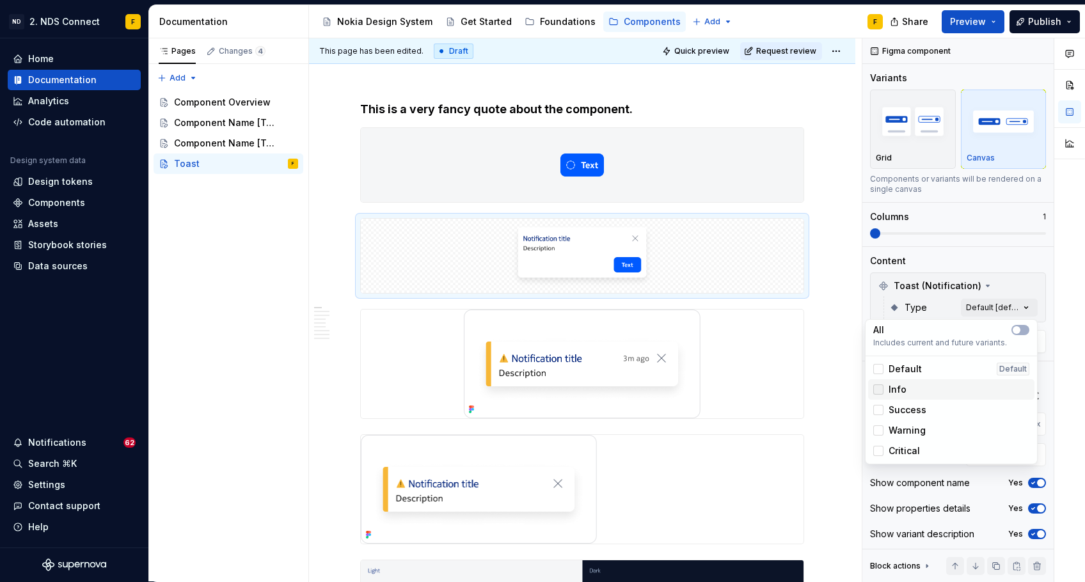
click at [875, 389] on div at bounding box center [878, 390] width 10 height 10
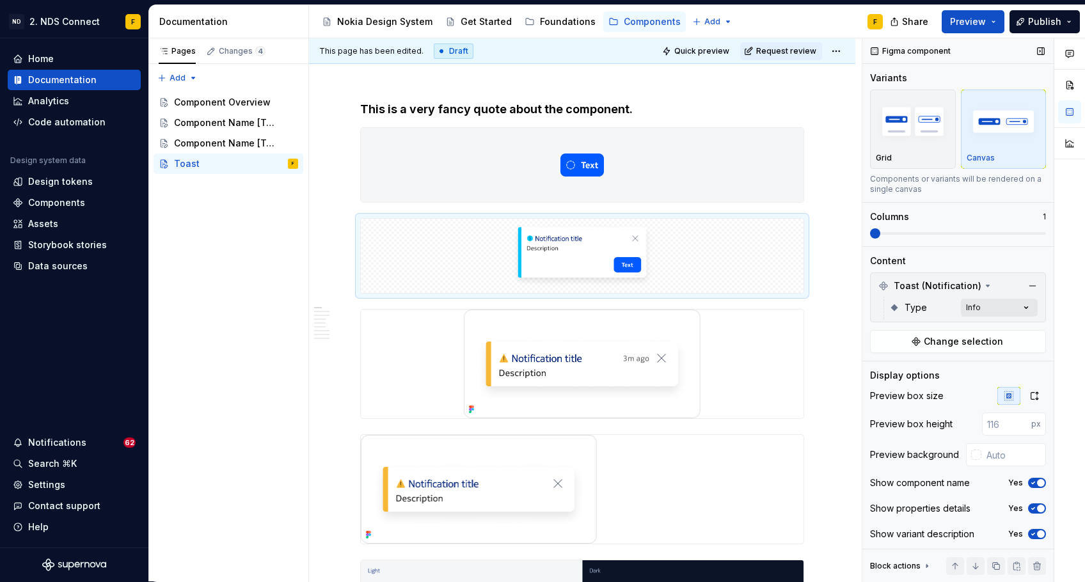
click at [888, 305] on div "Comments Open comments No comments yet Select ‘Comment’ from the block context …" at bounding box center [974, 310] width 223 height 544
click at [888, 394] on icon "button" at bounding box center [1035, 394] width 10 height 10
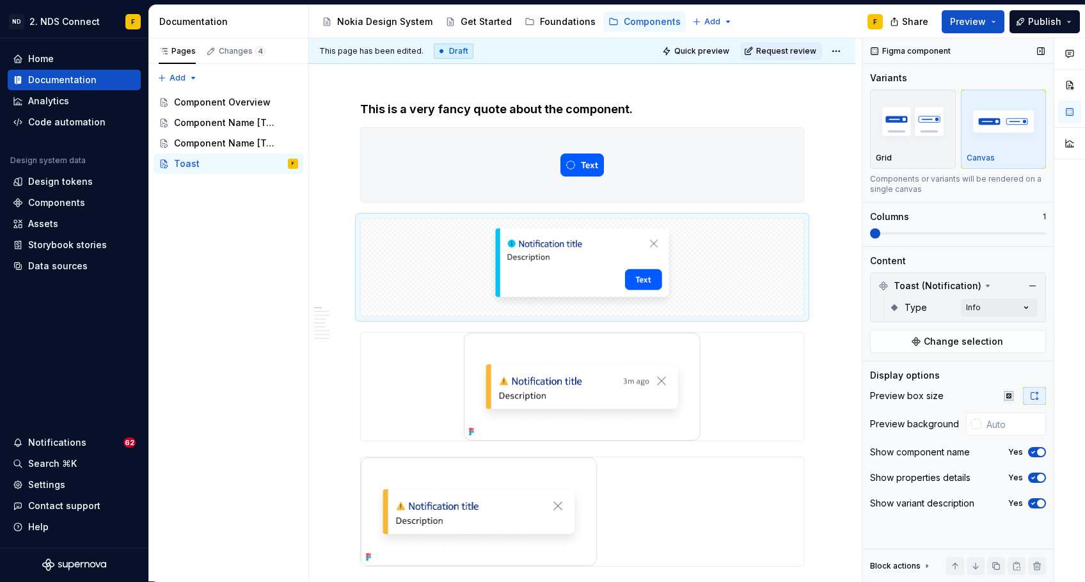
scroll to position [0, 0]
click at [888, 428] on input "text" at bounding box center [1014, 424] width 65 height 23
type input "#F5F6F7"
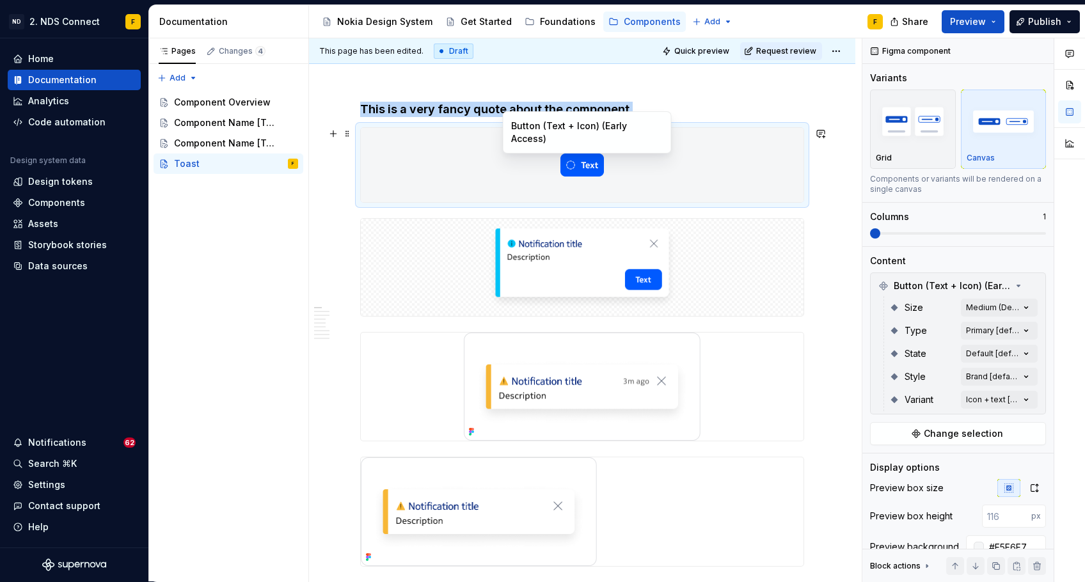
click at [713, 191] on div at bounding box center [582, 165] width 443 height 74
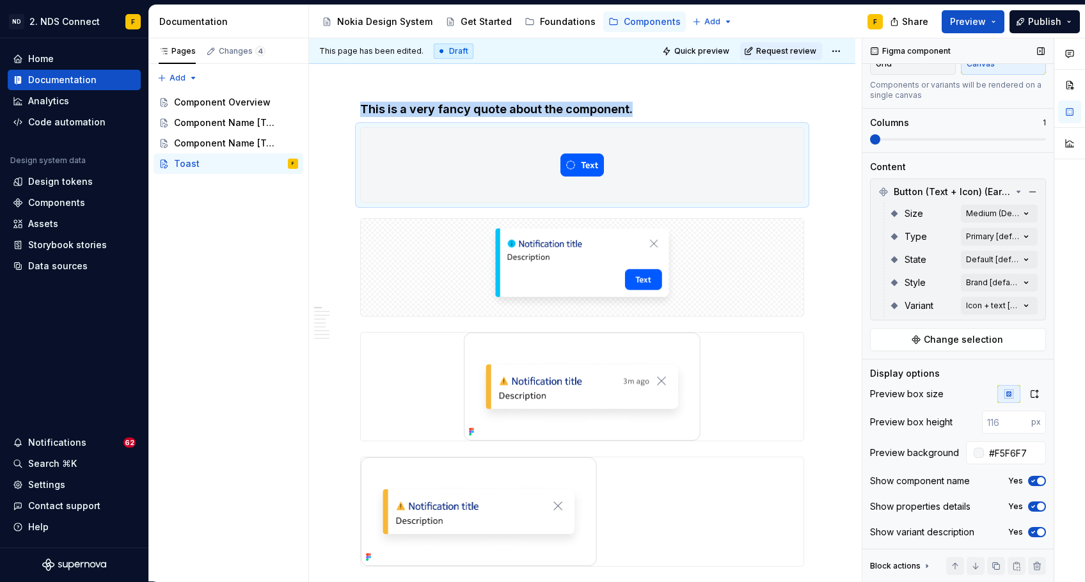
scroll to position [94, 0]
click at [888, 450] on input "#F5F6F7" at bounding box center [1015, 453] width 62 height 23
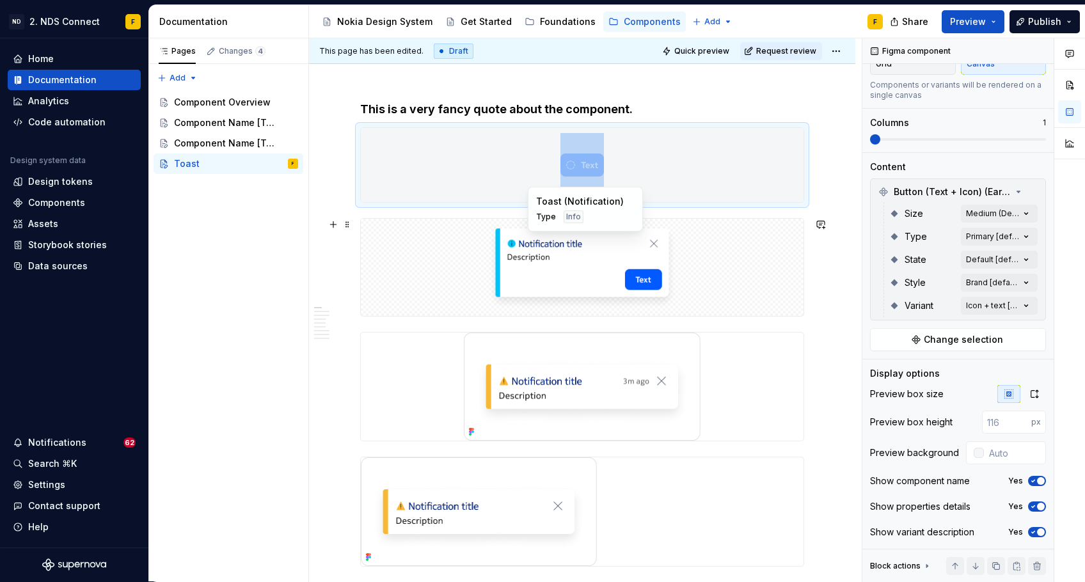
click at [687, 235] on div at bounding box center [582, 267] width 443 height 97
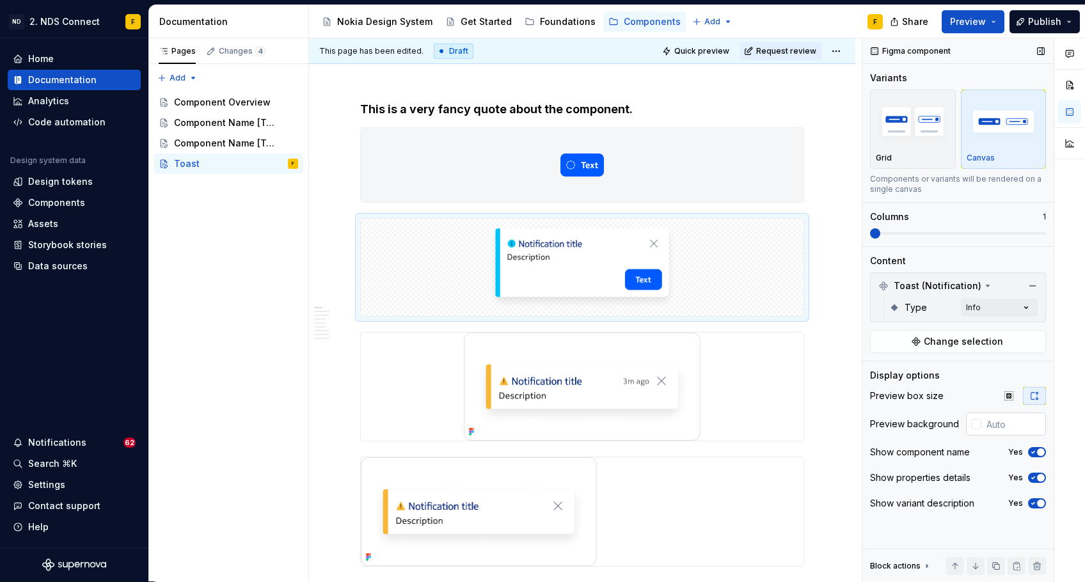
click at [888, 426] on input "text" at bounding box center [1014, 424] width 65 height 23
paste input "#F5F6F7"
type input "#F5F6F7"
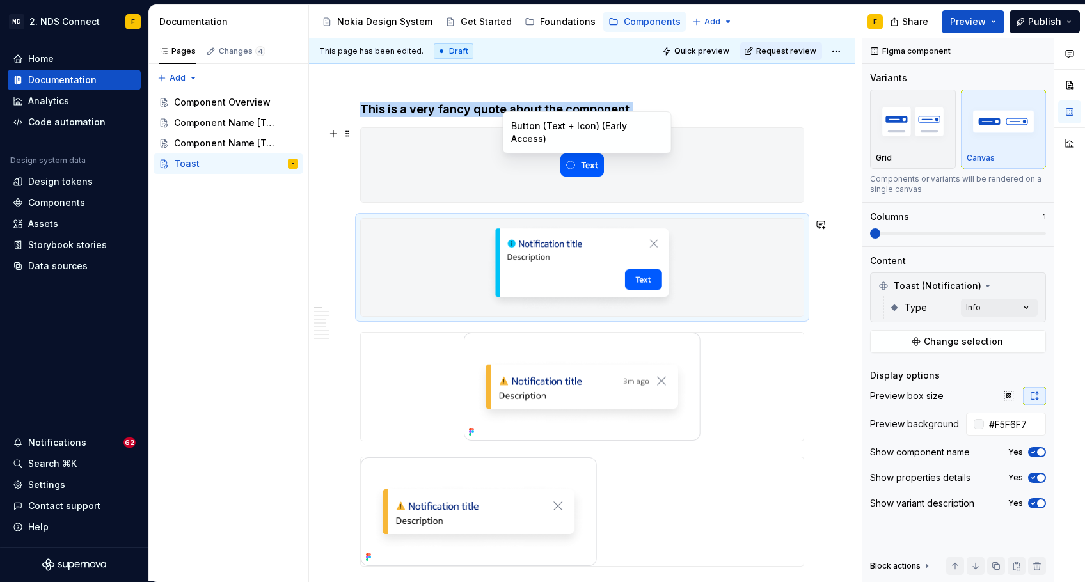
click at [685, 152] on div at bounding box center [582, 165] width 443 height 74
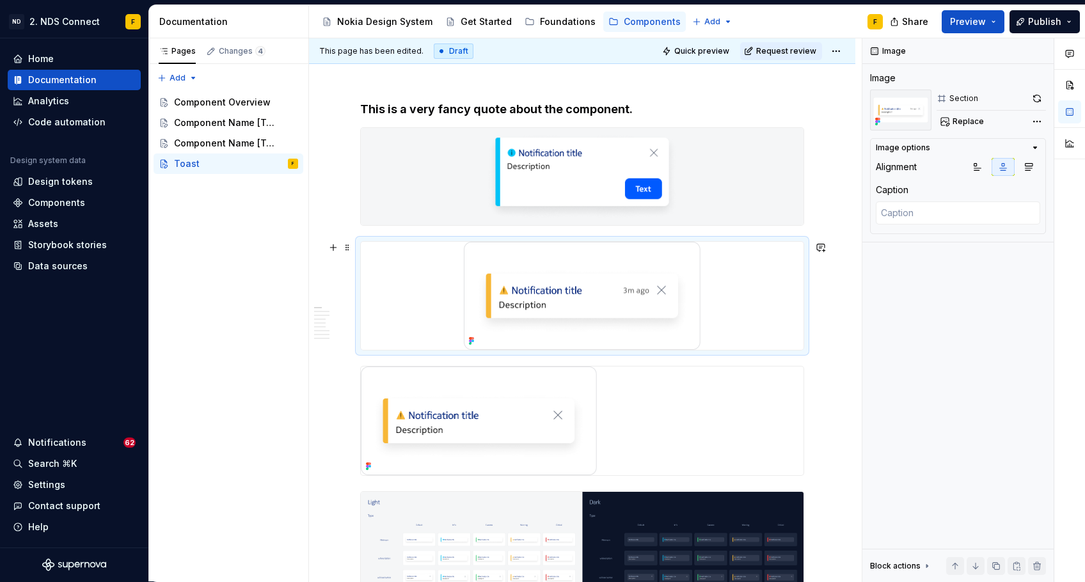
click at [753, 297] on div at bounding box center [582, 296] width 443 height 109
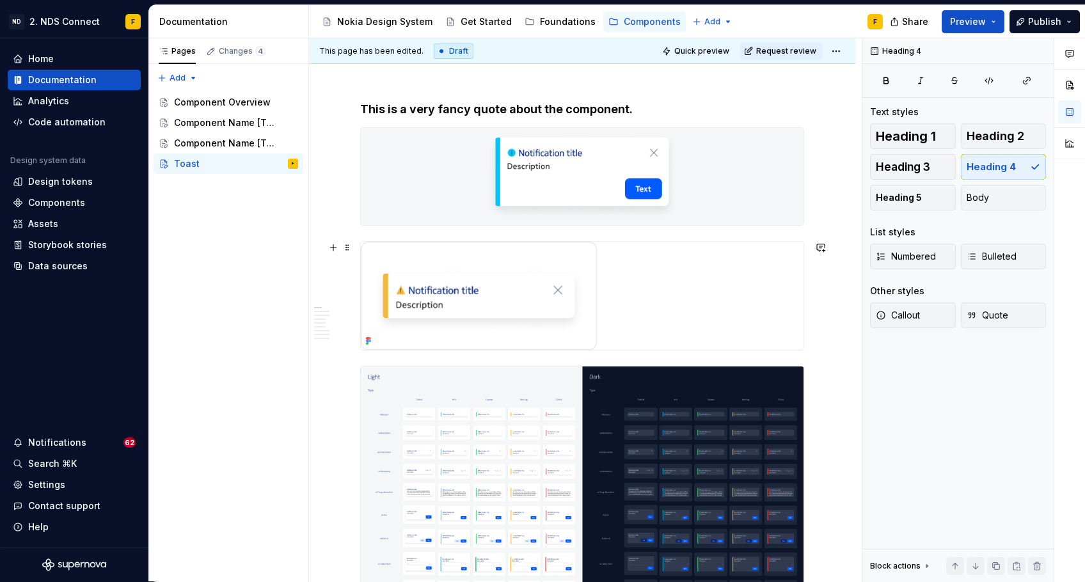
click at [734, 298] on div at bounding box center [582, 296] width 443 height 109
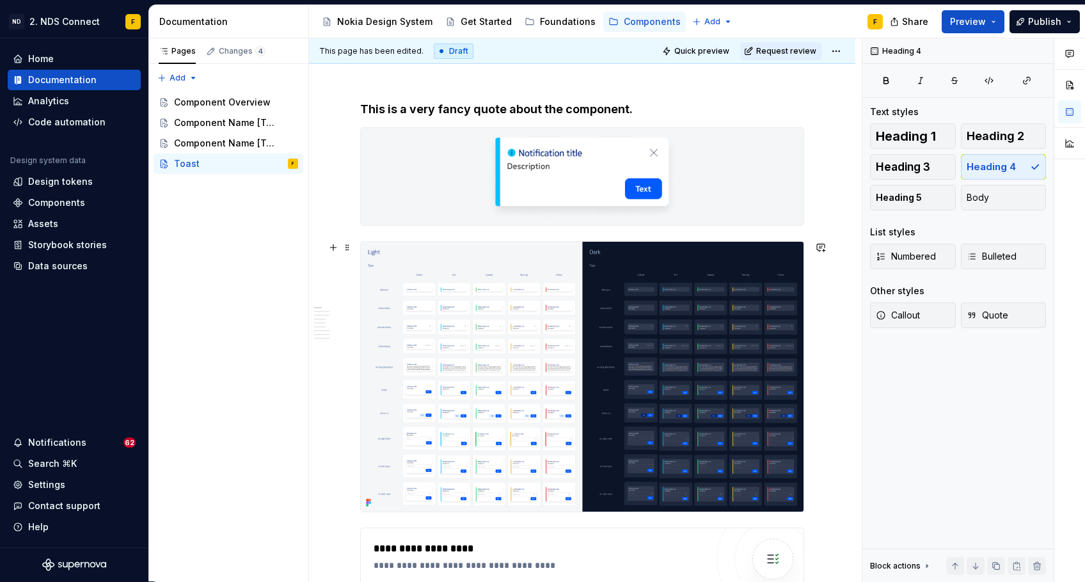
click at [548, 337] on img at bounding box center [582, 377] width 443 height 271
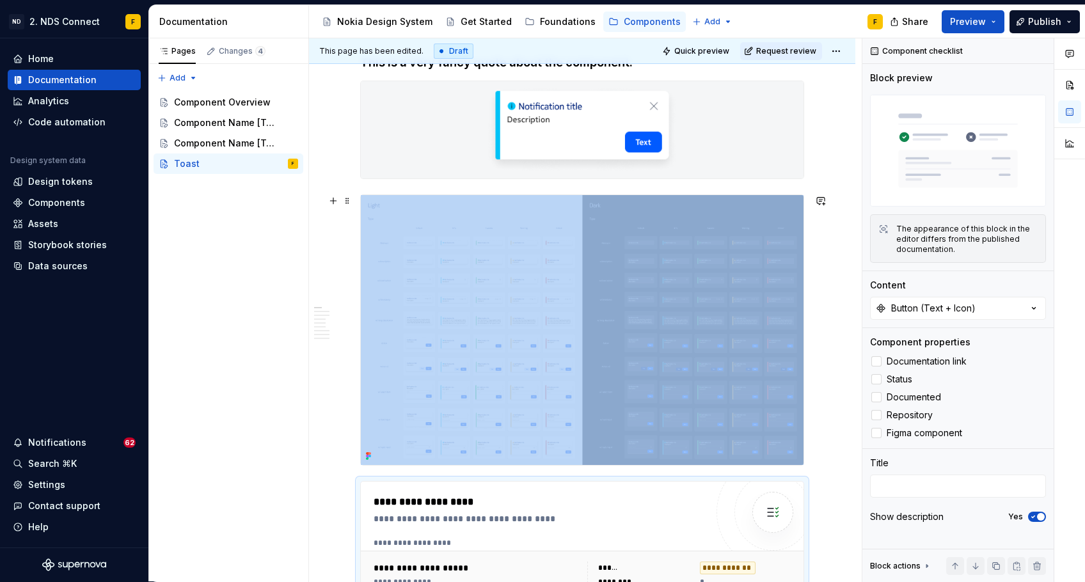
scroll to position [205, 0]
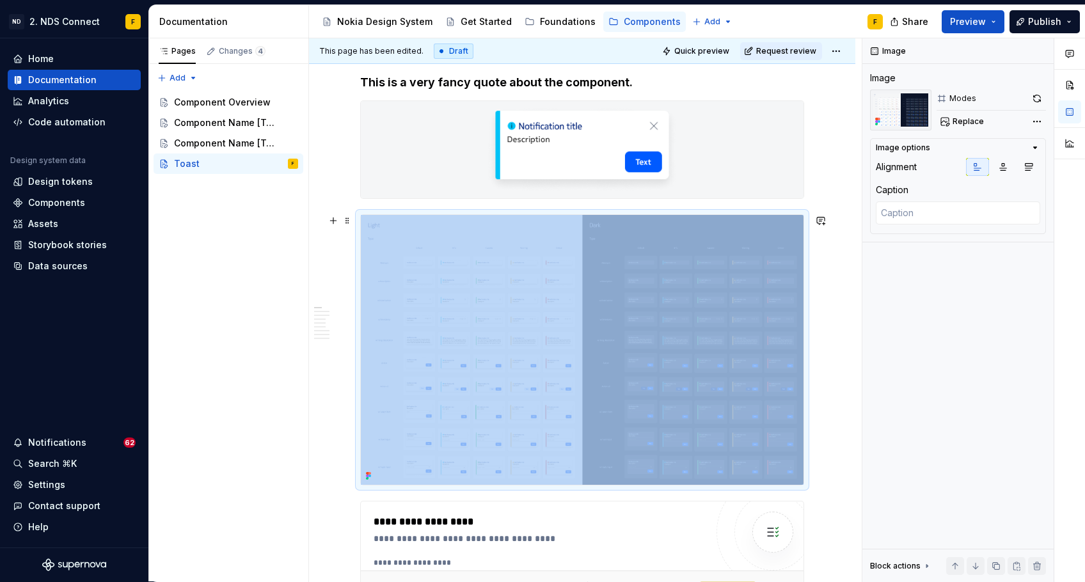
click at [683, 310] on img at bounding box center [582, 350] width 443 height 271
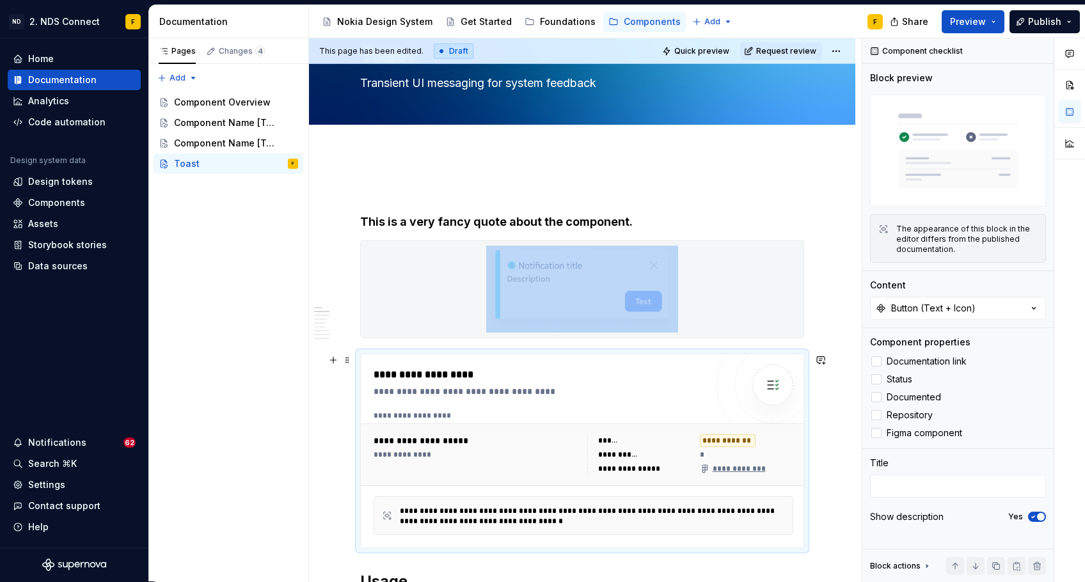
scroll to position [118, 0]
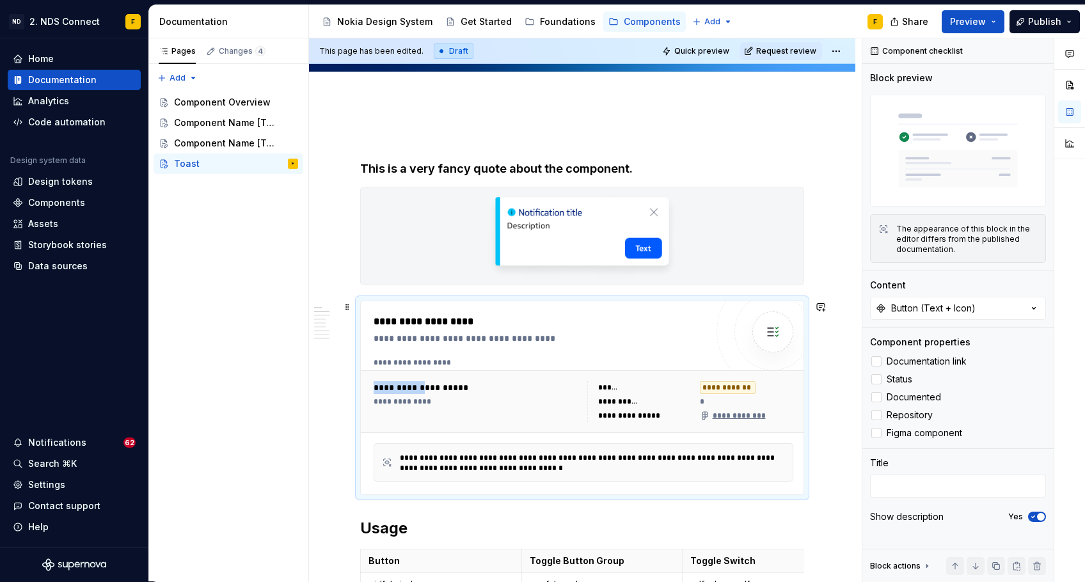
click at [422, 381] on div "**********" at bounding box center [478, 387] width 209 height 13
click at [778, 328] on img at bounding box center [773, 332] width 26 height 26
click at [351, 310] on span at bounding box center [347, 307] width 10 height 18
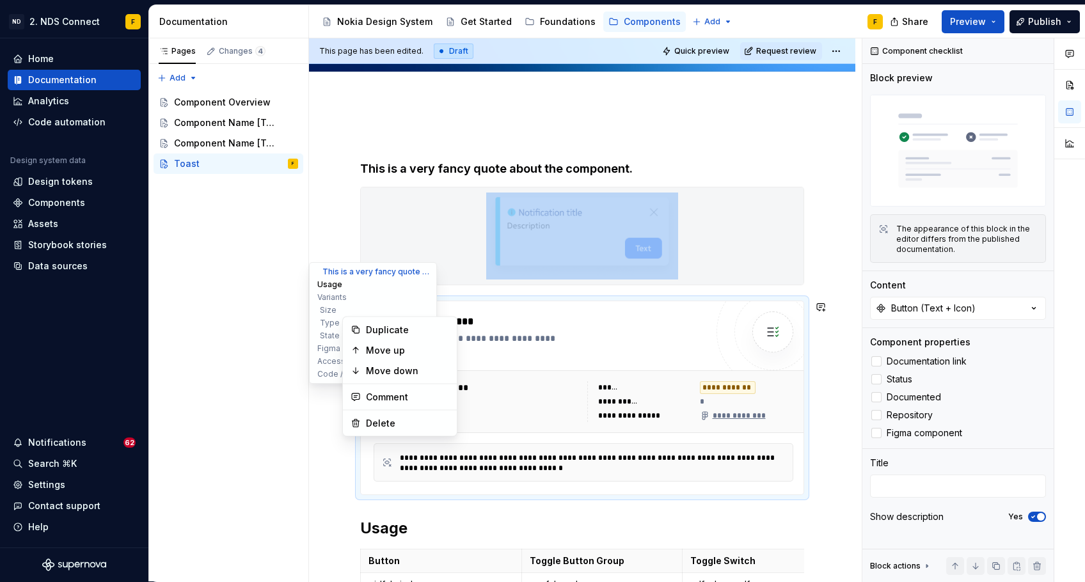
click at [340, 282] on button "Usage" at bounding box center [373, 284] width 122 height 13
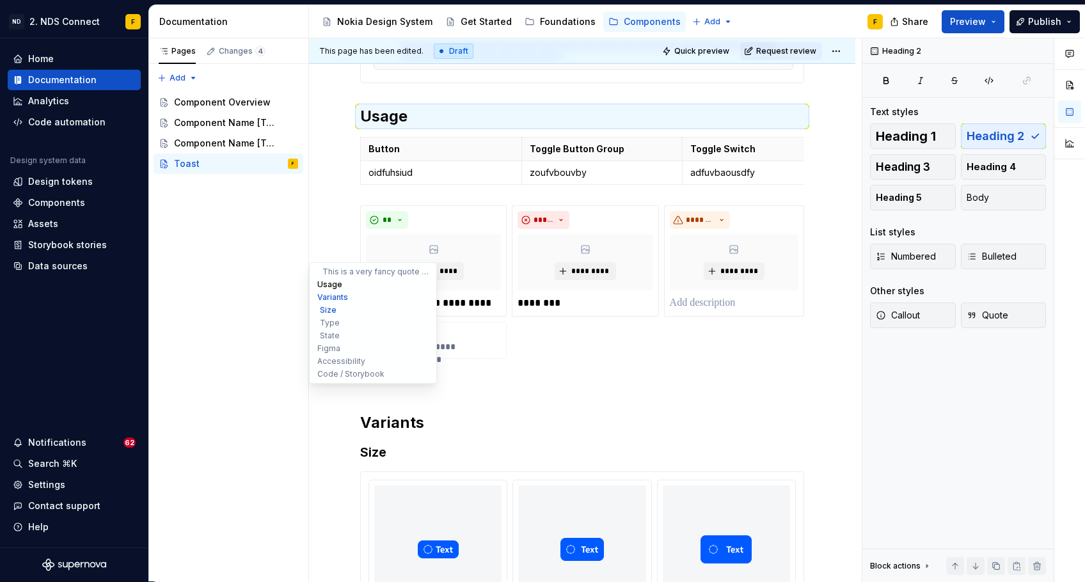
scroll to position [534, 0]
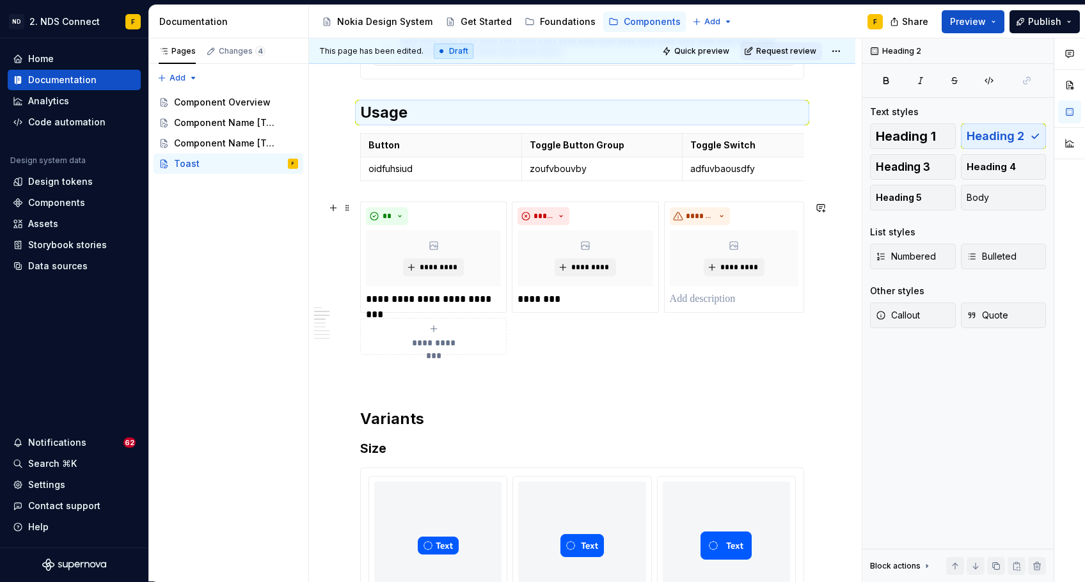
click at [499, 344] on div "**********" at bounding box center [433, 337] width 135 height 26
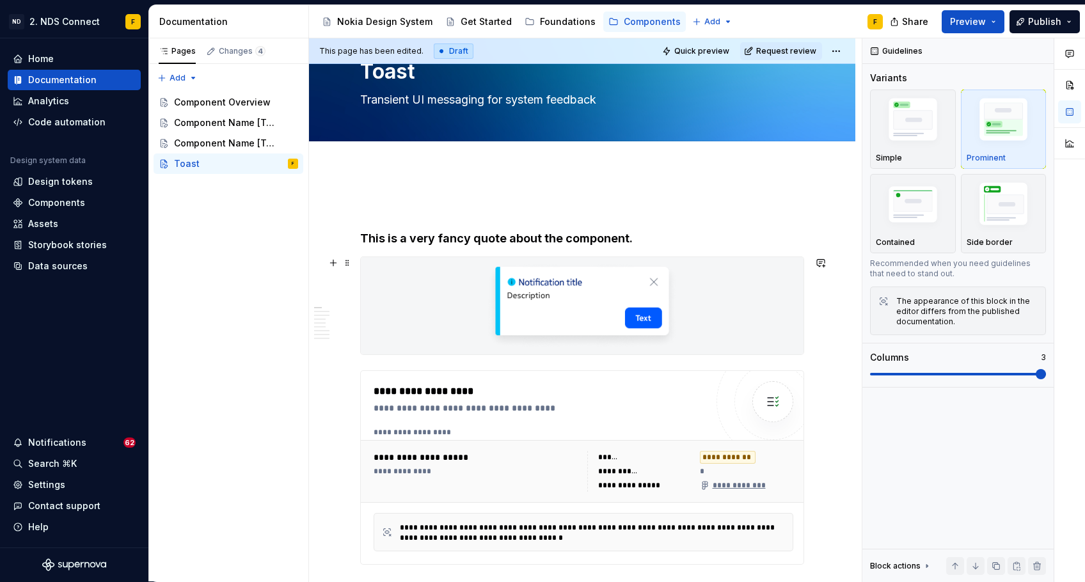
scroll to position [39, 0]
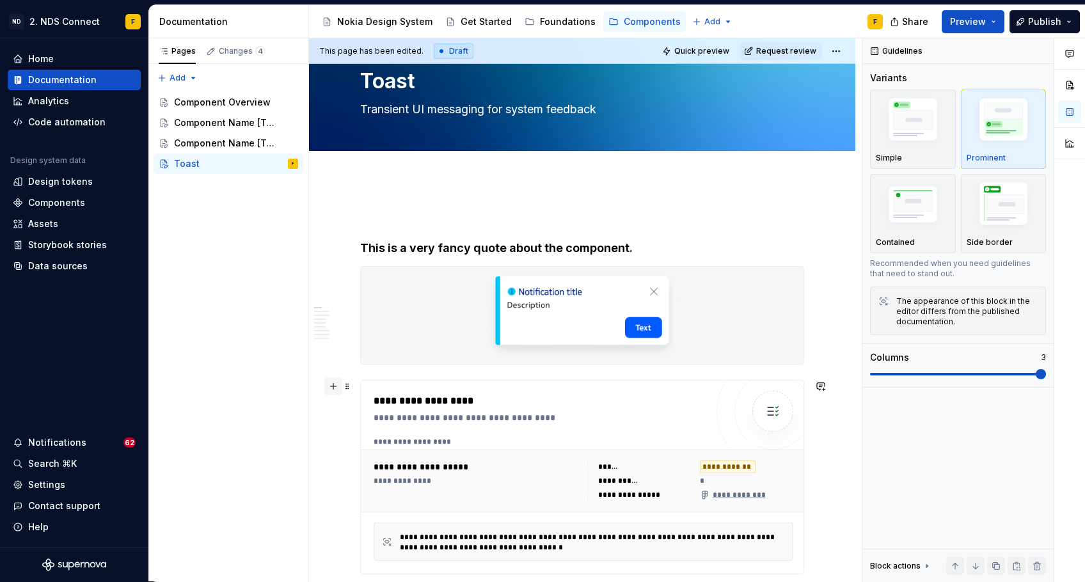
click at [333, 385] on button "button" at bounding box center [333, 387] width 18 height 18
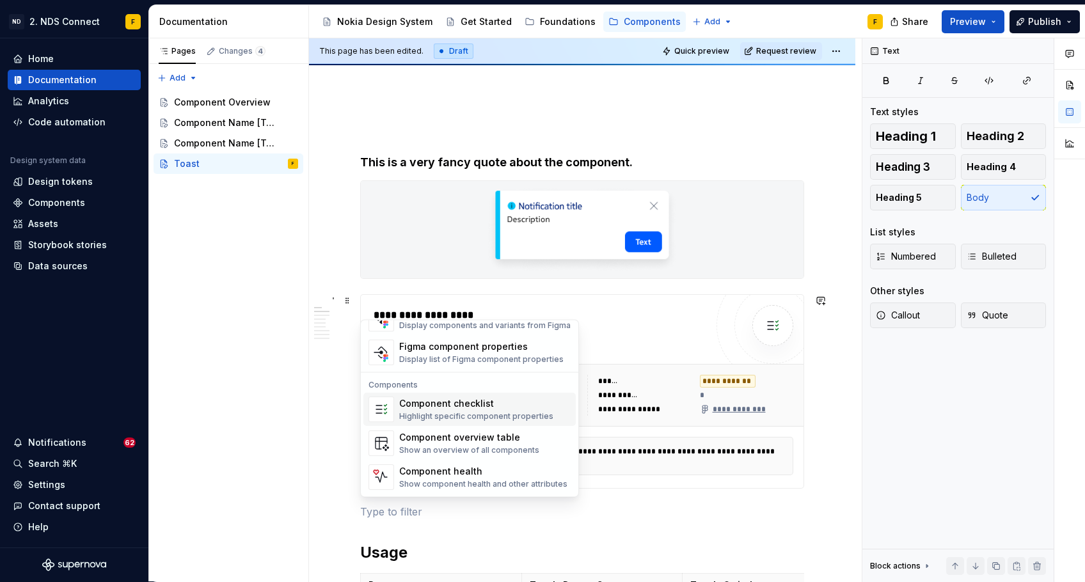
scroll to position [1274, 0]
click at [461, 402] on div "Component checklist" at bounding box center [476, 404] width 154 height 13
type textarea "*"
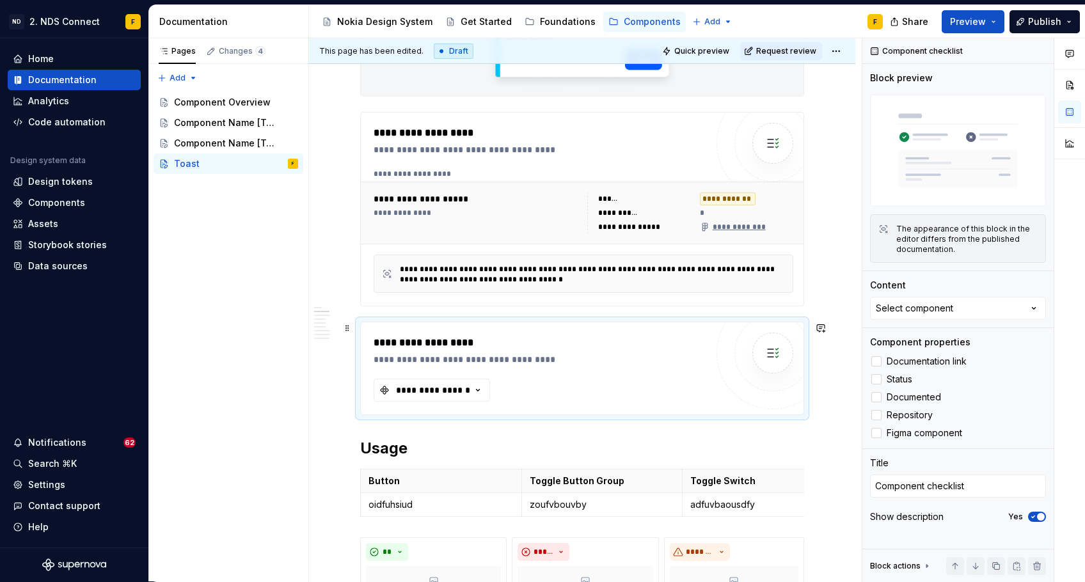
scroll to position [318, 0]
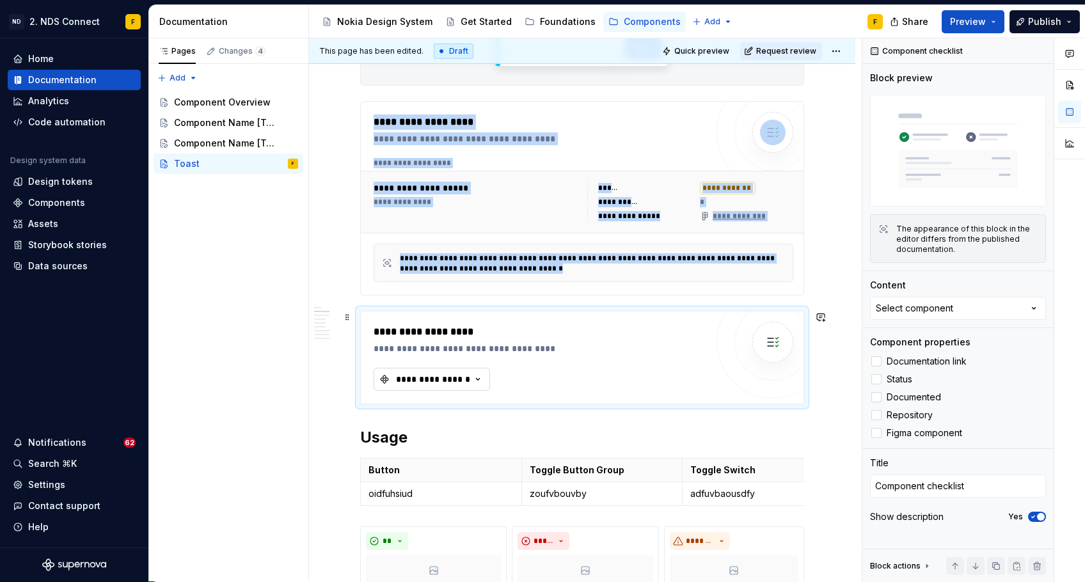
click at [466, 381] on div "**********" at bounding box center [433, 379] width 77 height 13
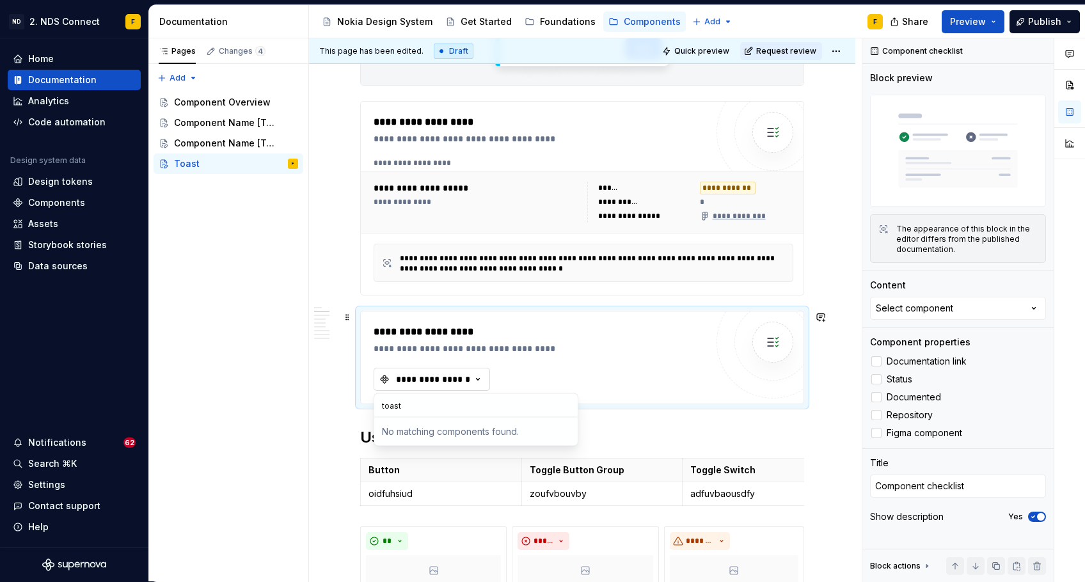
type input "toast"
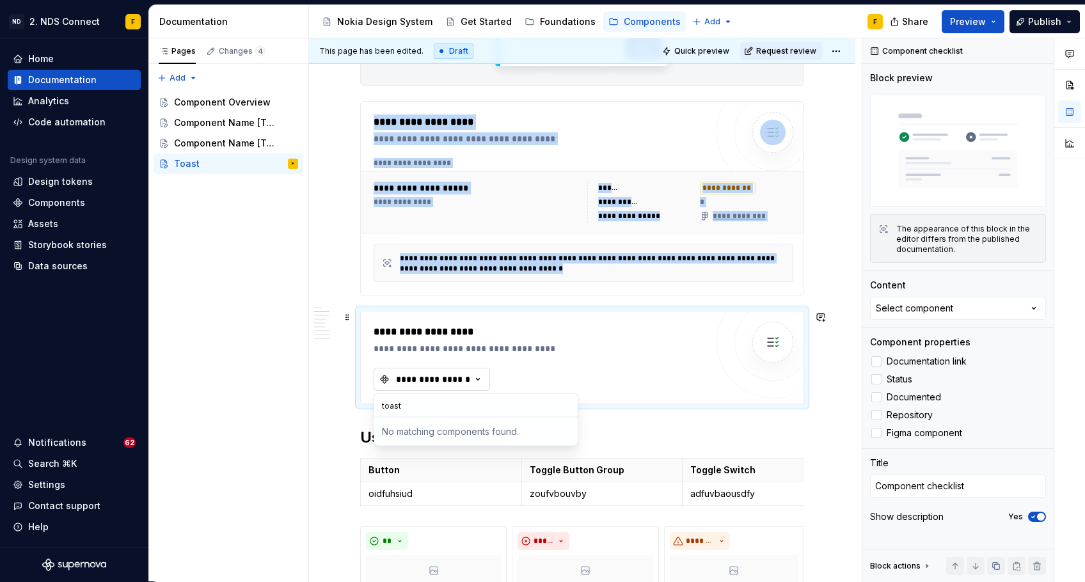
click at [468, 381] on div "**********" at bounding box center [433, 379] width 77 height 13
click at [469, 379] on div "**********" at bounding box center [433, 379] width 77 height 13
click at [472, 381] on icon "button" at bounding box center [478, 379] width 13 height 13
click at [474, 376] on icon "button" at bounding box center [478, 379] width 13 height 13
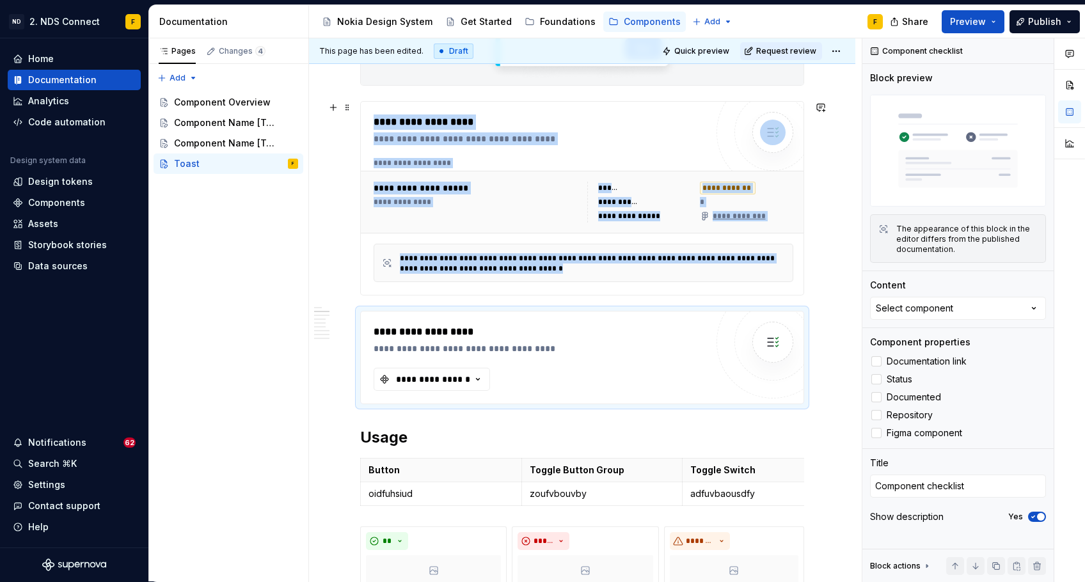
type textarea "*"
click at [569, 274] on div "**********" at bounding box center [584, 263] width 420 height 38
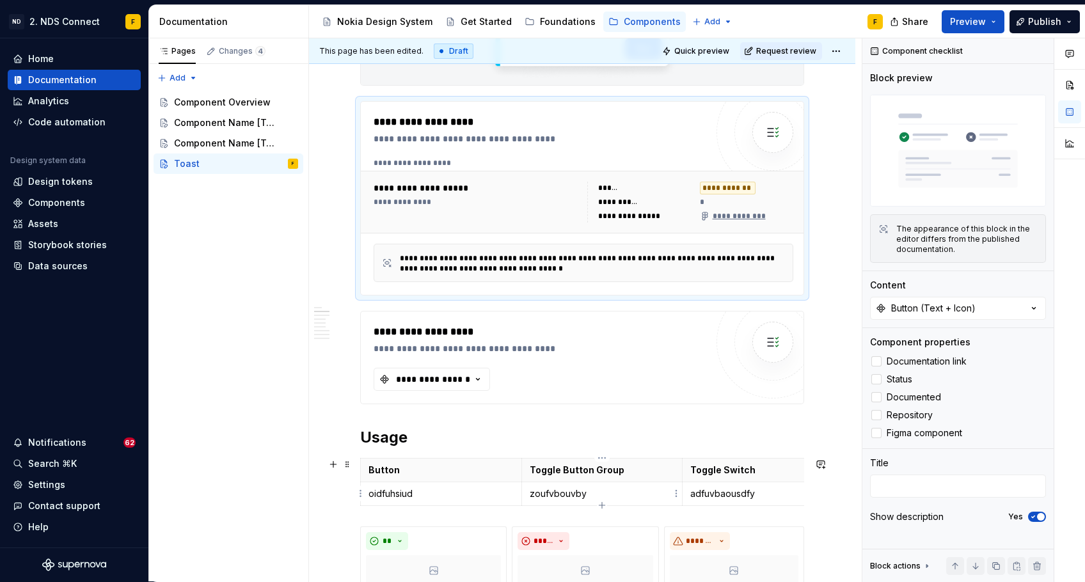
type textarea "*"
